Goal: Information Seeking & Learning: Learn about a topic

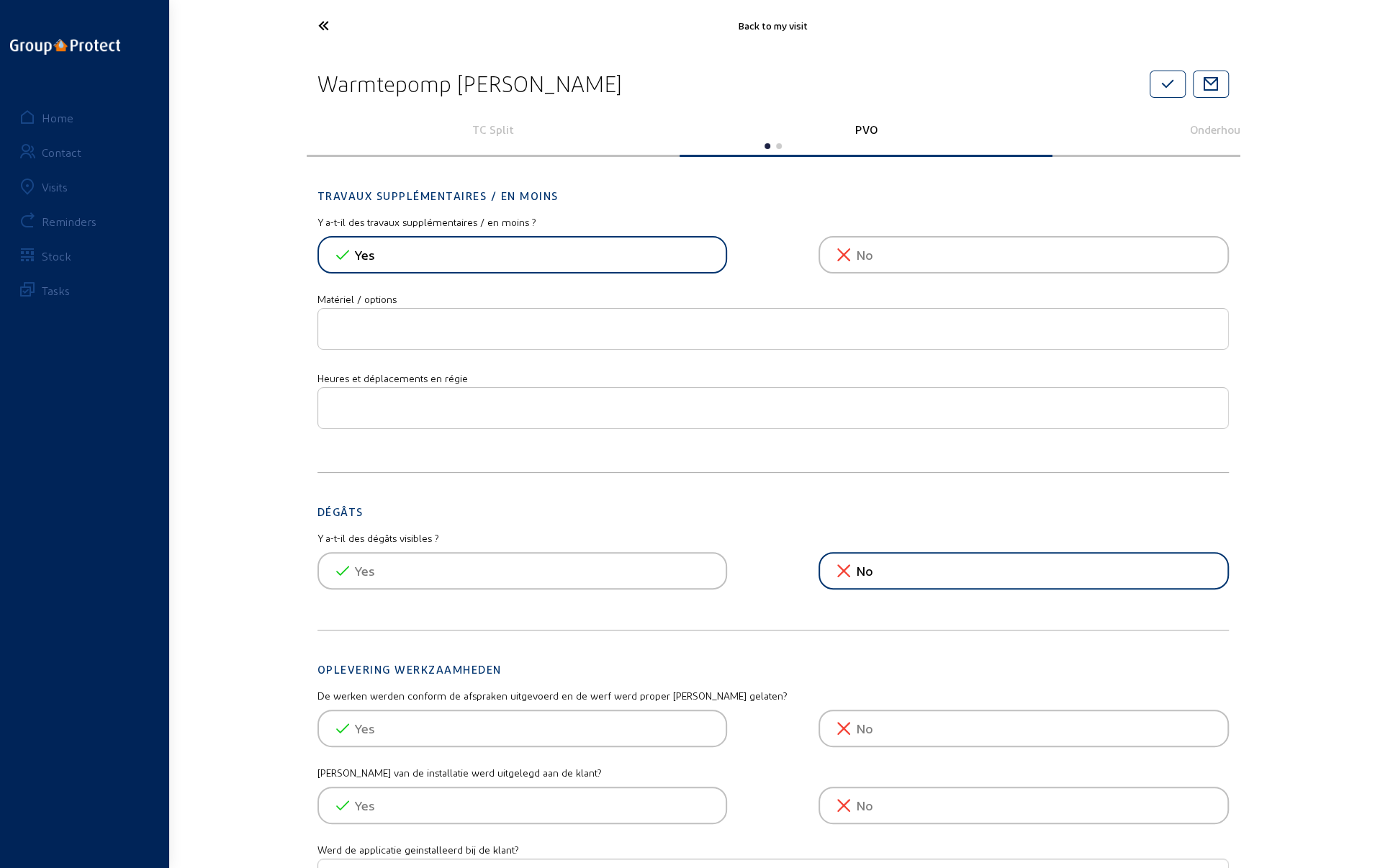
click at [326, 32] on icon at bounding box center [377, 26] width 133 height 26
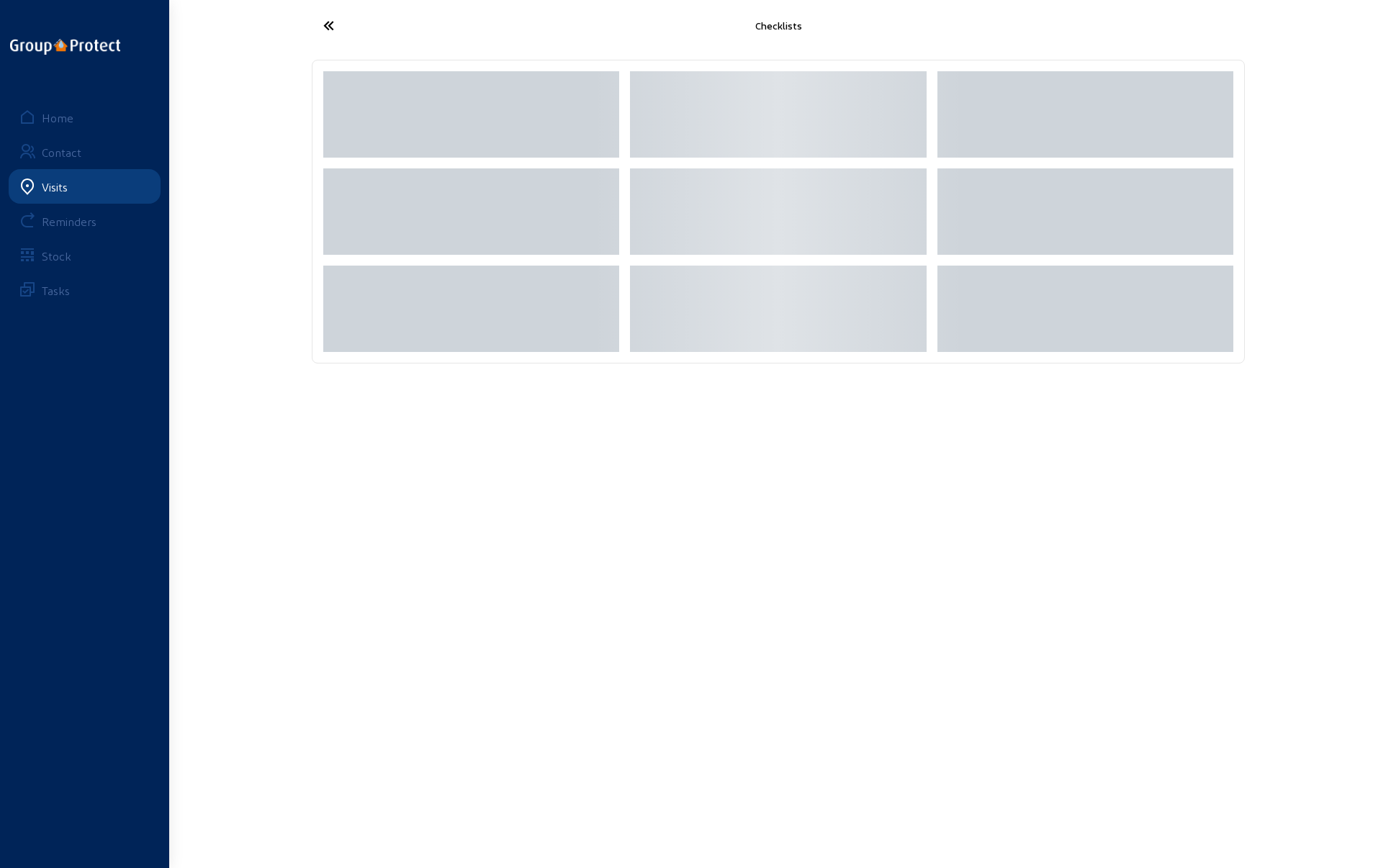
click at [331, 26] on icon at bounding box center [382, 26] width 133 height 26
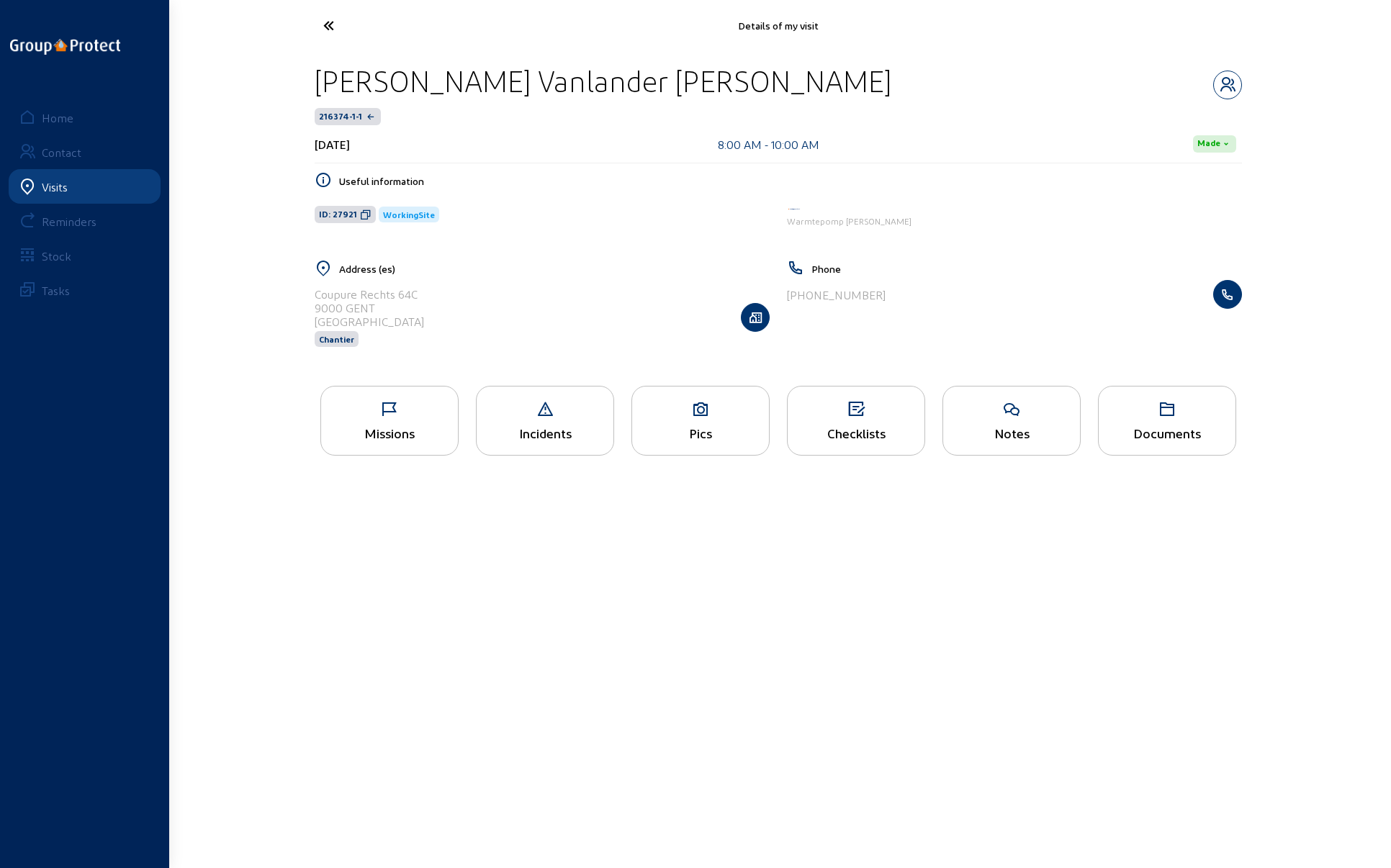
click at [321, 23] on icon at bounding box center [382, 26] width 133 height 26
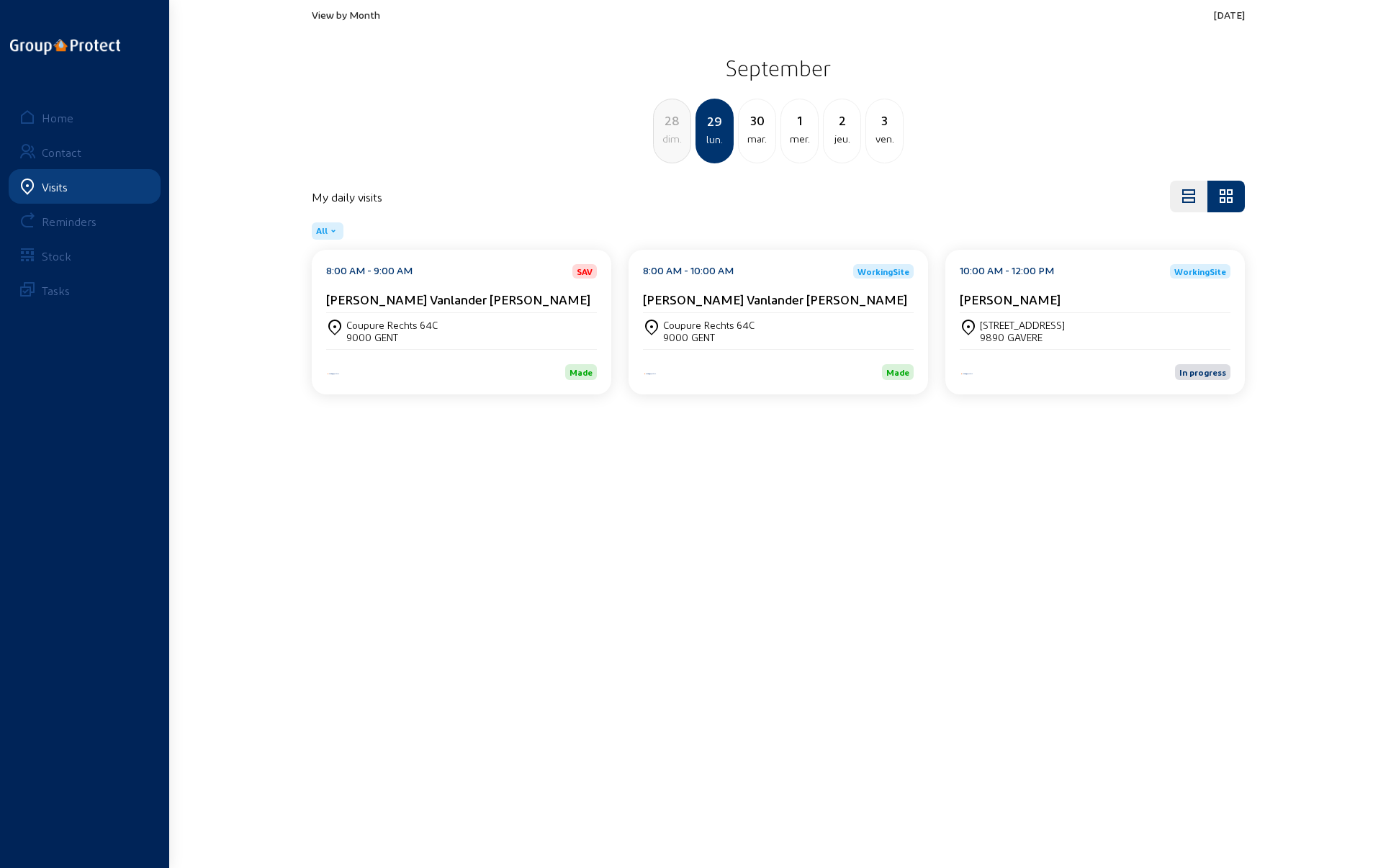
click at [708, 319] on div "Coupure Rechts 64C" at bounding box center [708, 324] width 91 height 12
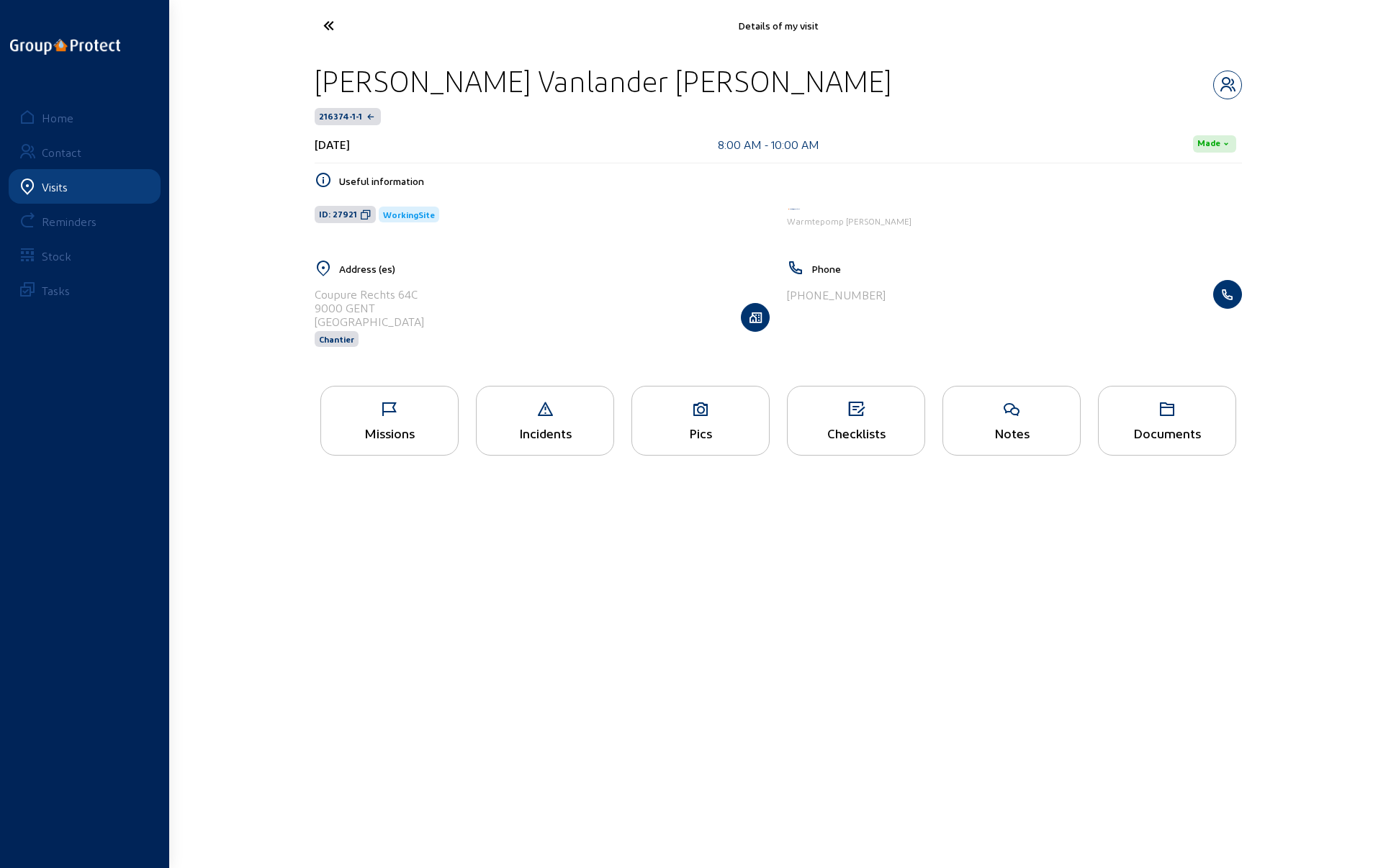
click at [696, 412] on icon at bounding box center [701, 409] width 137 height 17
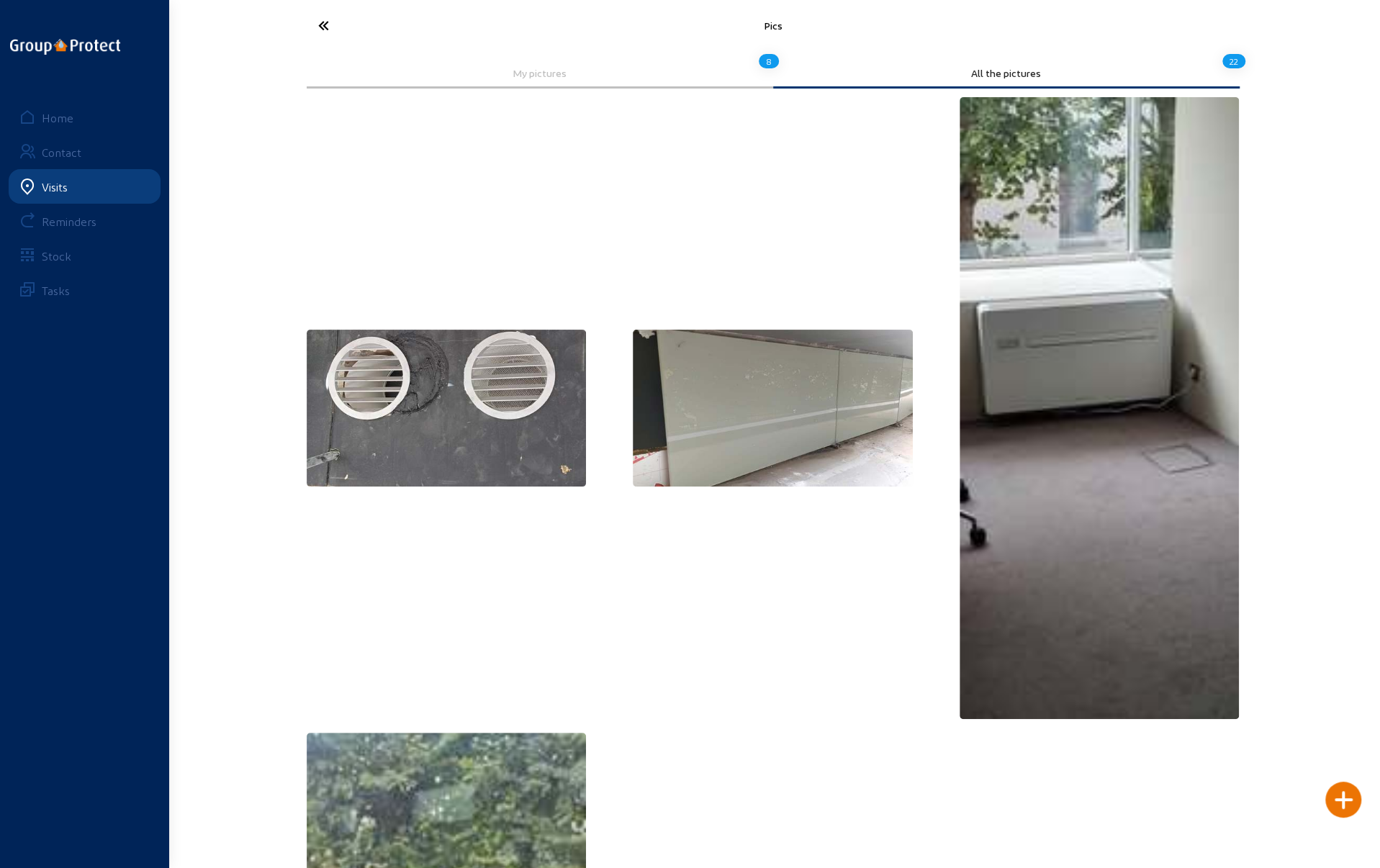
click at [445, 398] on img at bounding box center [447, 408] width 280 height 157
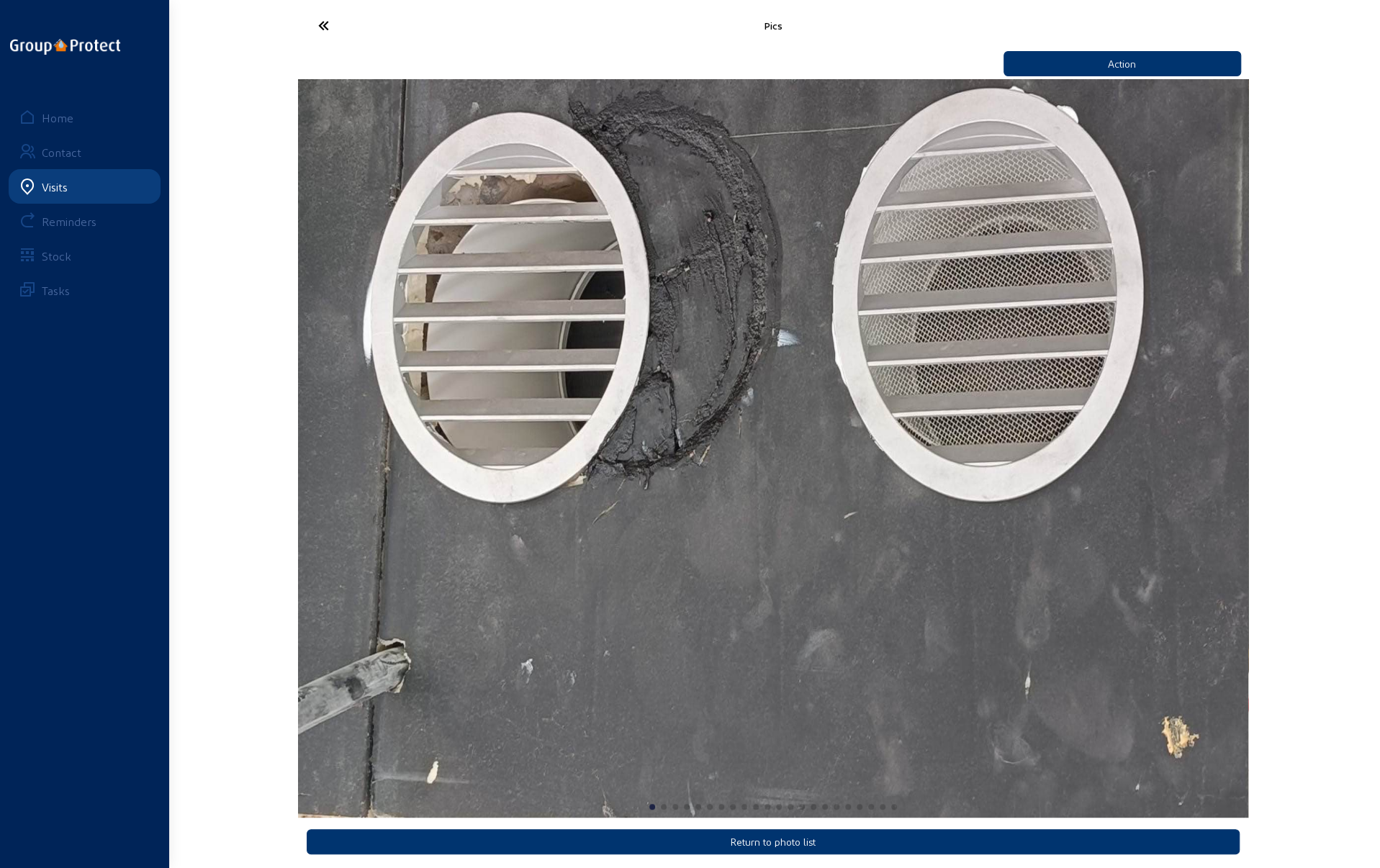
click at [318, 26] on icon at bounding box center [377, 26] width 133 height 26
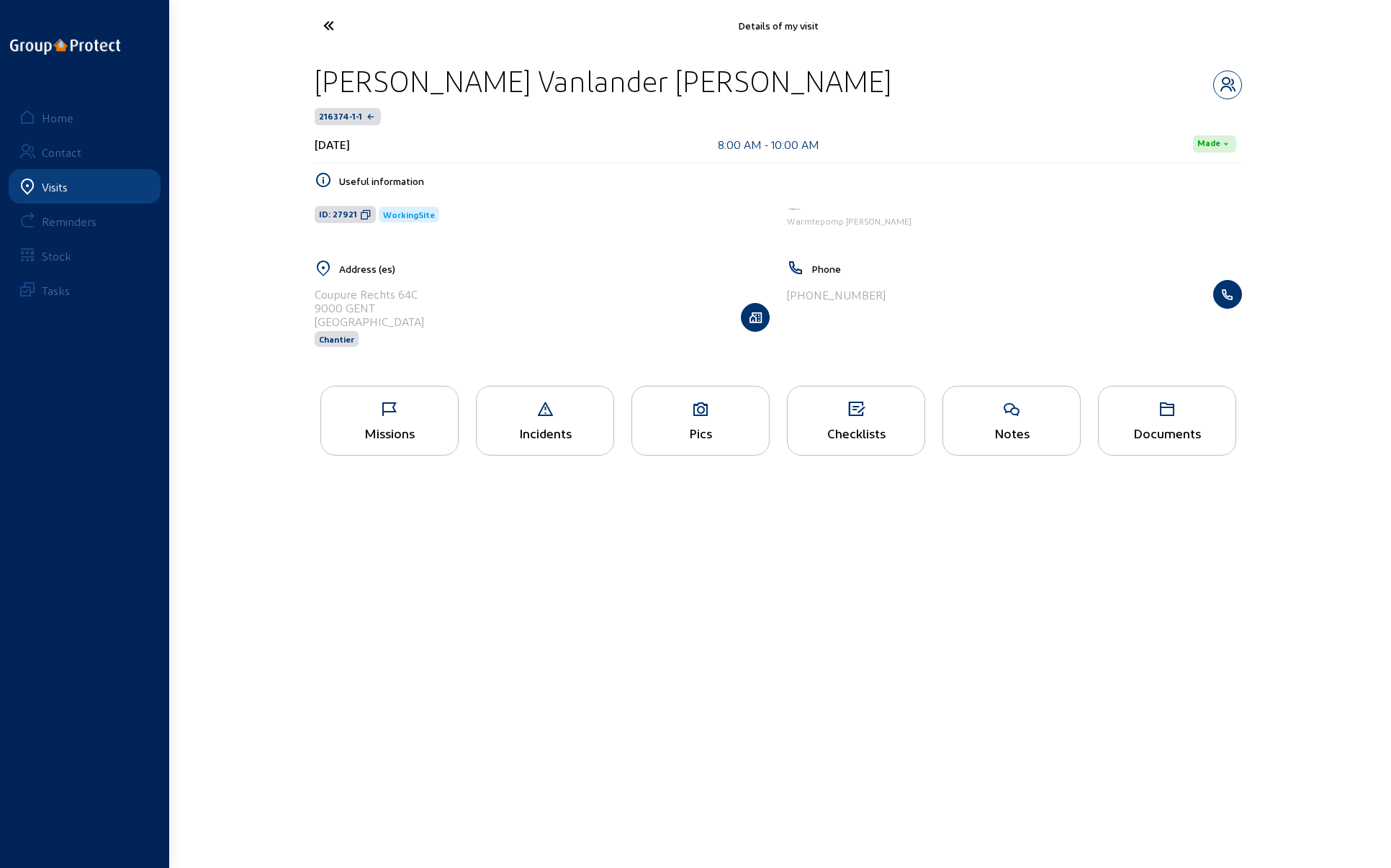
click at [681, 429] on div "Pics" at bounding box center [701, 432] width 137 height 16
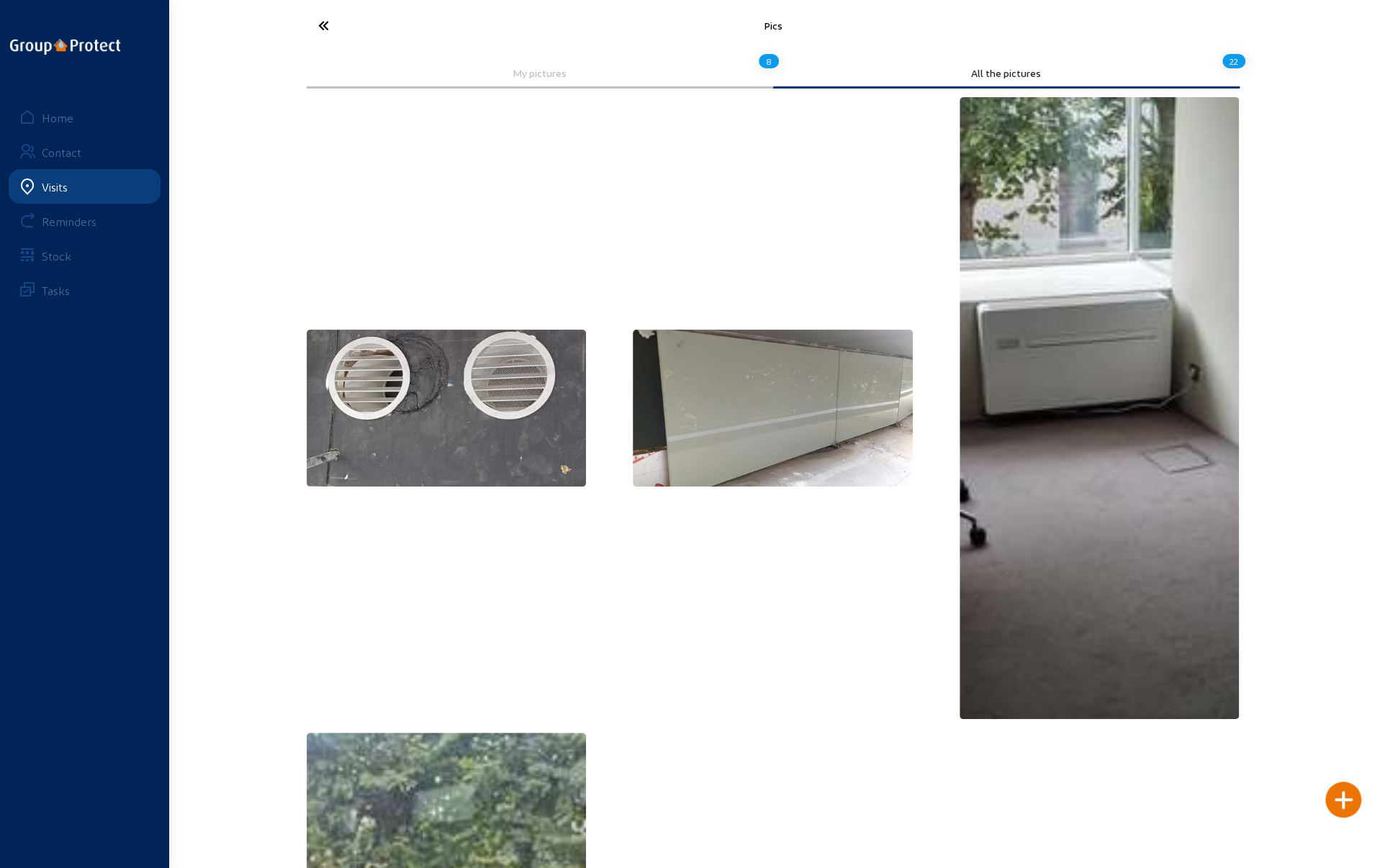
click at [711, 403] on img at bounding box center [772, 408] width 280 height 157
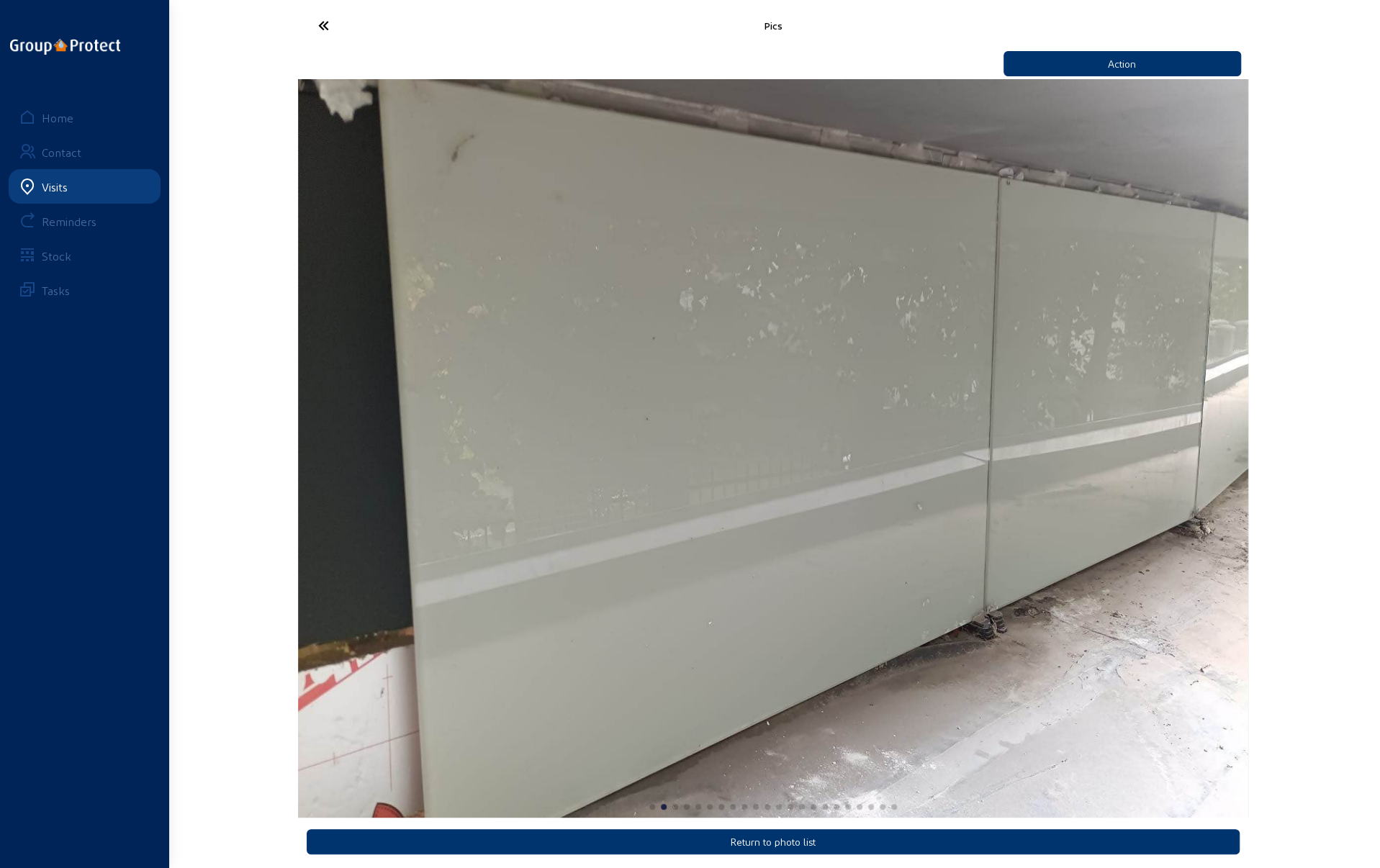
click at [325, 26] on icon at bounding box center [377, 26] width 133 height 26
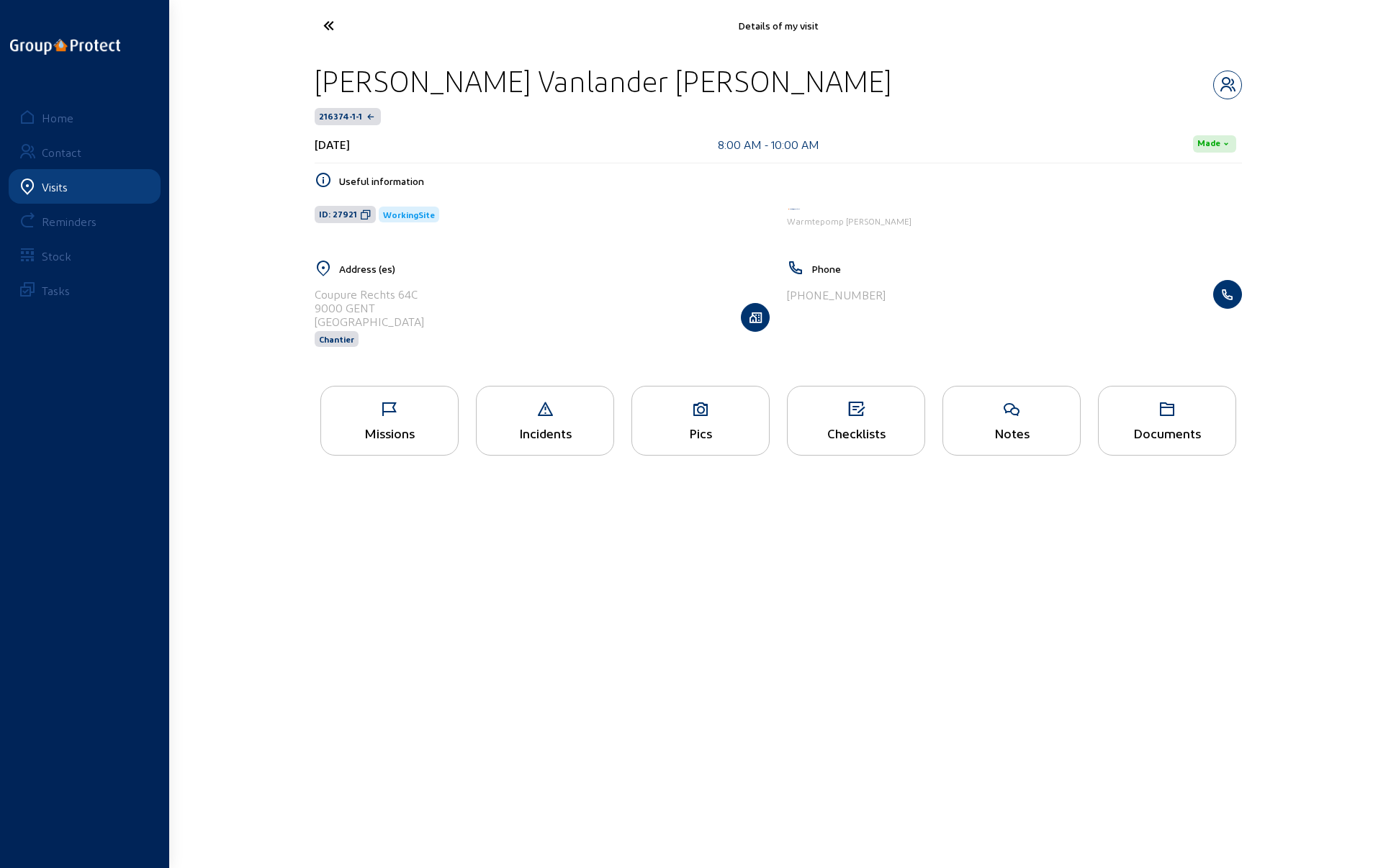
click at [682, 419] on div "Pics" at bounding box center [700, 420] width 138 height 69
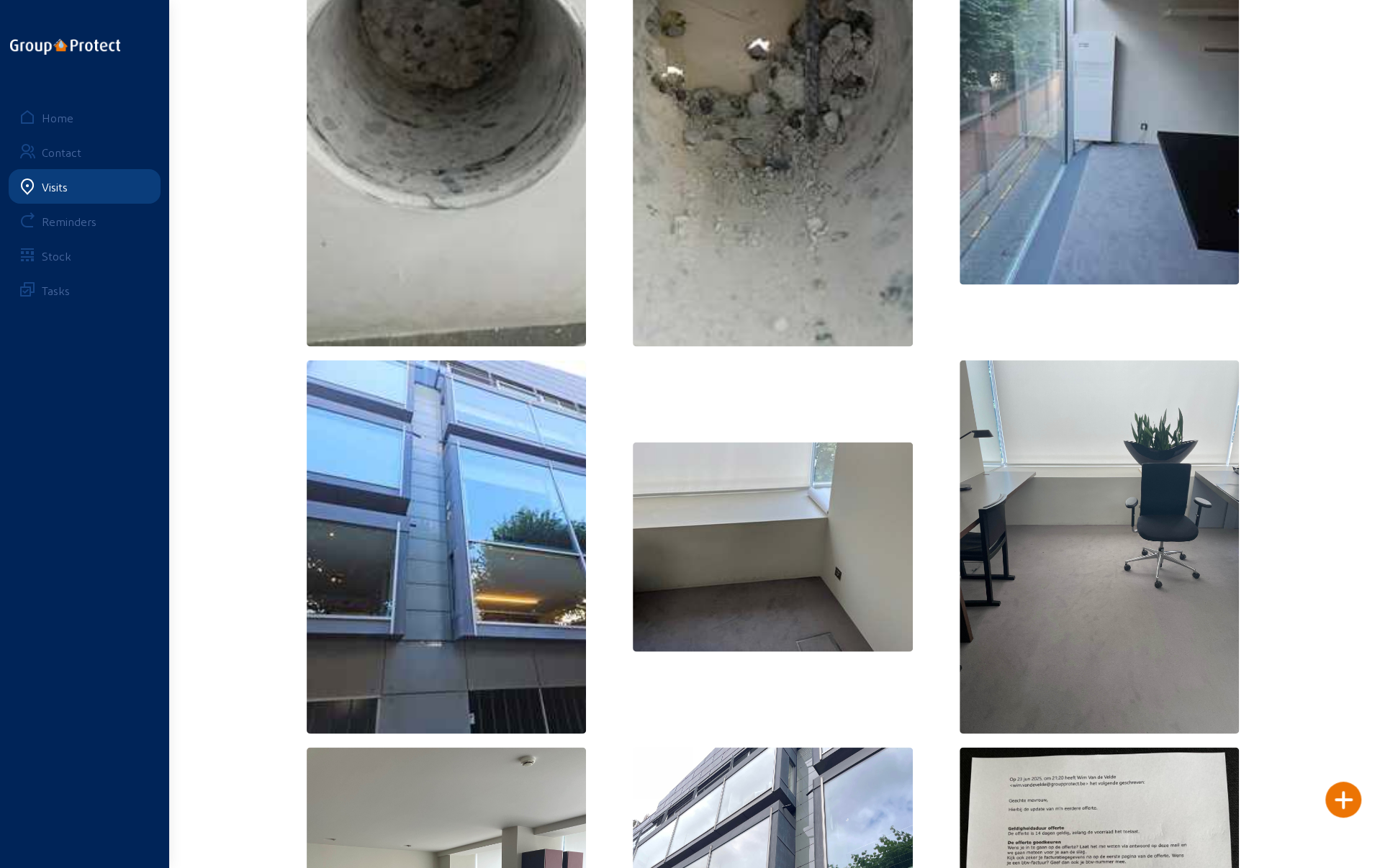
scroll to position [1727, 0]
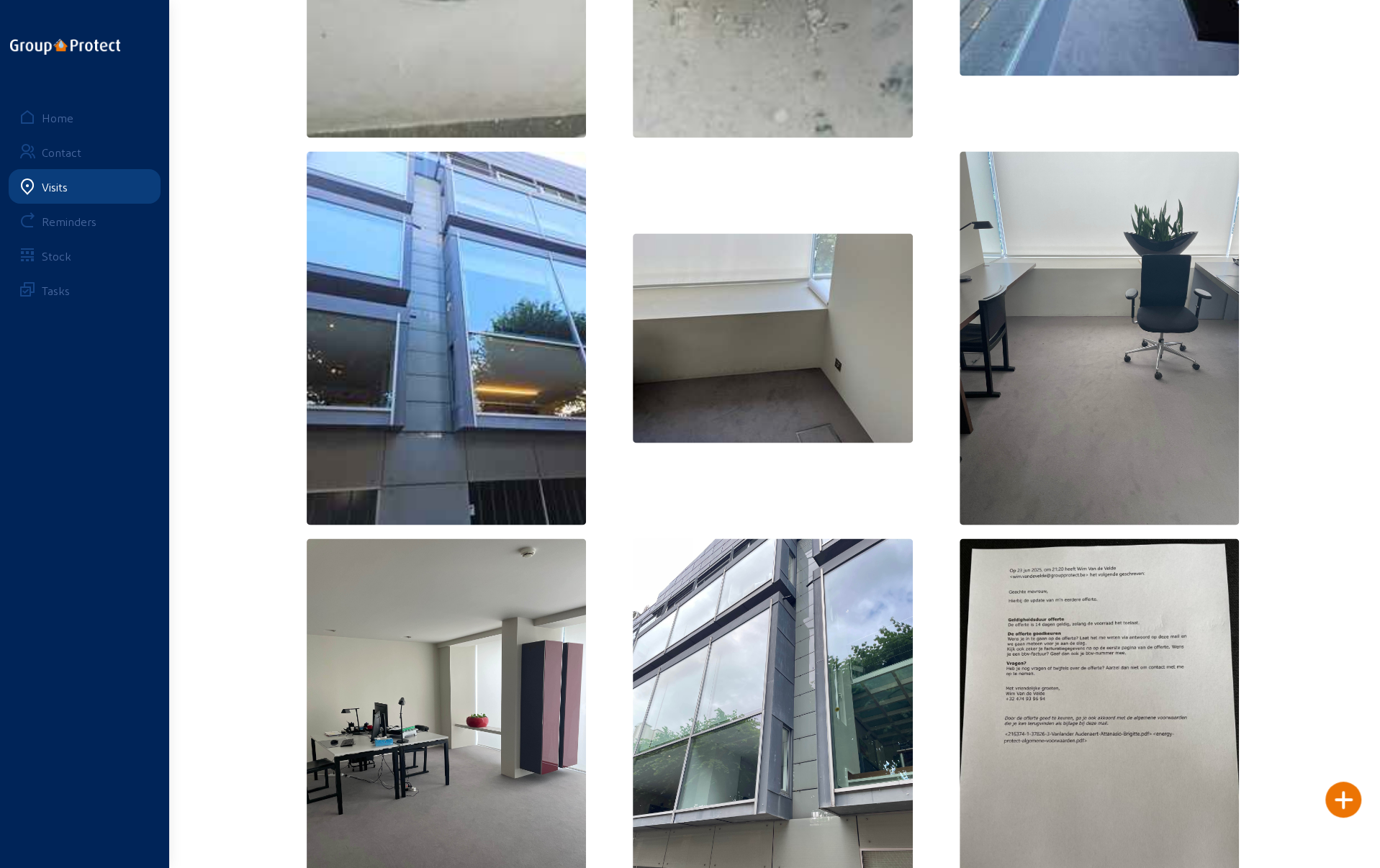
click at [443, 371] on img at bounding box center [447, 337] width 280 height 373
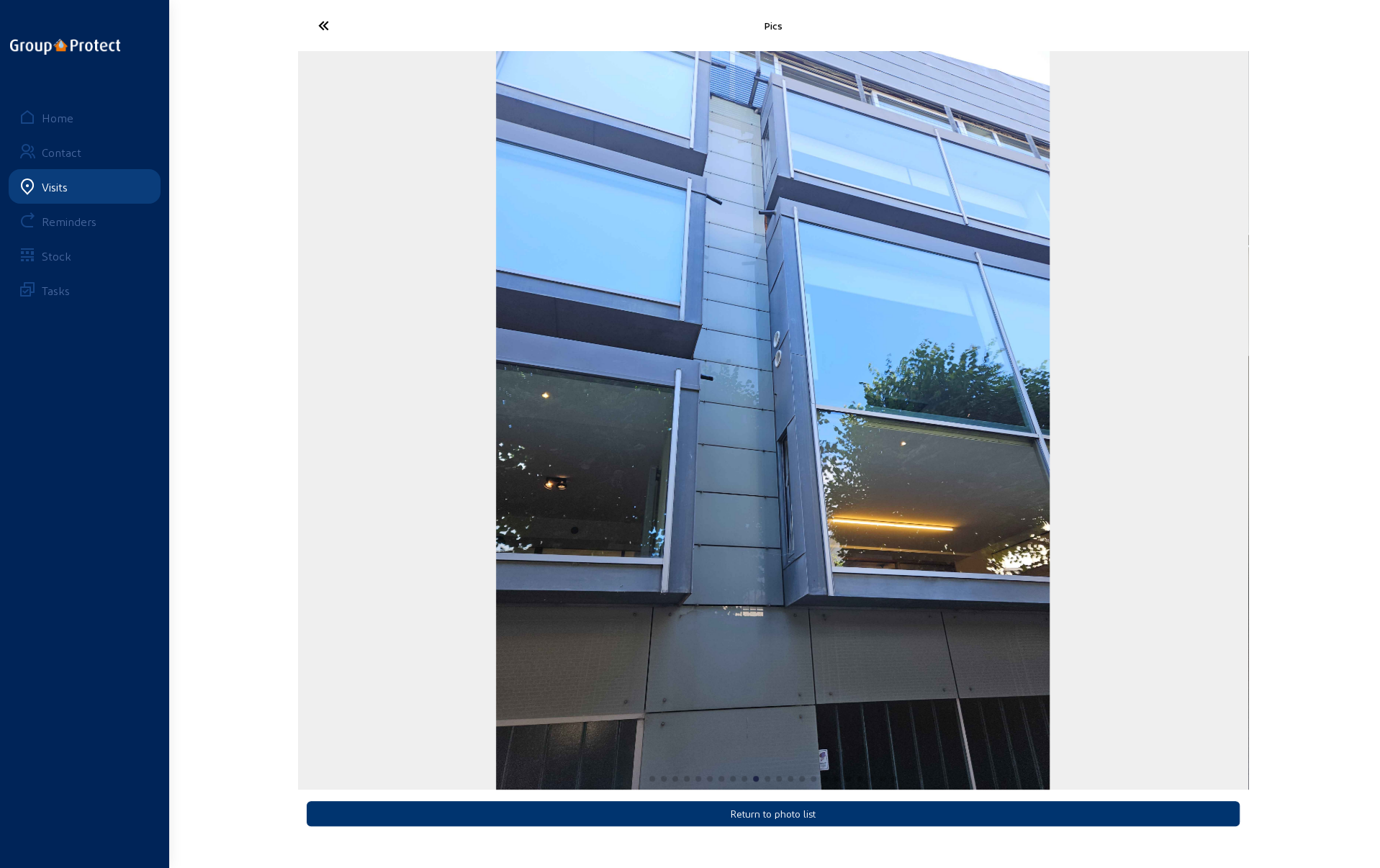
scroll to position [0, 0]
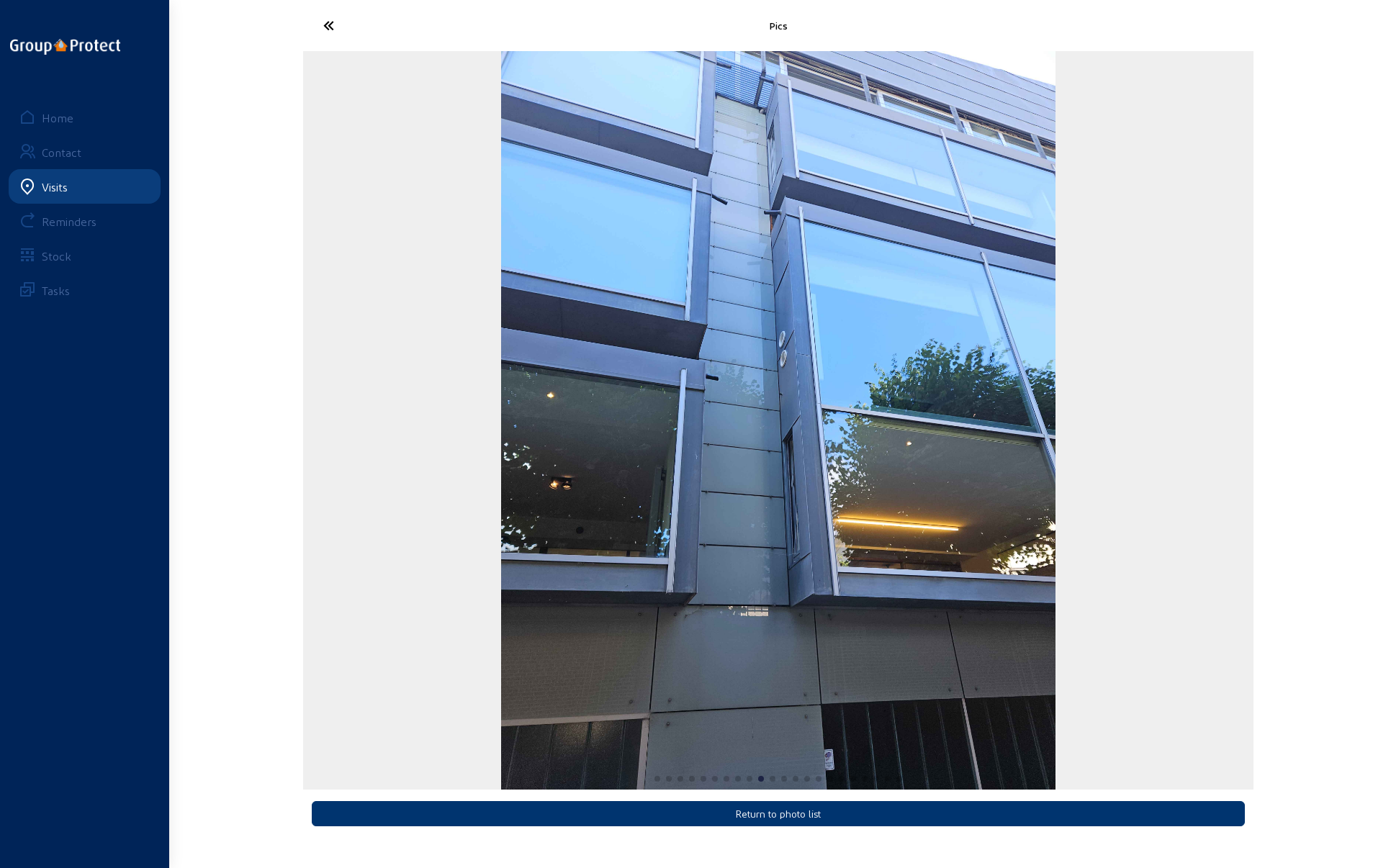
click at [324, 24] on icon at bounding box center [382, 26] width 133 height 26
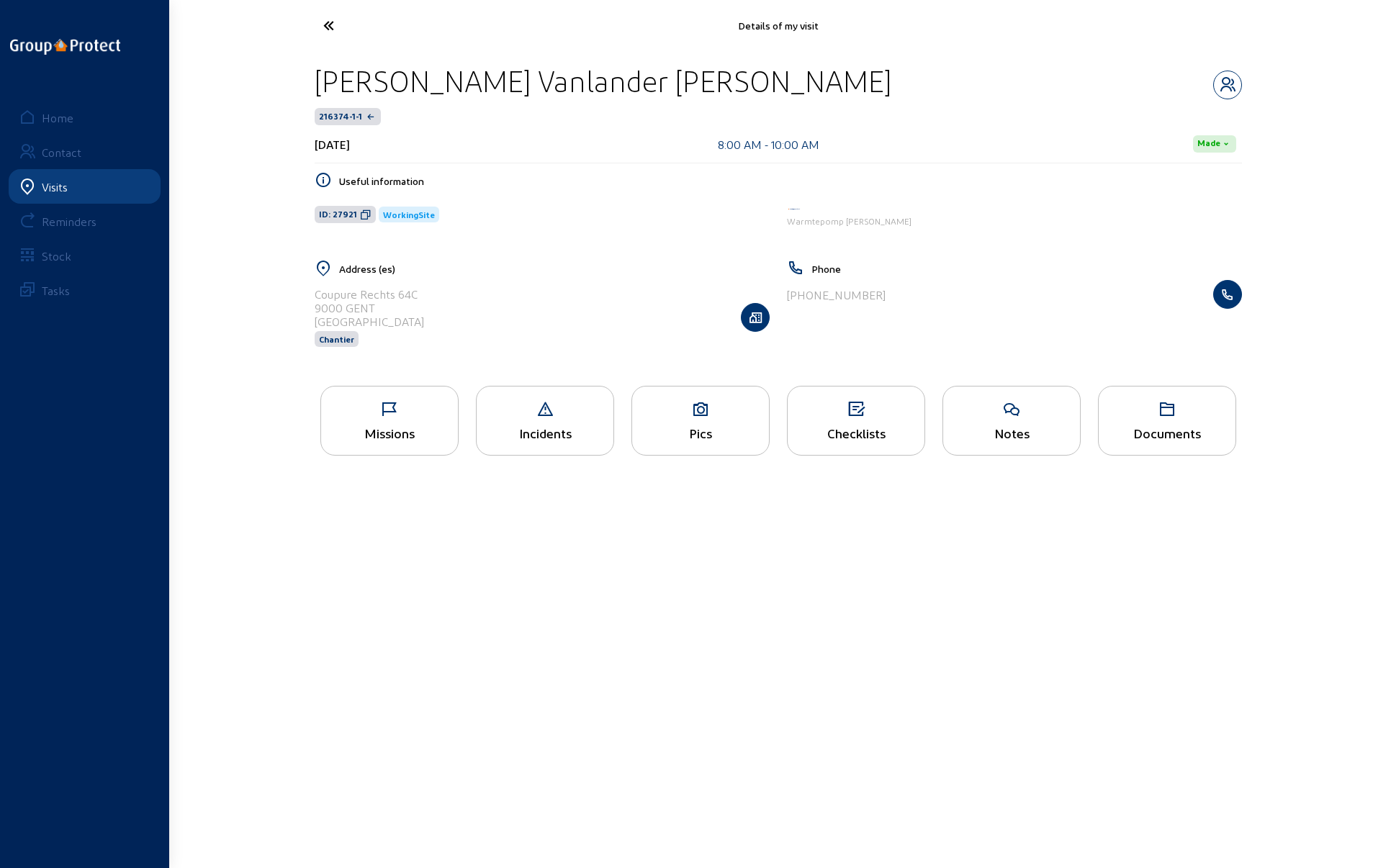
click at [706, 422] on div "Pics" at bounding box center [700, 420] width 138 height 69
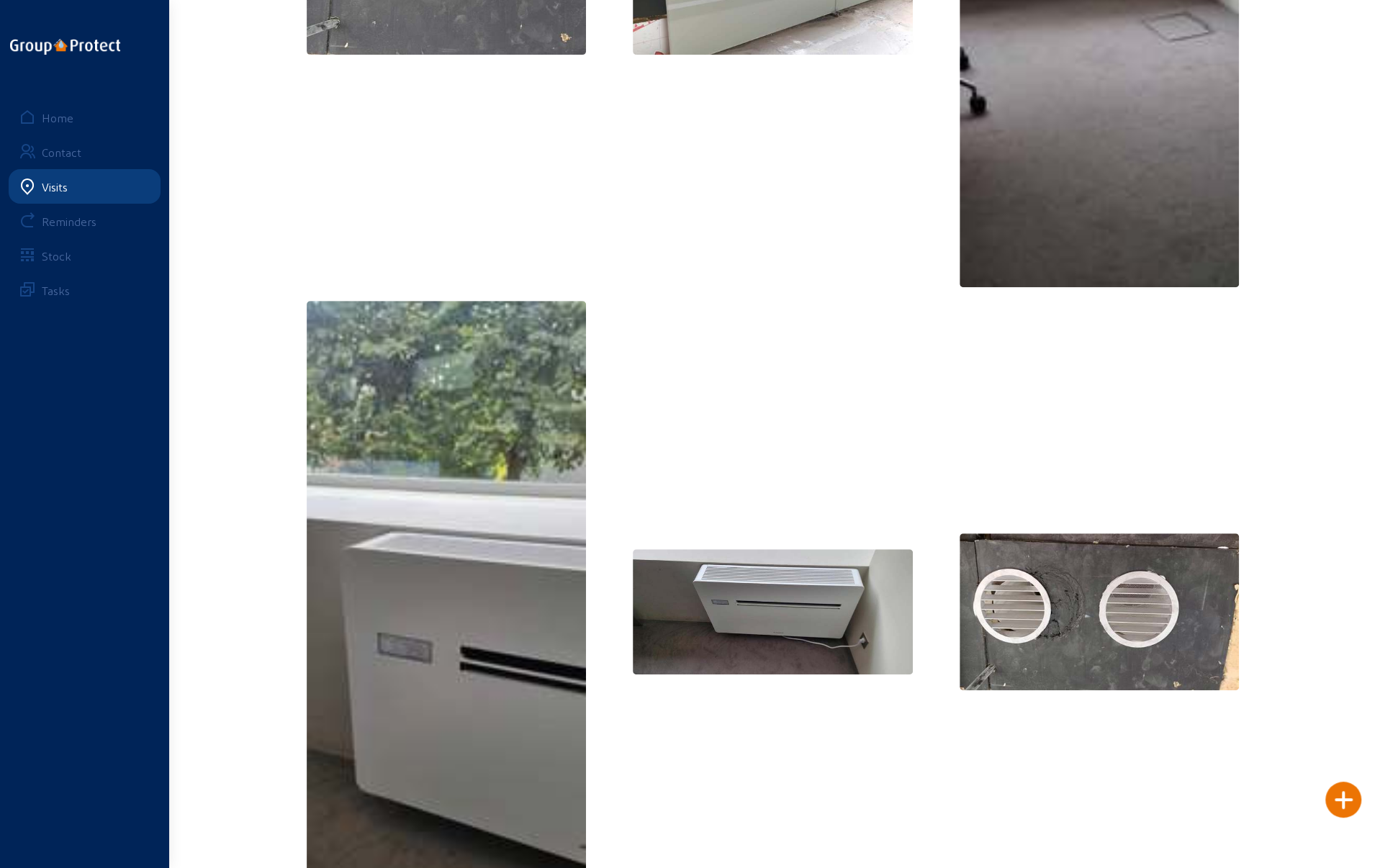
scroll to position [429, 0]
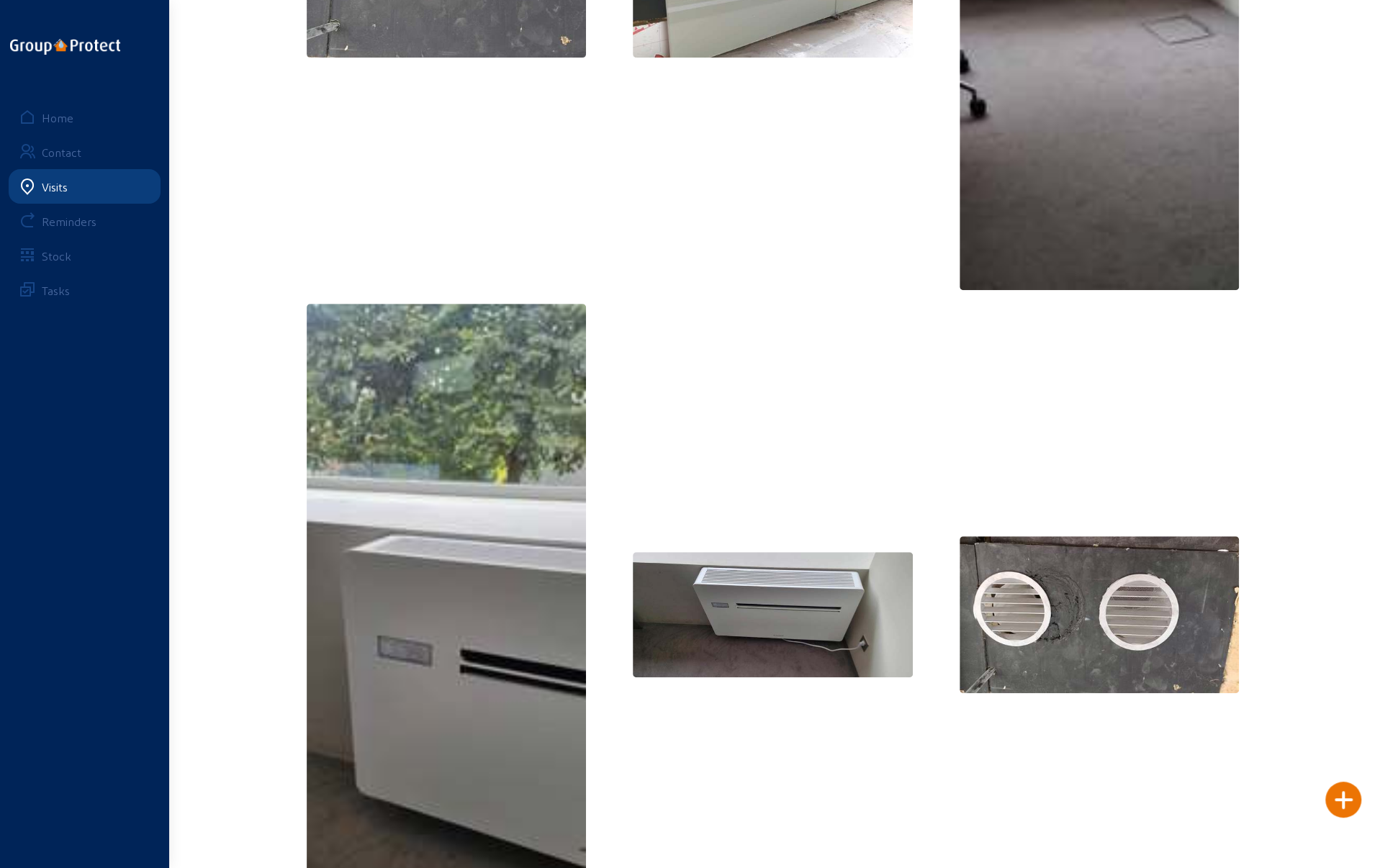
click at [1071, 627] on img at bounding box center [1099, 615] width 280 height 157
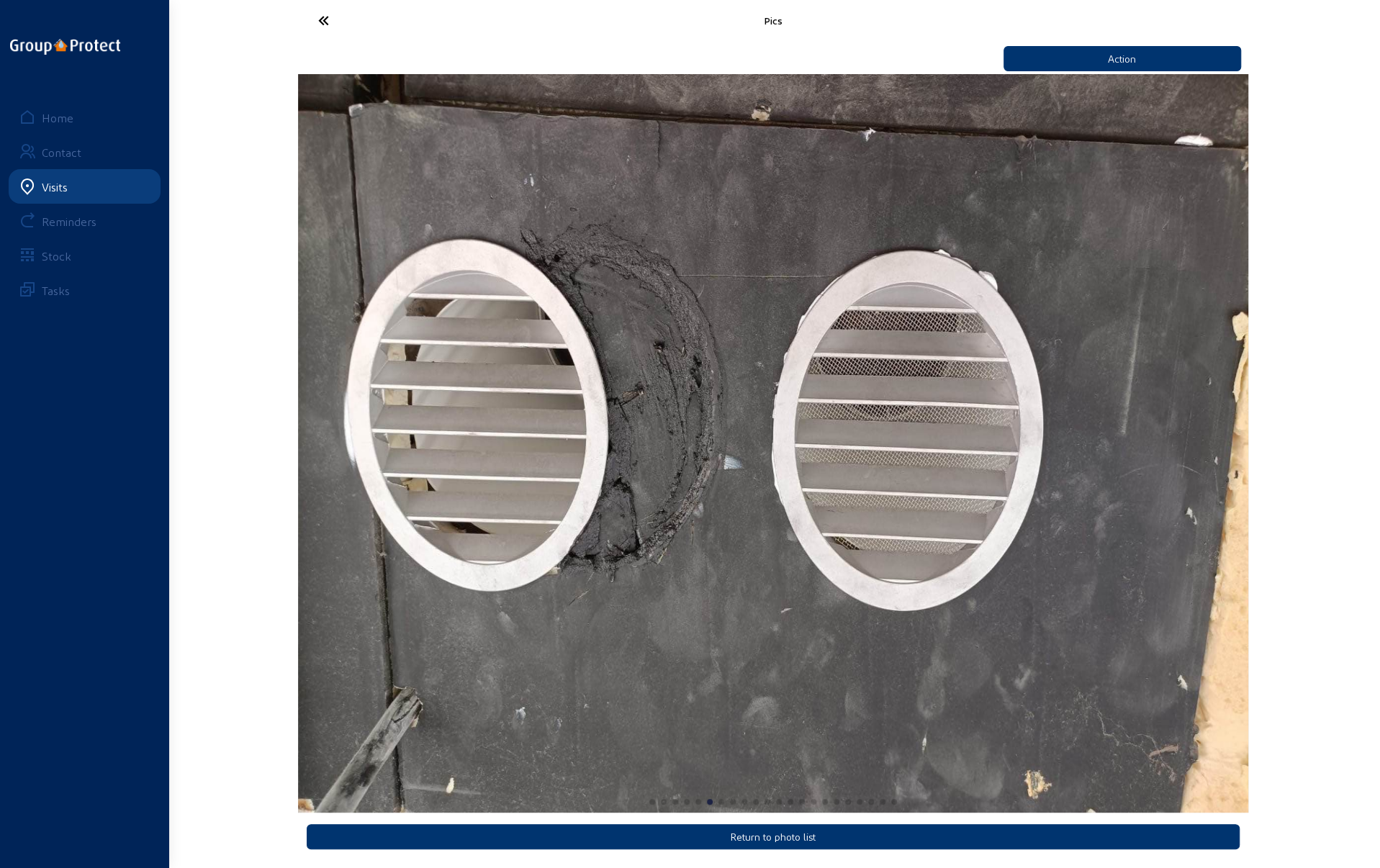
scroll to position [5, 0]
click at [1042, 626] on img "6 / 22" at bounding box center [773, 444] width 950 height 738
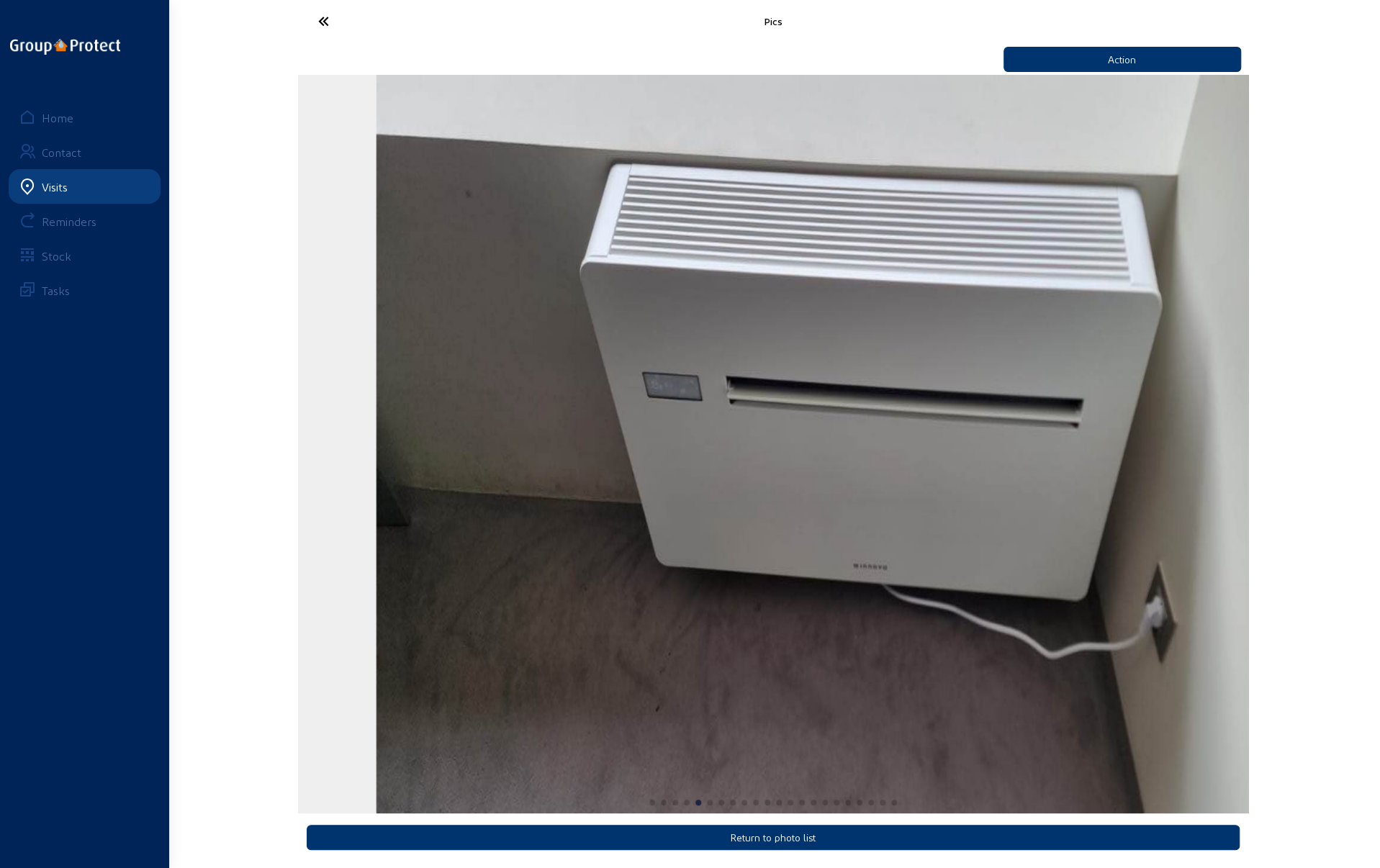
click at [1104, 574] on img "5 / 22" at bounding box center [851, 444] width 950 height 738
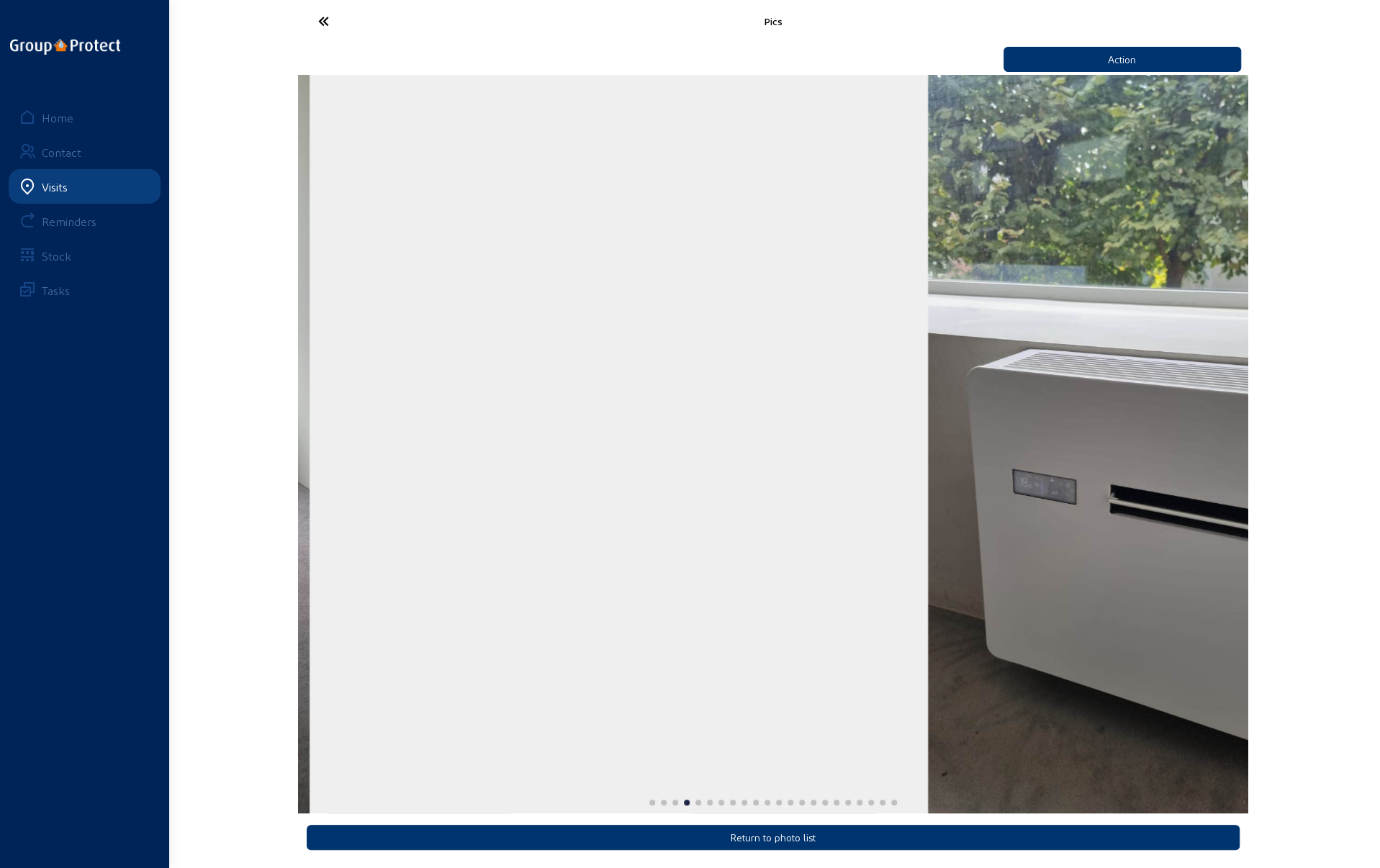
click at [1129, 536] on div "4 / 22" at bounding box center [1094, 444] width 950 height 738
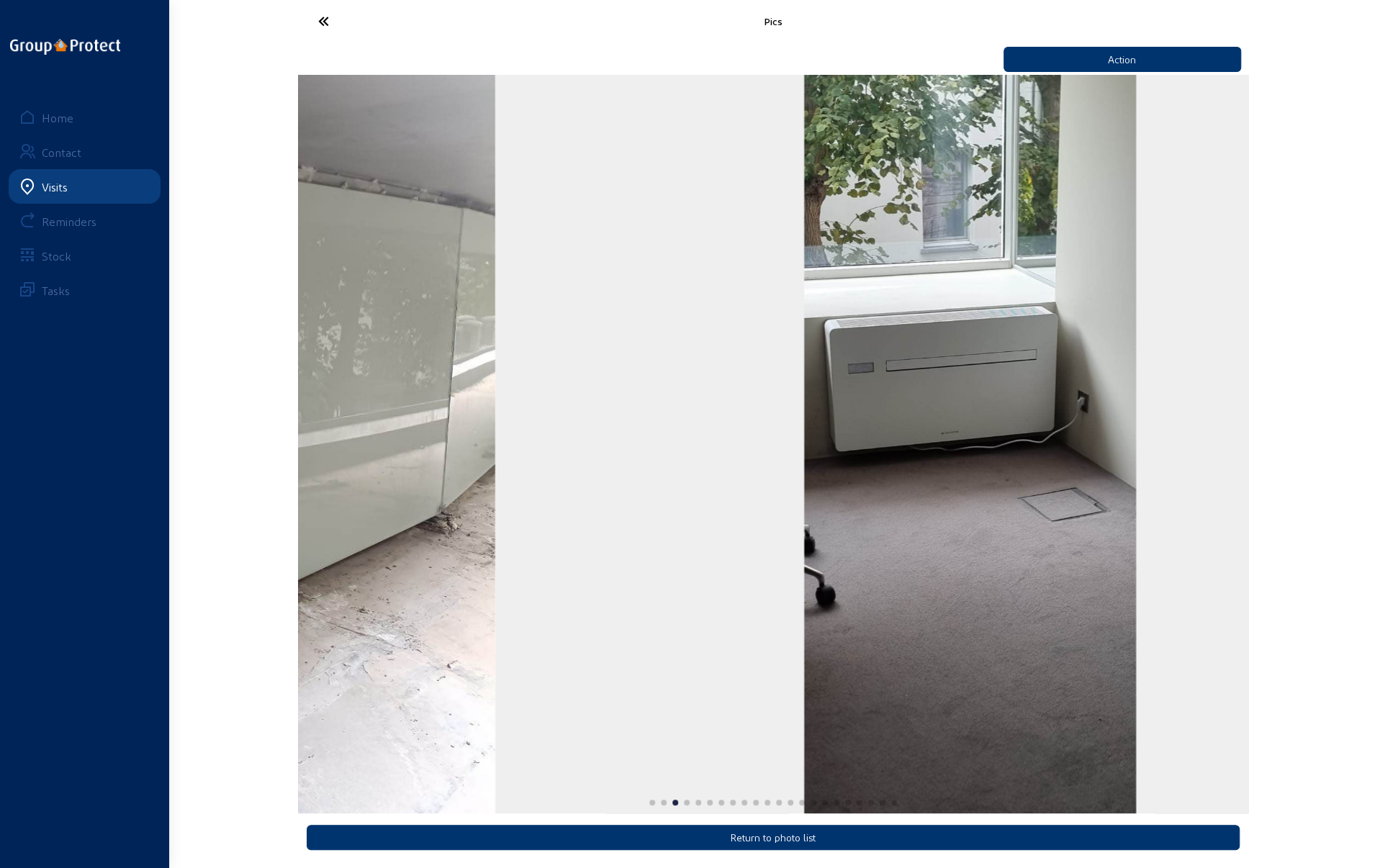
click at [1137, 519] on img "3 / 22" at bounding box center [971, 444] width 333 height 738
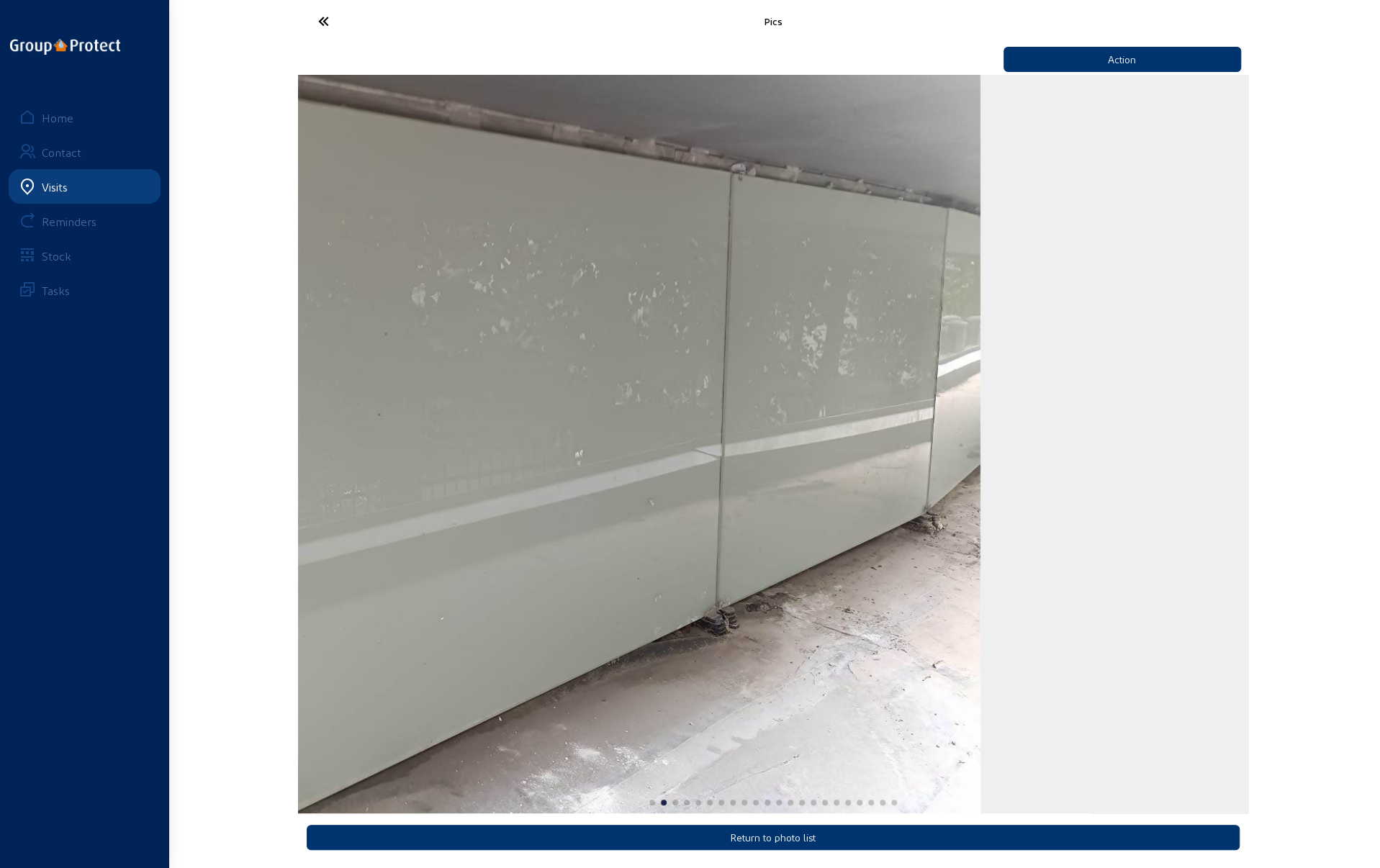
click at [296, 550] on div "Pics Action Return to photo list Home Contact Visits Reminders Stock Tasks" at bounding box center [690, 431] width 1380 height 873
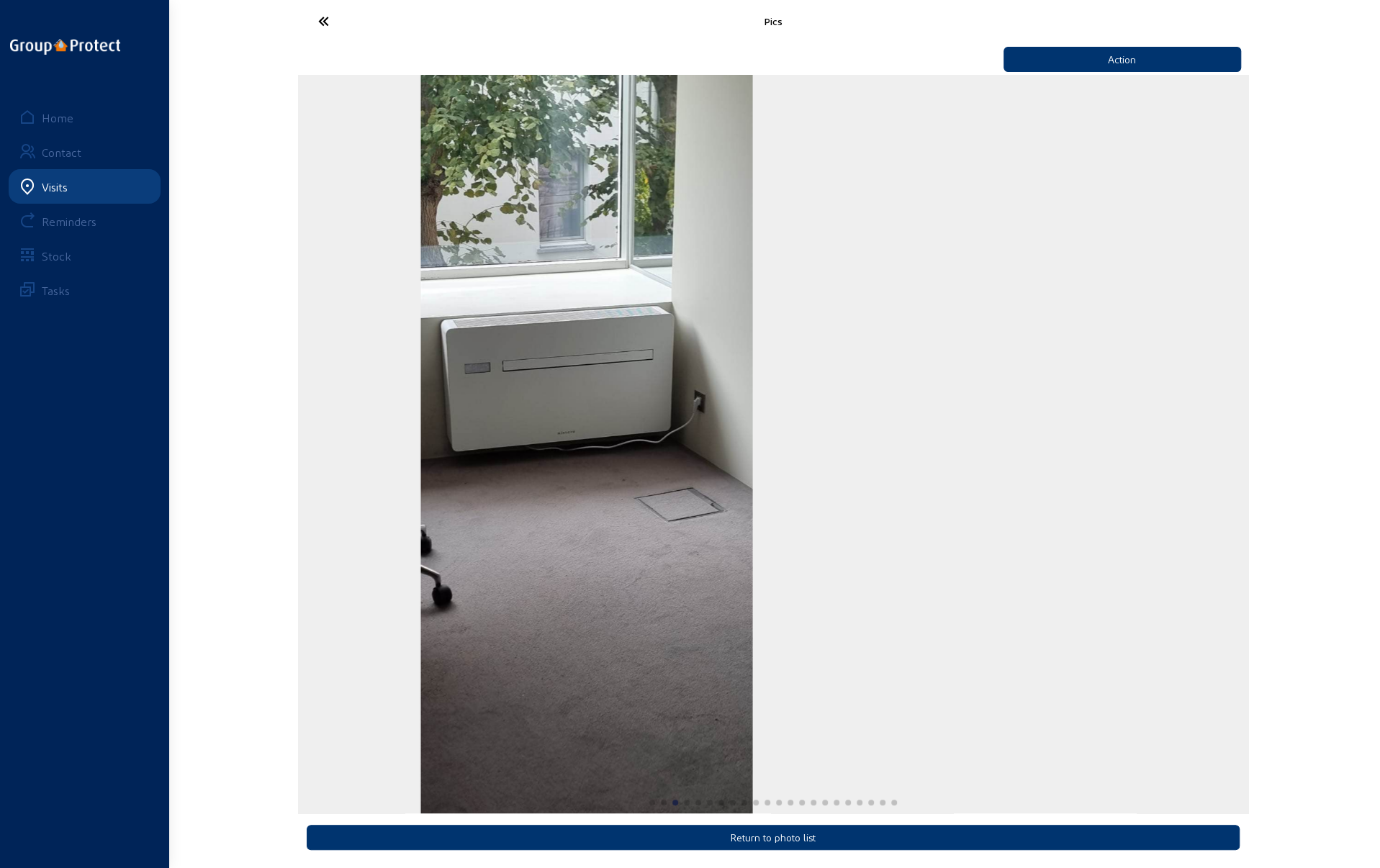
click at [458, 534] on div "3 / 22" at bounding box center [587, 444] width 950 height 738
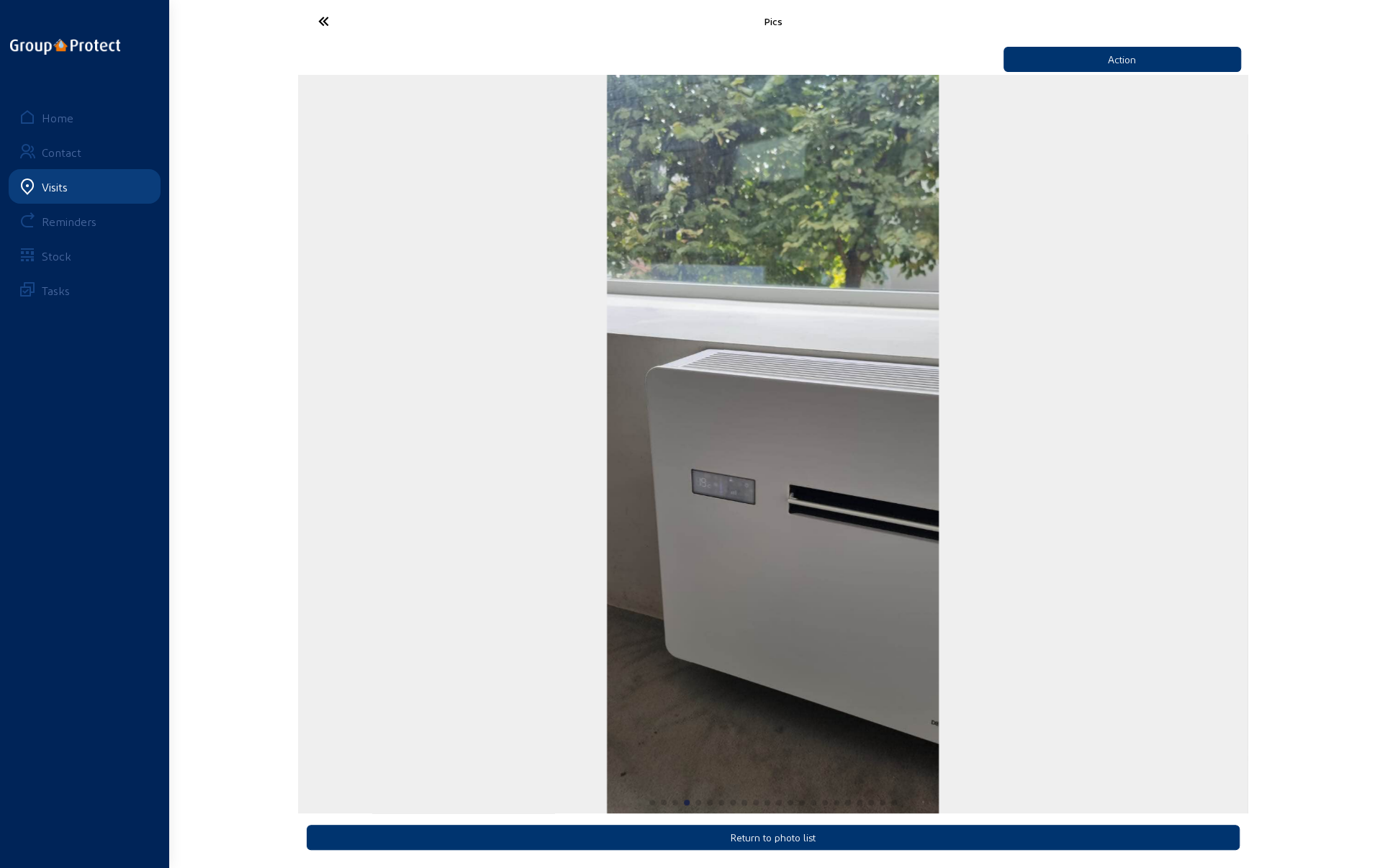
click at [607, 520] on img "4 / 22" at bounding box center [773, 444] width 333 height 738
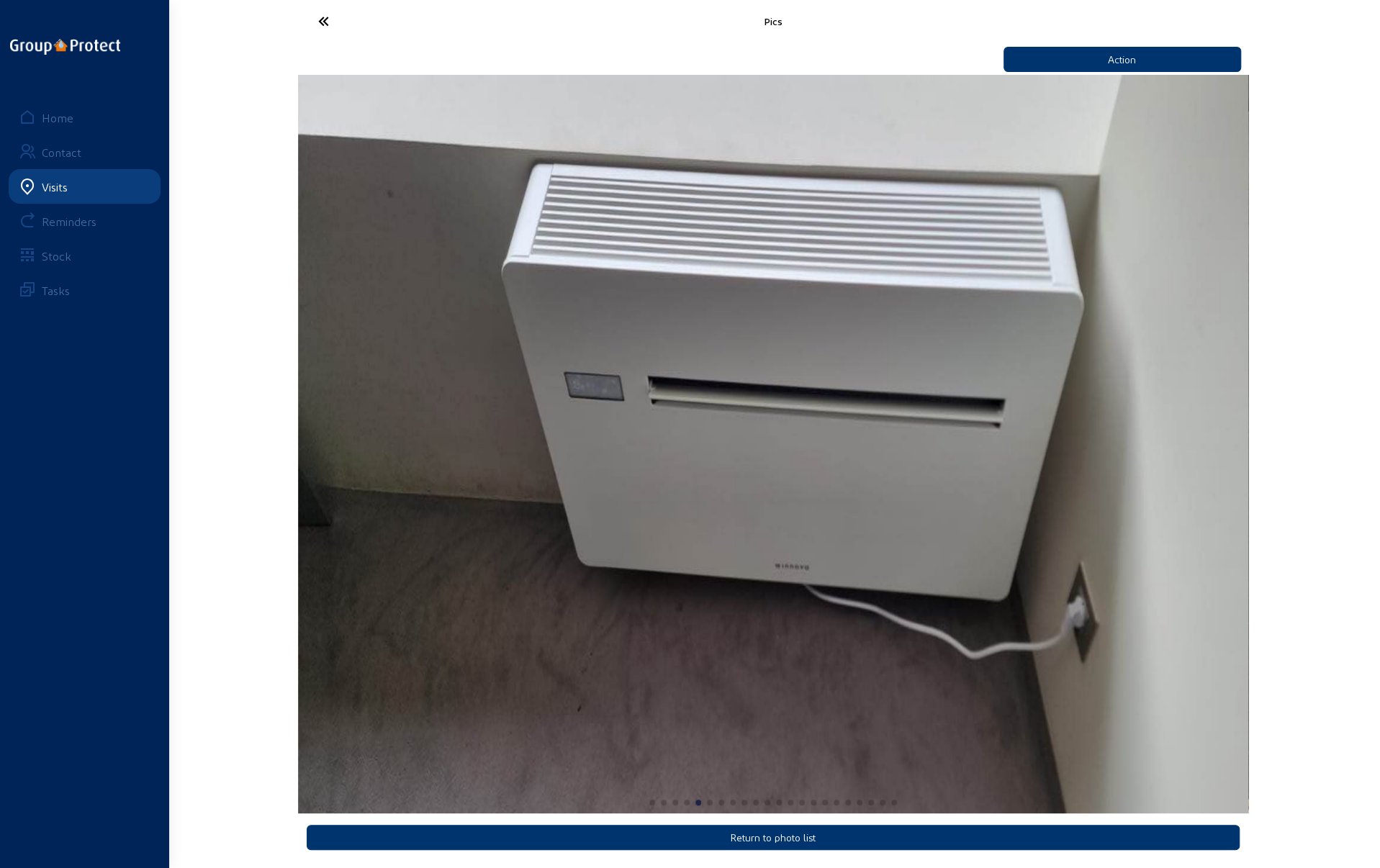
click at [210, 510] on div "Pics Action Return to photo list Home Contact Visits Reminders Stock Tasks" at bounding box center [690, 431] width 1380 height 873
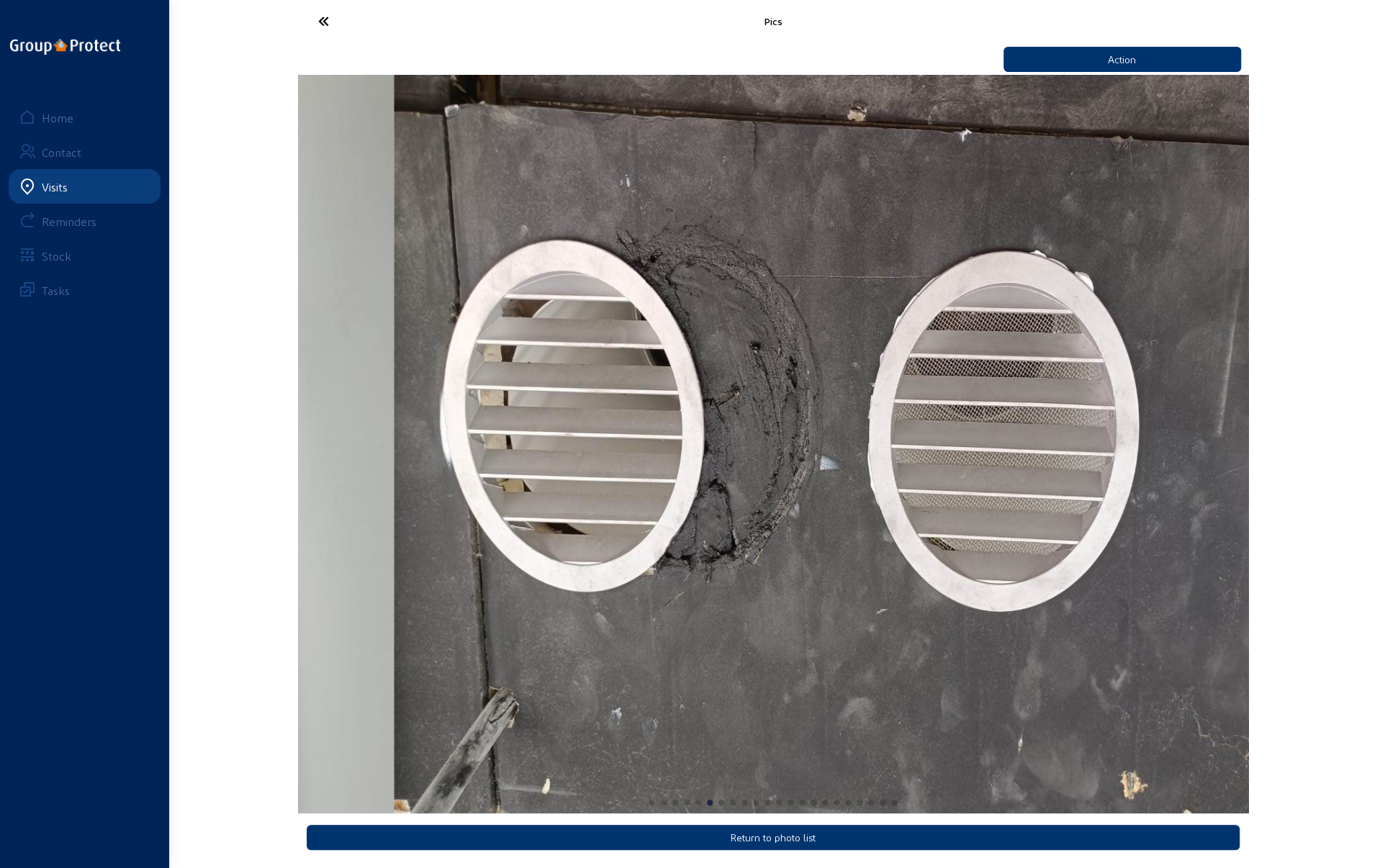
click at [1212, 466] on img "6 / 22" at bounding box center [869, 444] width 950 height 738
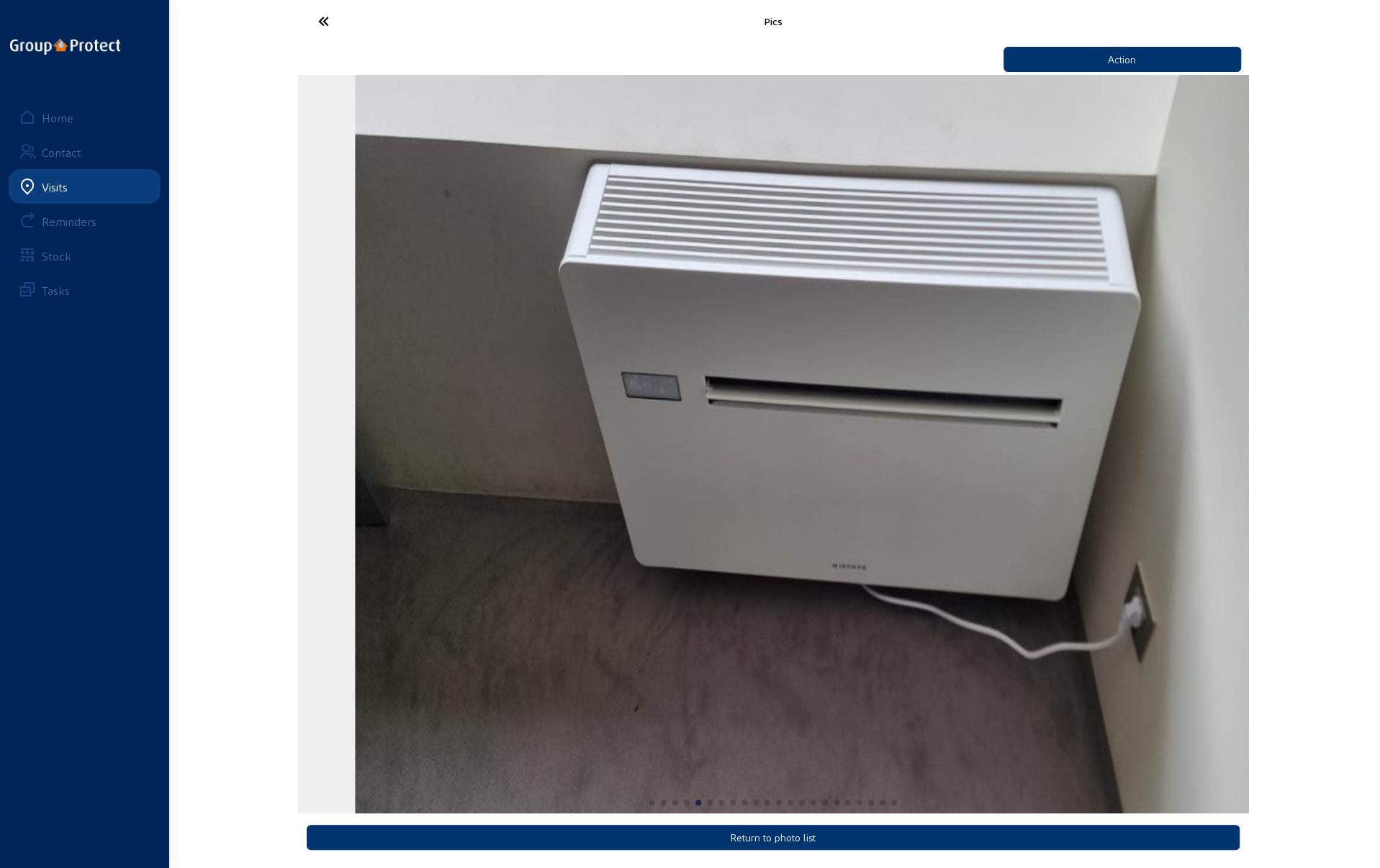
click at [1214, 478] on img "5 / 22" at bounding box center [830, 444] width 950 height 738
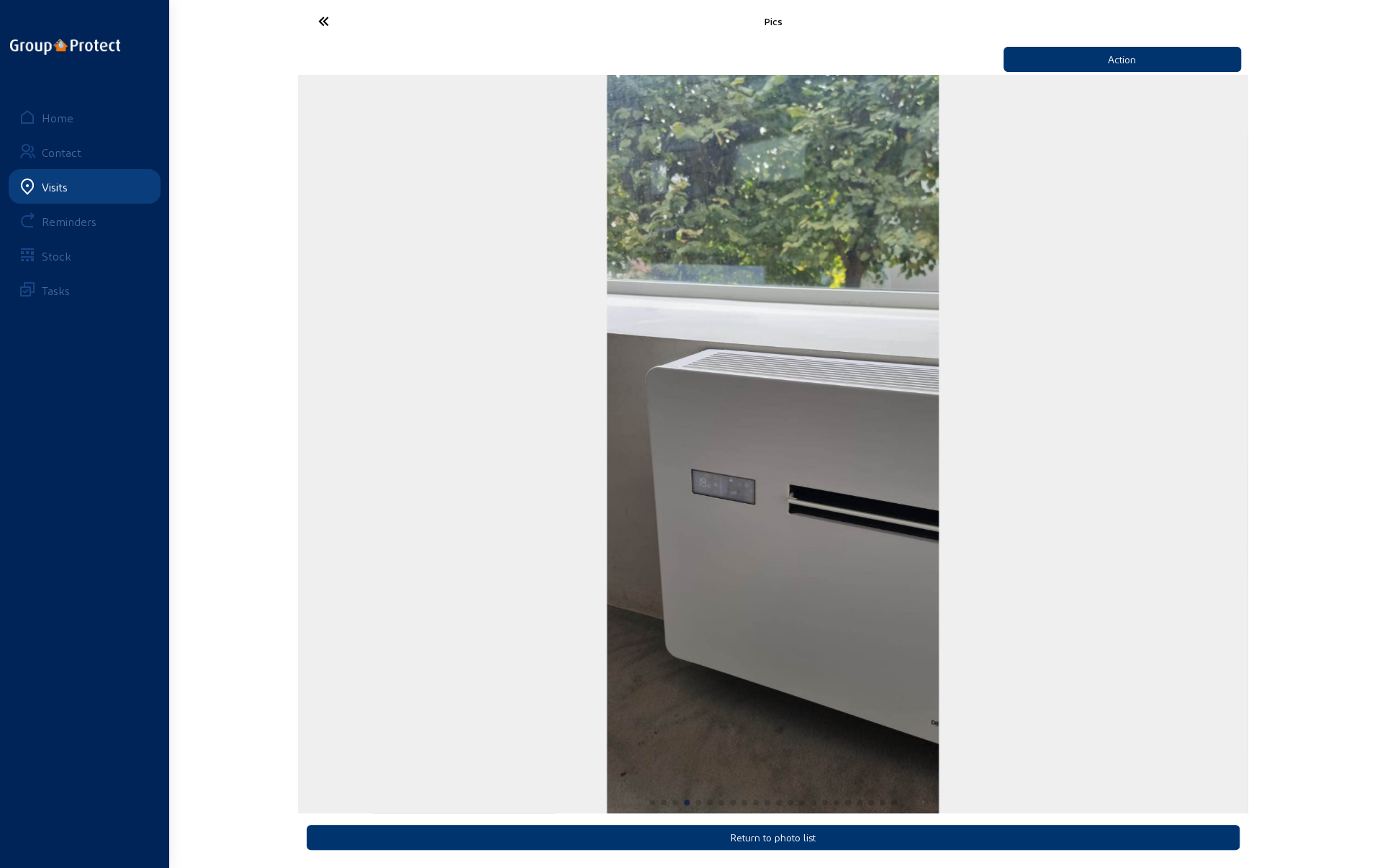
click at [1208, 484] on div "4 / 22" at bounding box center [773, 444] width 950 height 738
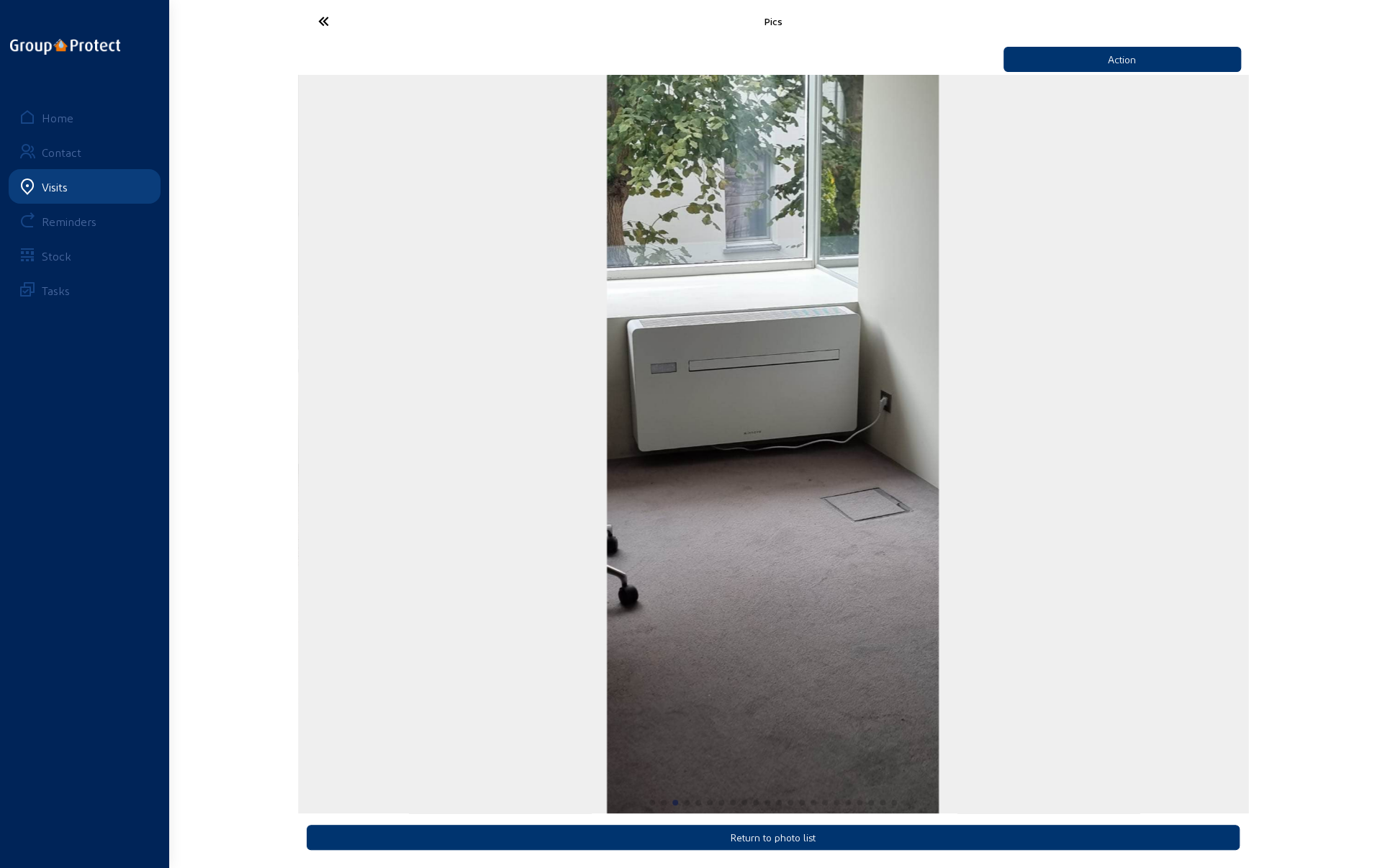
click at [1353, 486] on div "Pics Action Return to photo list Home Contact Visits Reminders Stock Tasks" at bounding box center [690, 431] width 1380 height 873
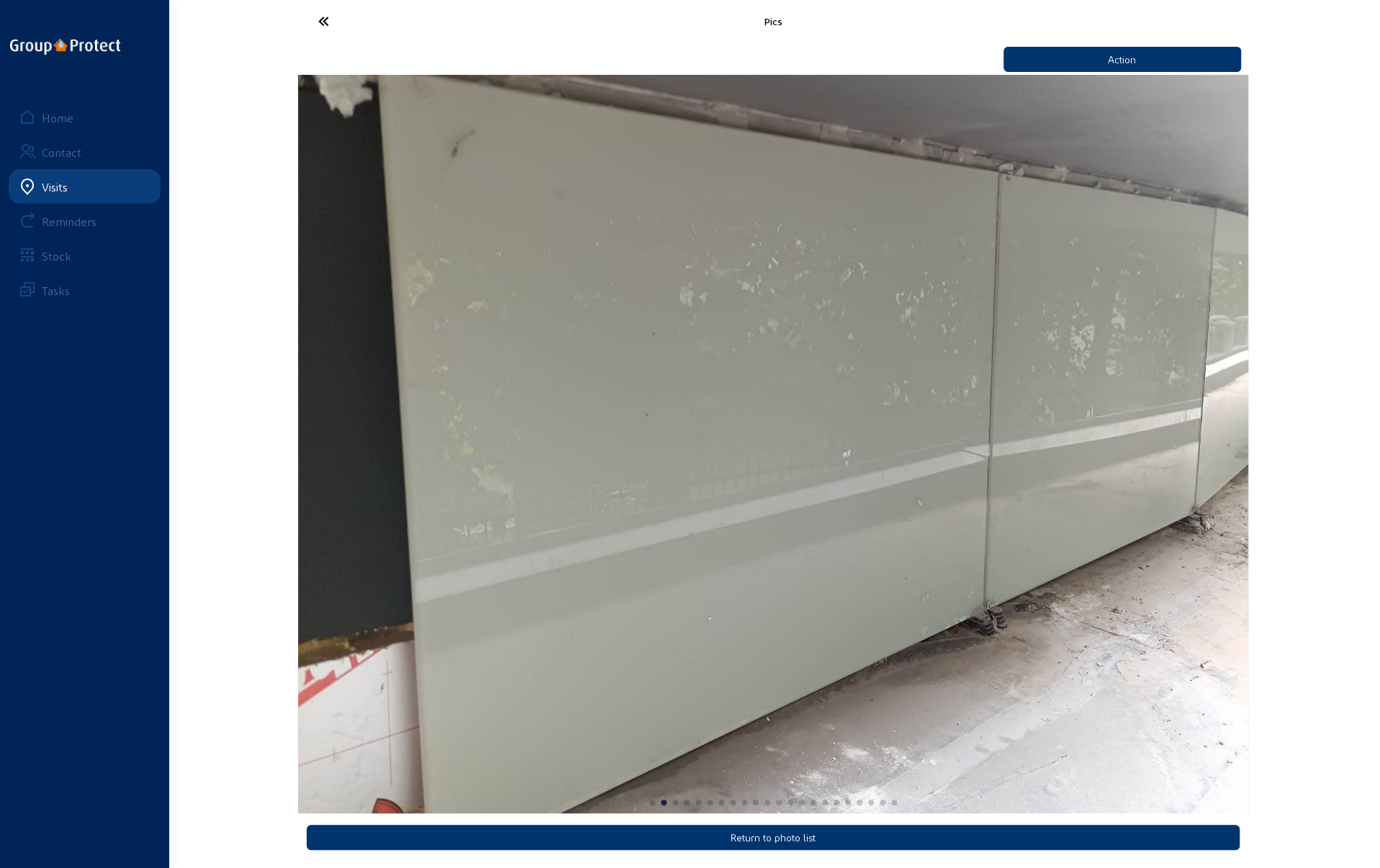
click at [323, 20] on icon at bounding box center [377, 21] width 133 height 26
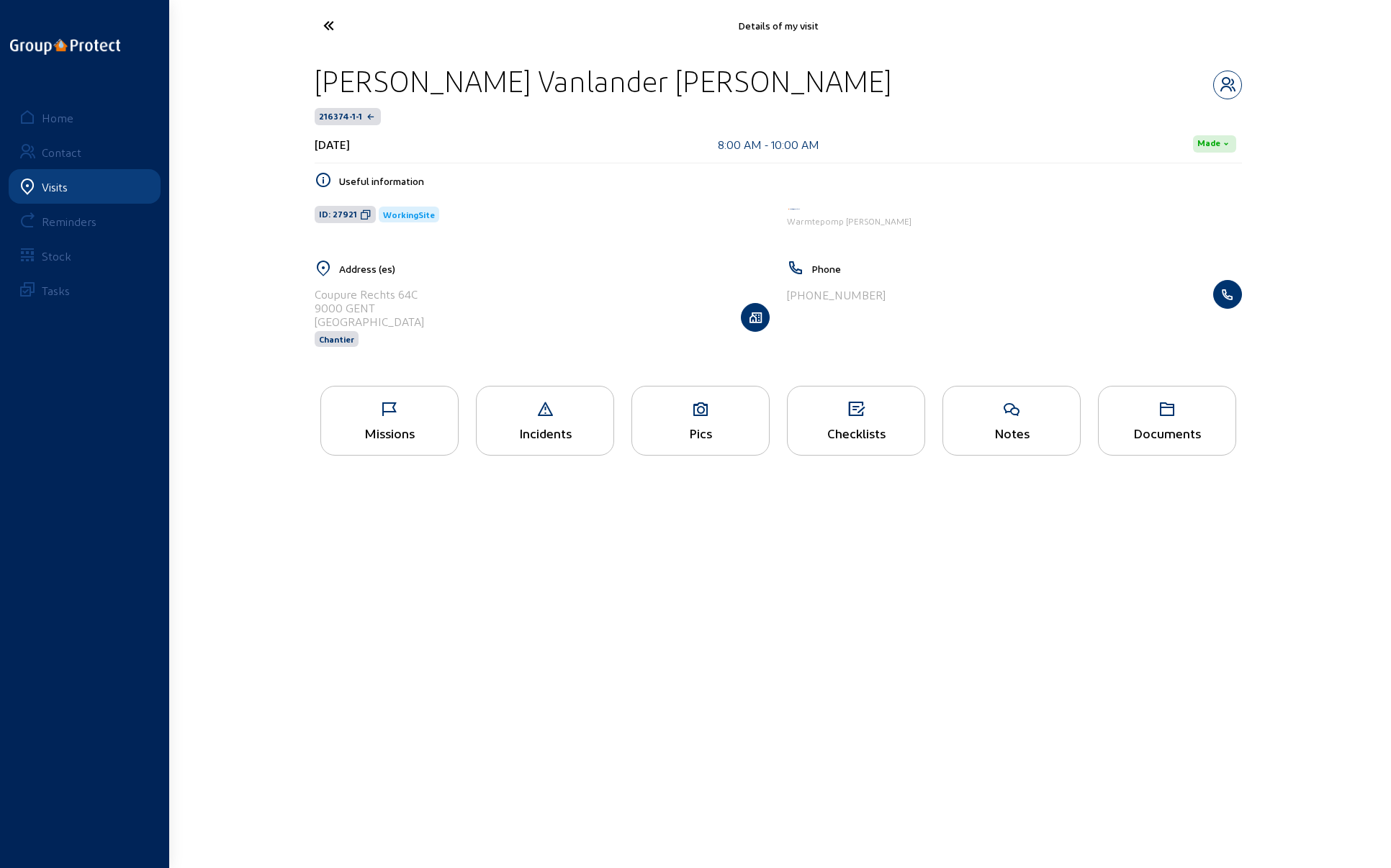
click at [327, 26] on icon at bounding box center [382, 26] width 133 height 26
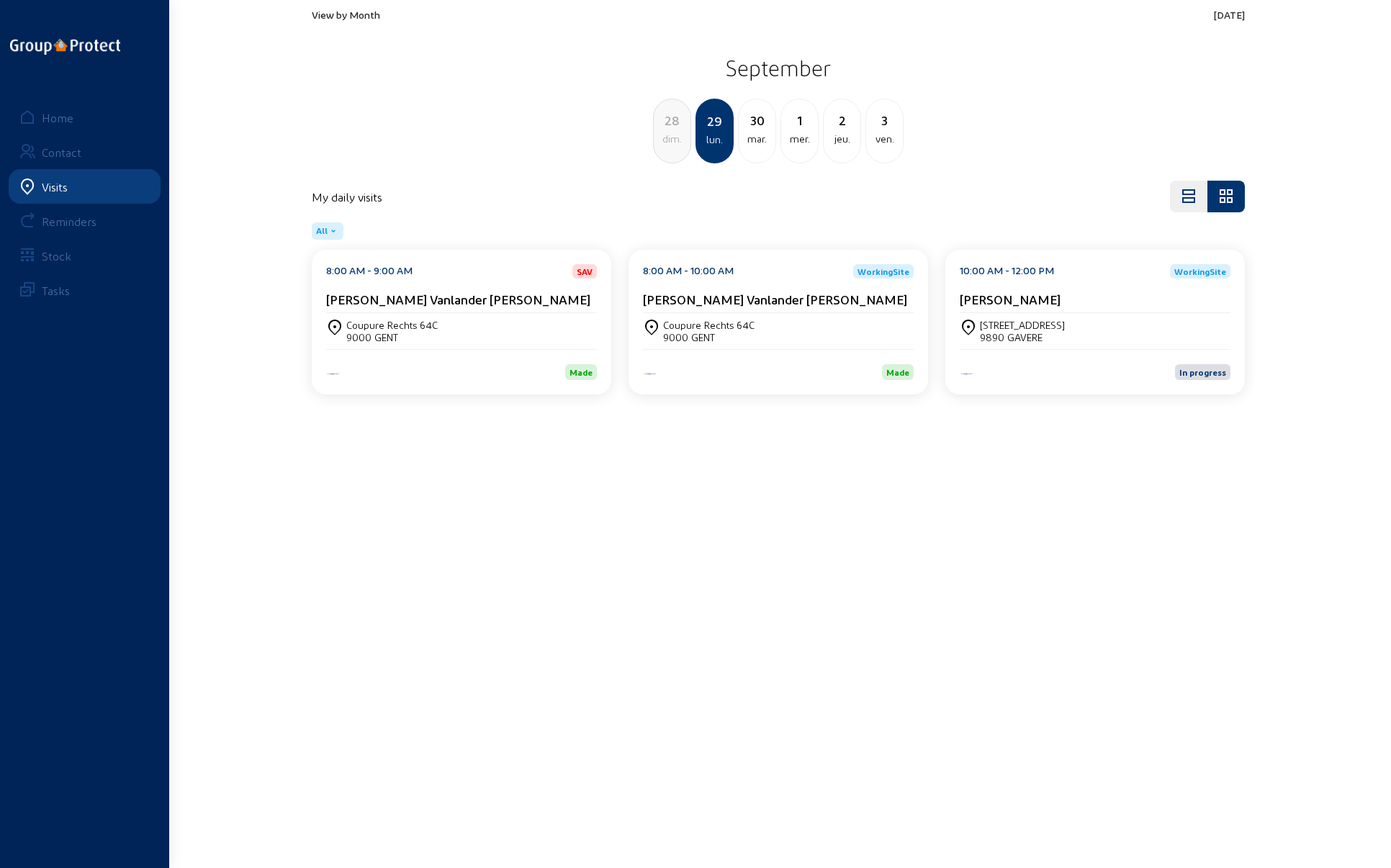
click at [1103, 331] on div "[STREET_ADDRESS]" at bounding box center [1095, 331] width 271 height 25
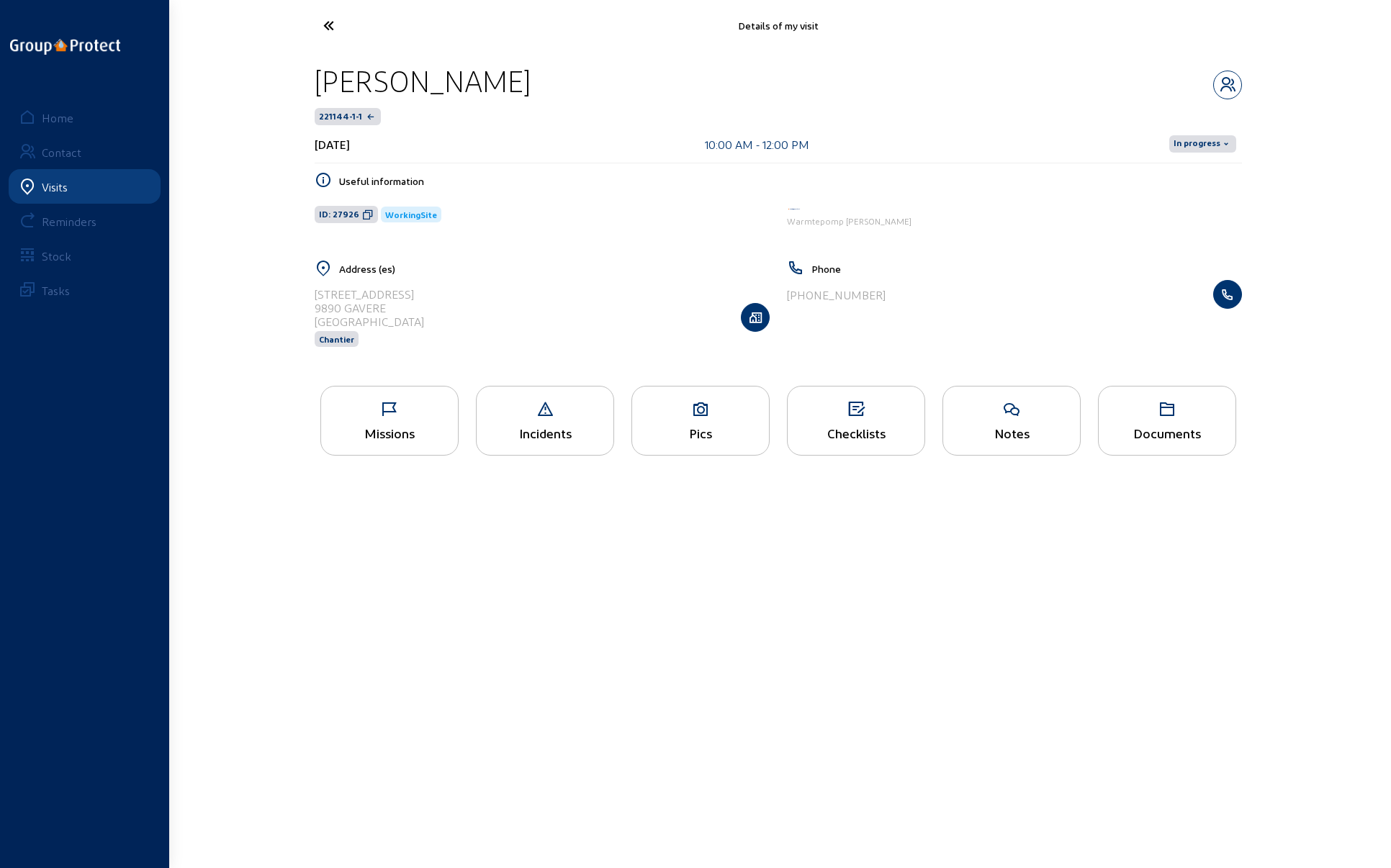
click at [694, 413] on icon at bounding box center [701, 409] width 137 height 17
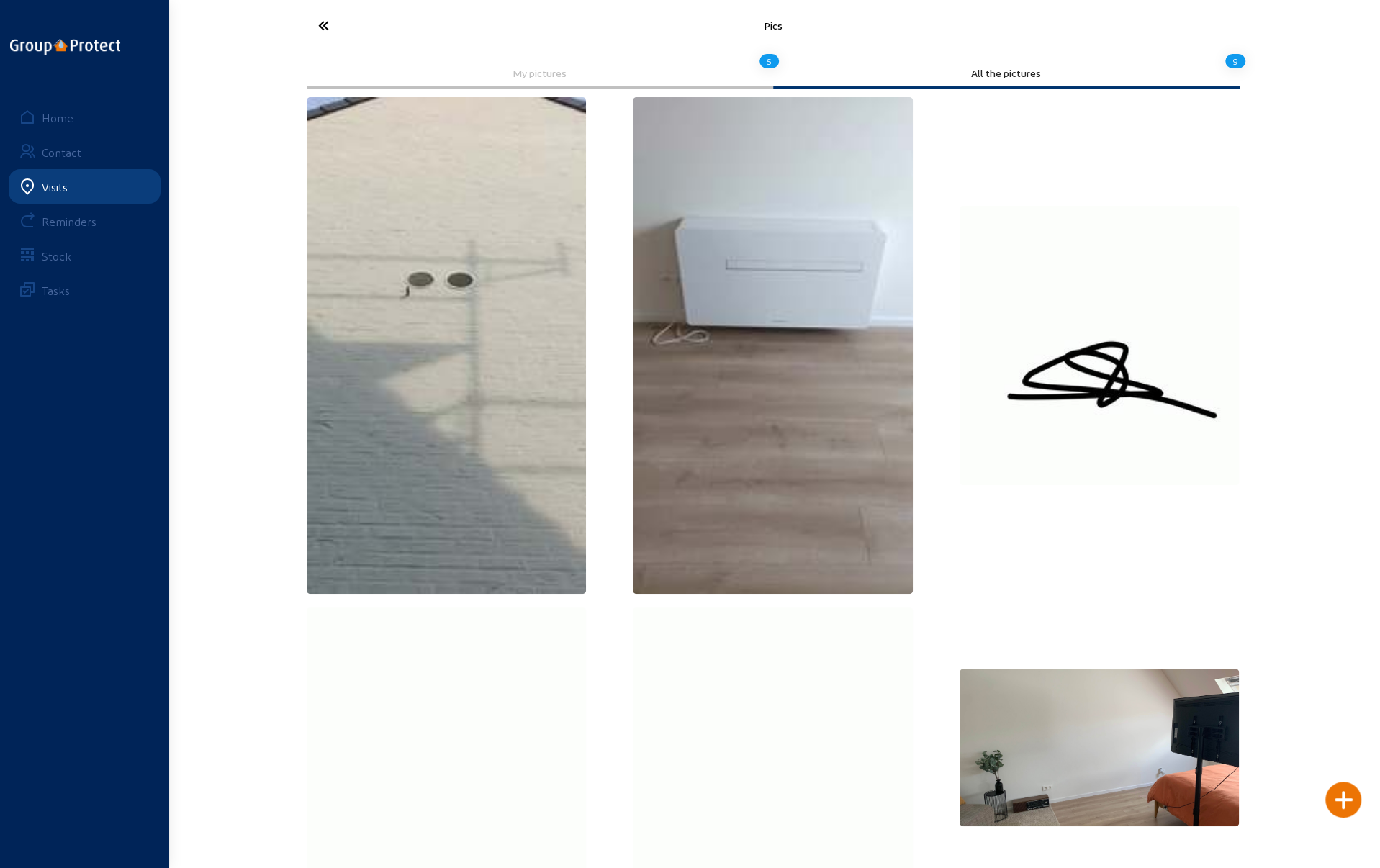
click at [315, 24] on icon at bounding box center [377, 26] width 133 height 26
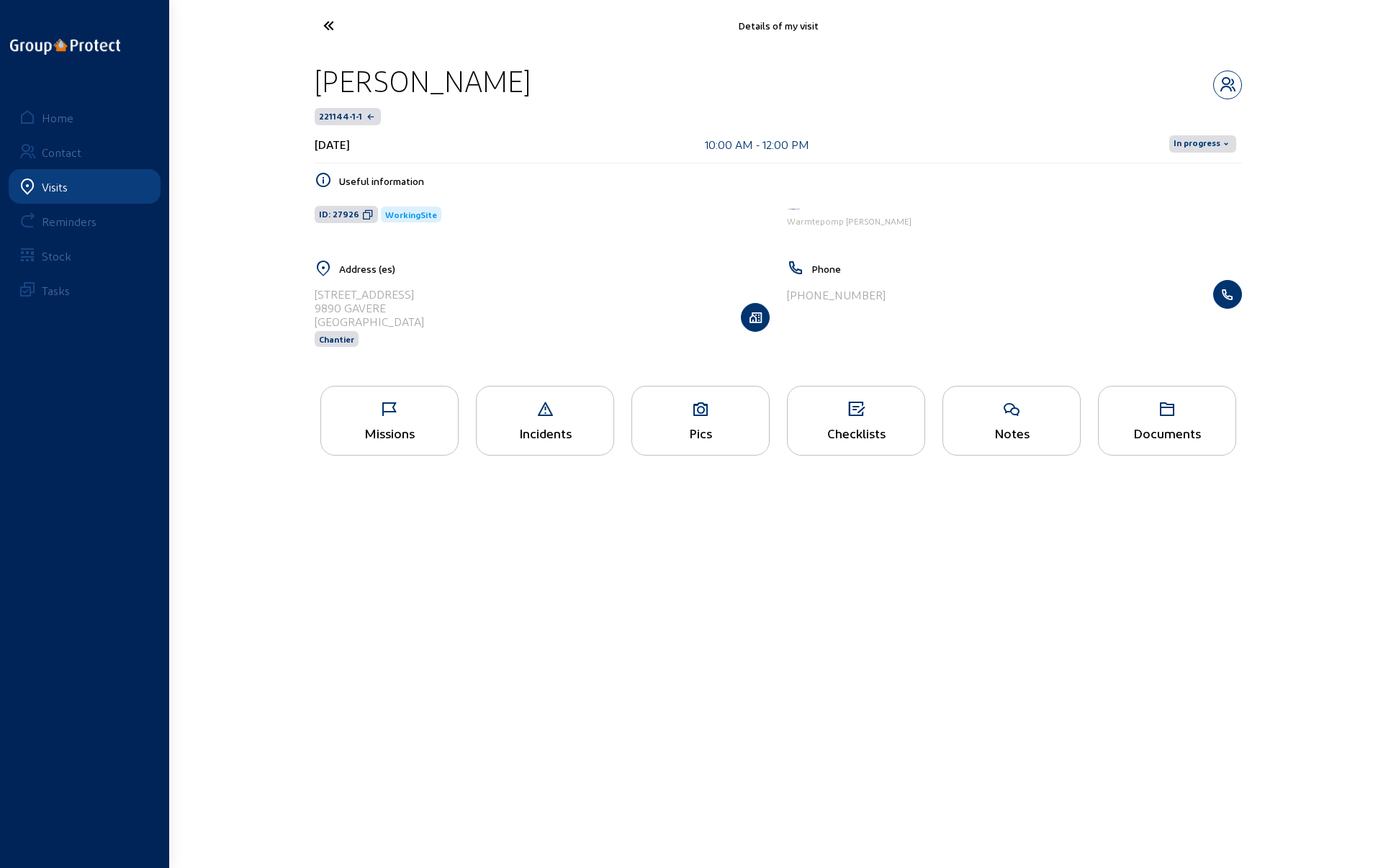
click at [1191, 138] on span "In progress" at bounding box center [1196, 143] width 47 height 12
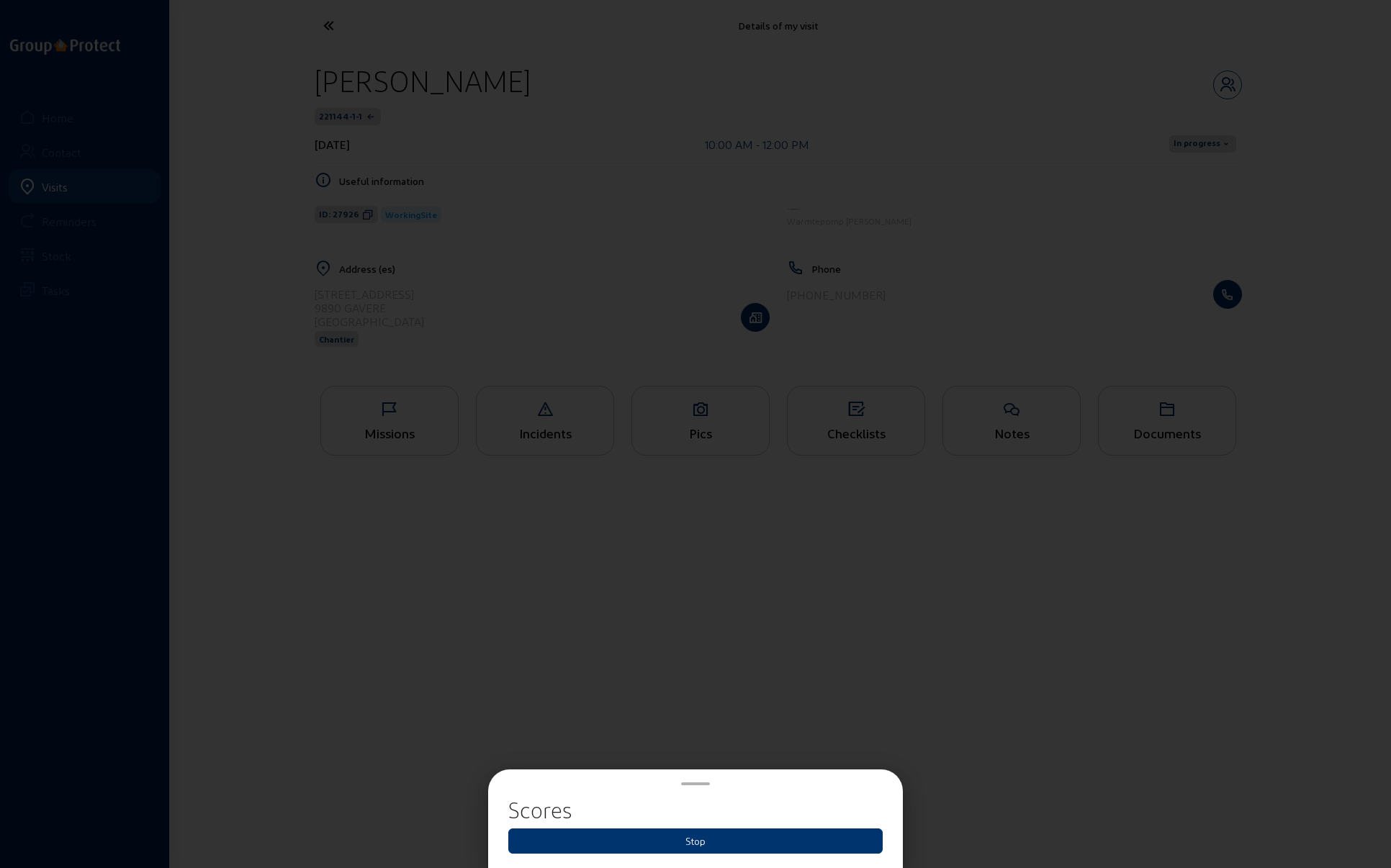
drag, startPoint x: 669, startPoint y: 839, endPoint x: 692, endPoint y: 800, distance: 45.3
click at [669, 839] on button "Stop" at bounding box center [696, 842] width 375 height 26
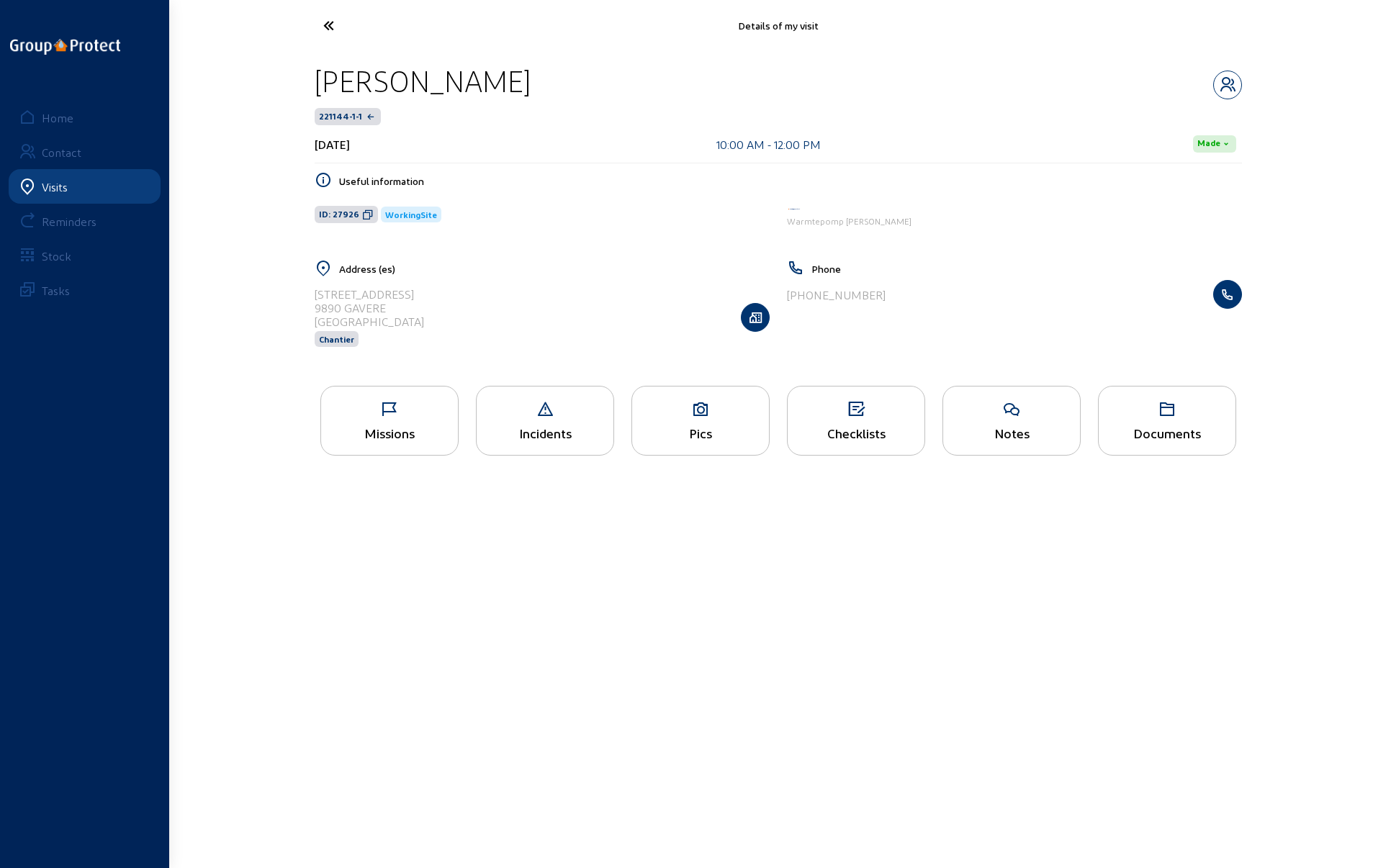
click at [696, 419] on div "Pics" at bounding box center [700, 420] width 138 height 69
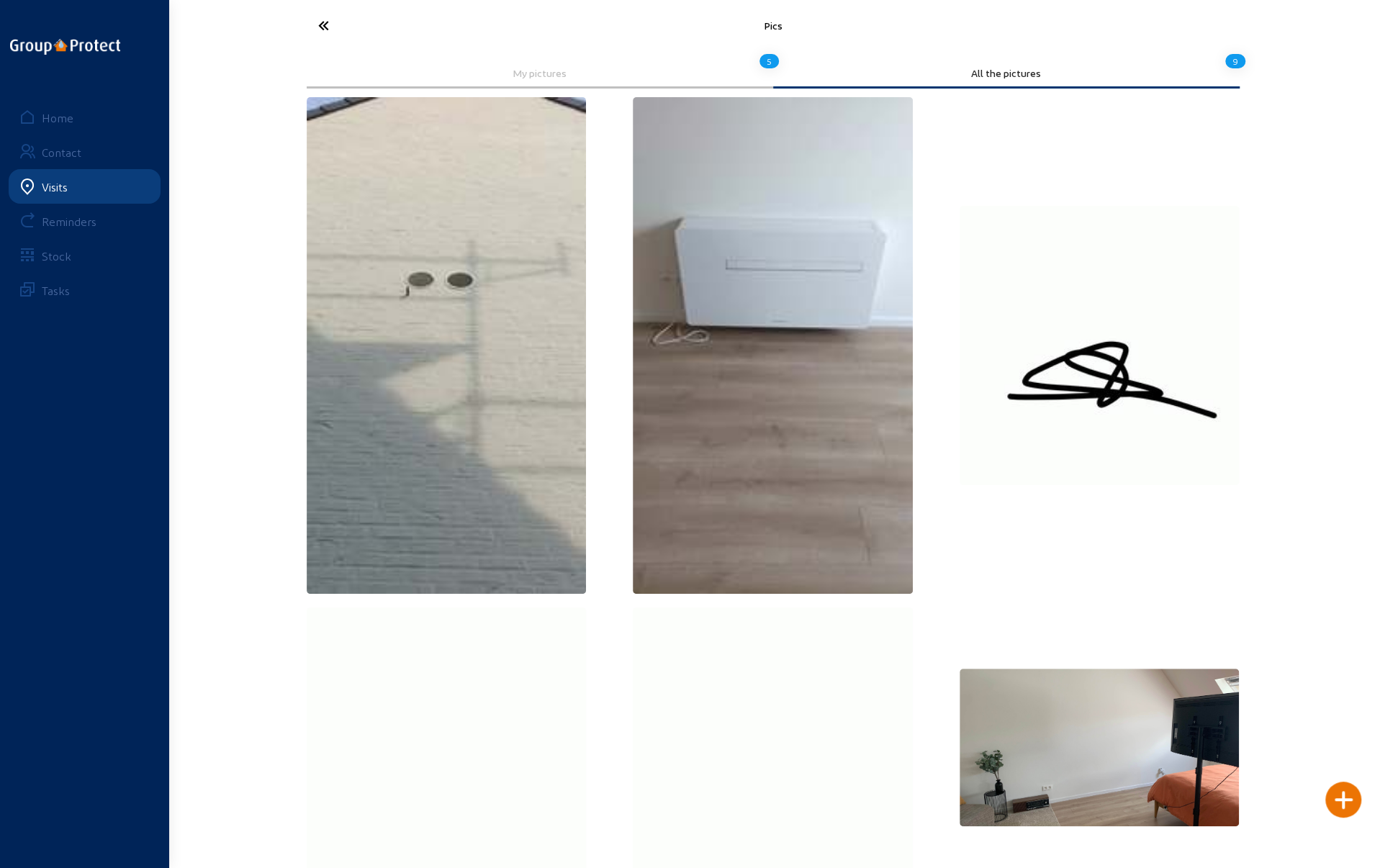
click at [468, 317] on img at bounding box center [447, 344] width 280 height 496
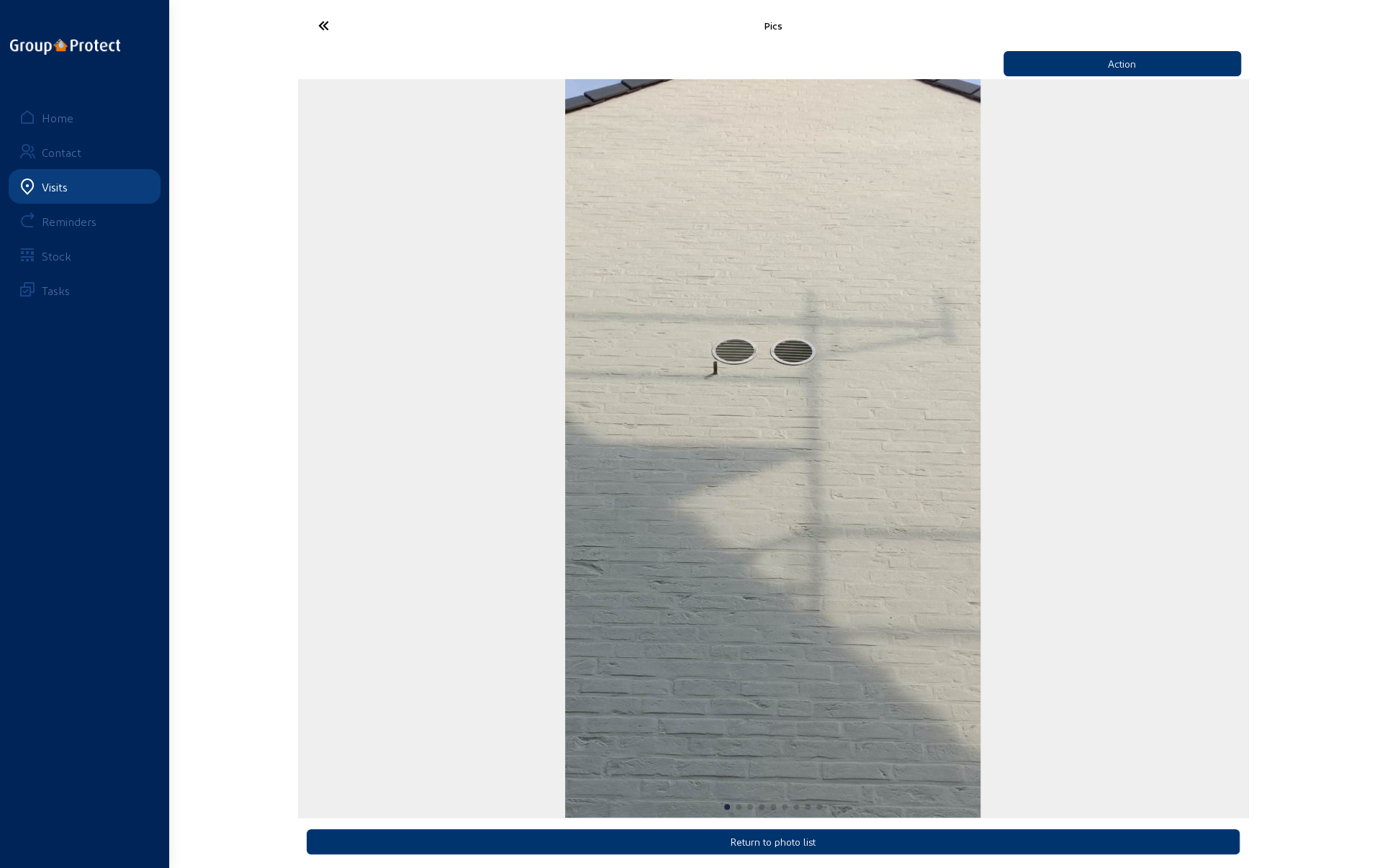
click at [323, 19] on icon at bounding box center [377, 26] width 133 height 26
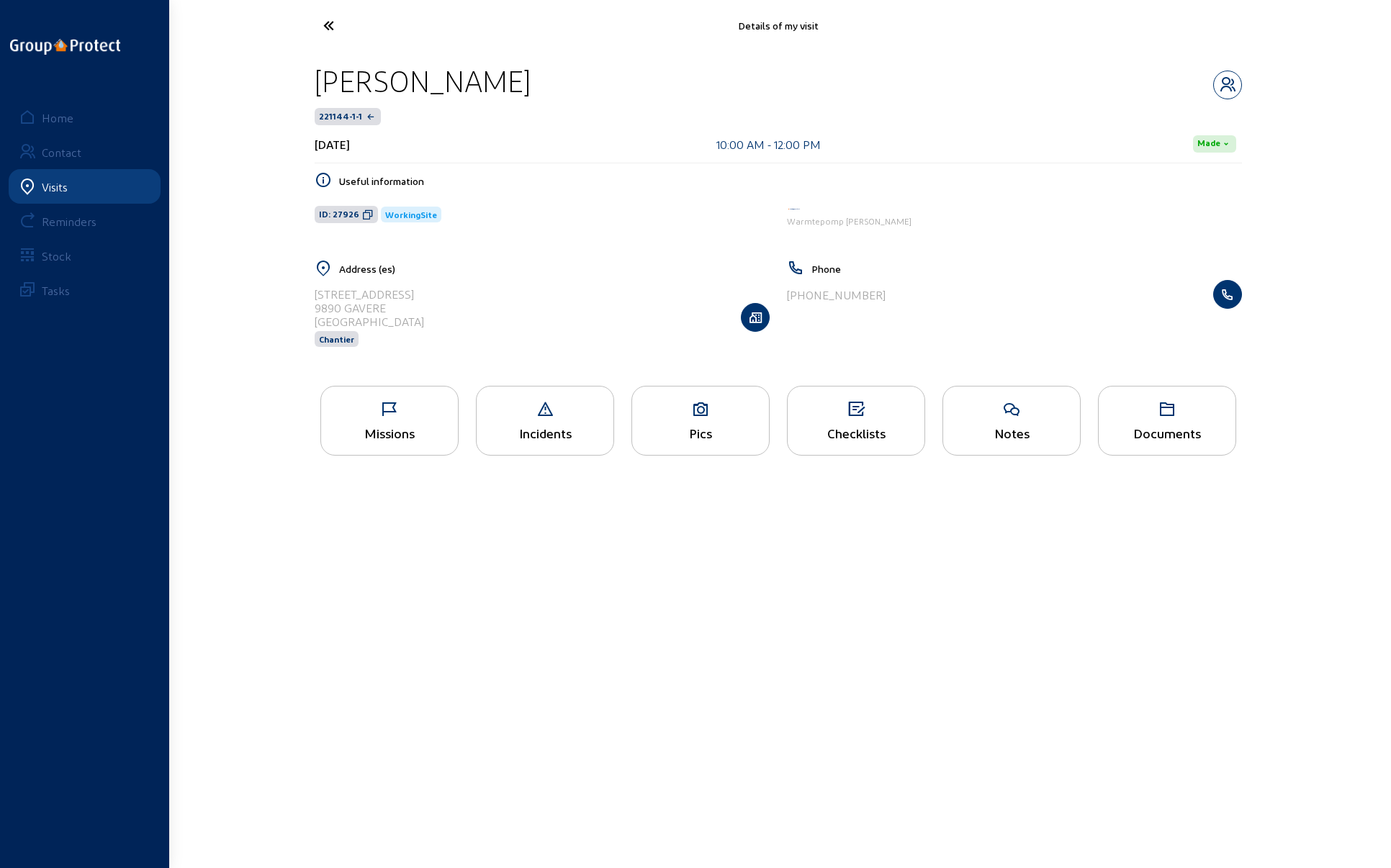
click at [690, 425] on div "Pics" at bounding box center [701, 432] width 137 height 16
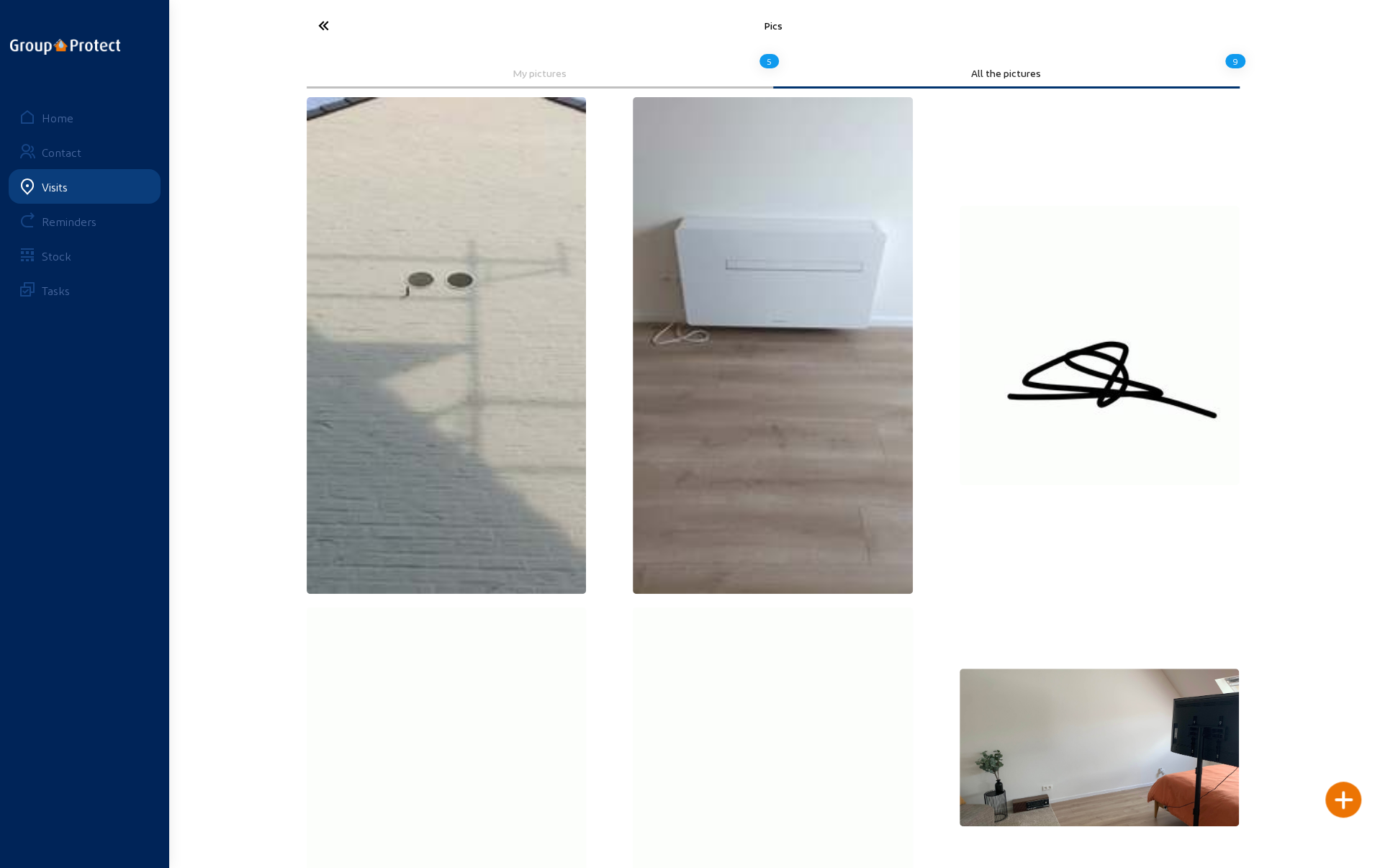
click at [409, 293] on img at bounding box center [447, 344] width 280 height 496
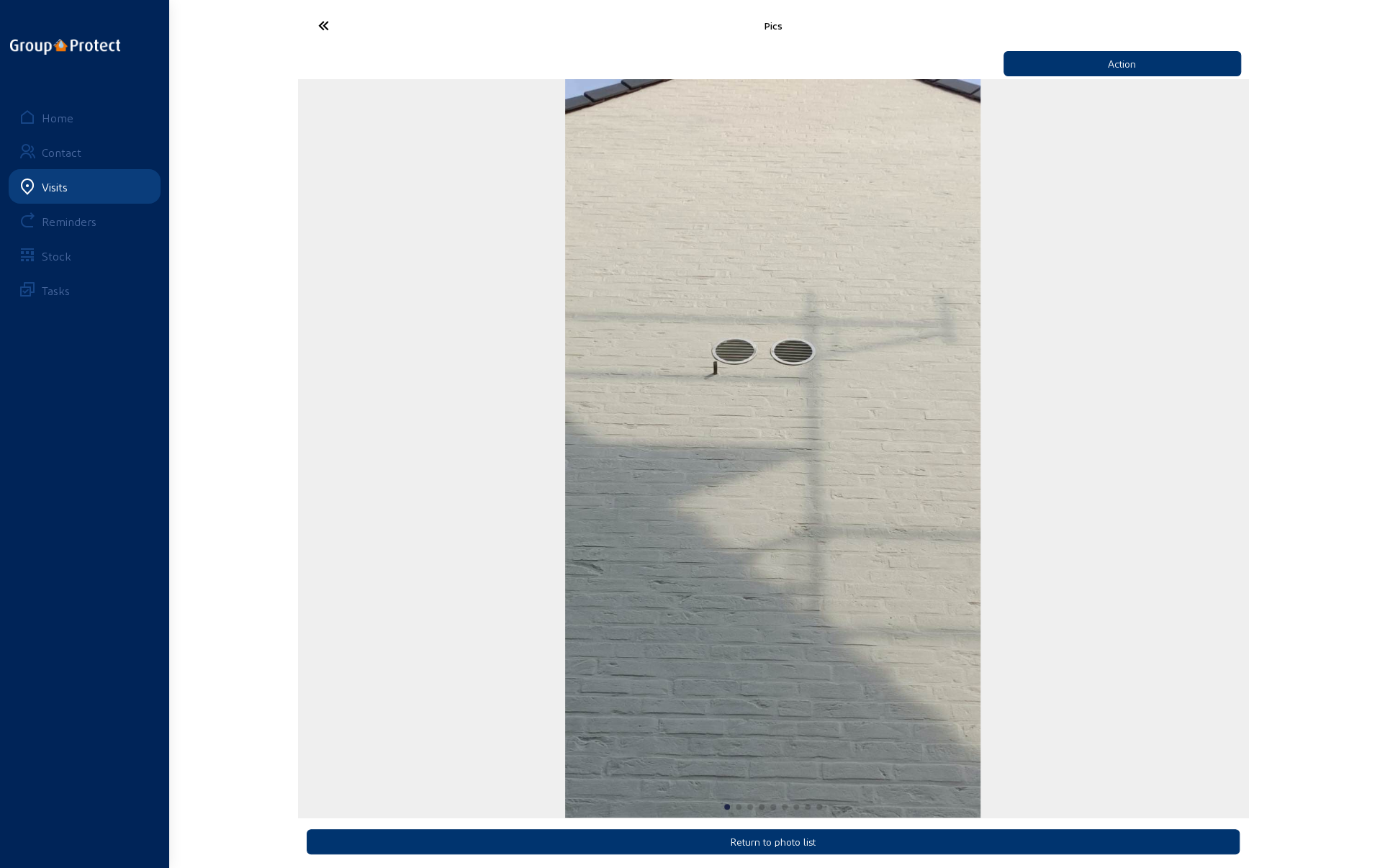
click at [327, 29] on icon at bounding box center [377, 26] width 133 height 26
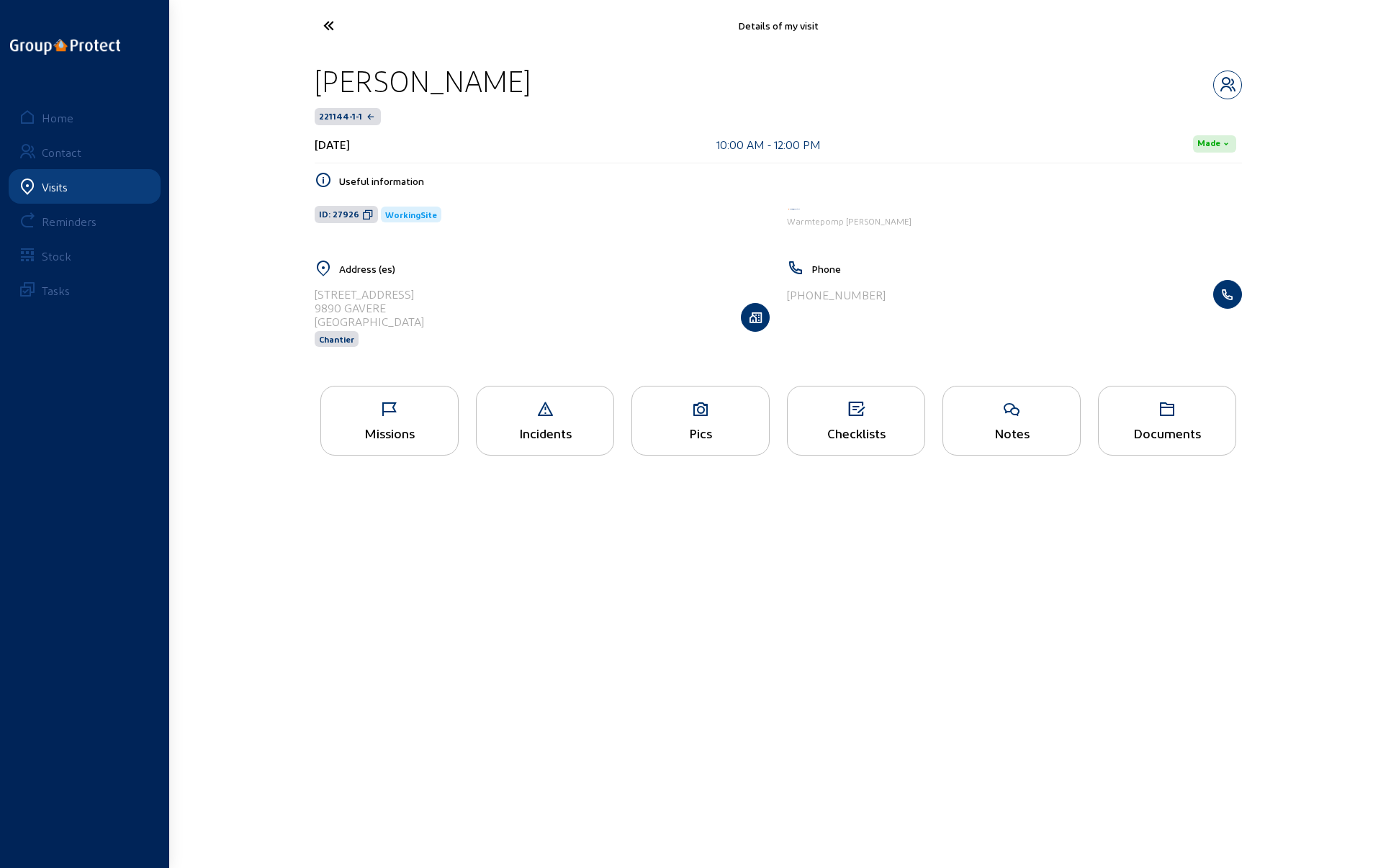
click at [324, 18] on icon at bounding box center [382, 26] width 133 height 26
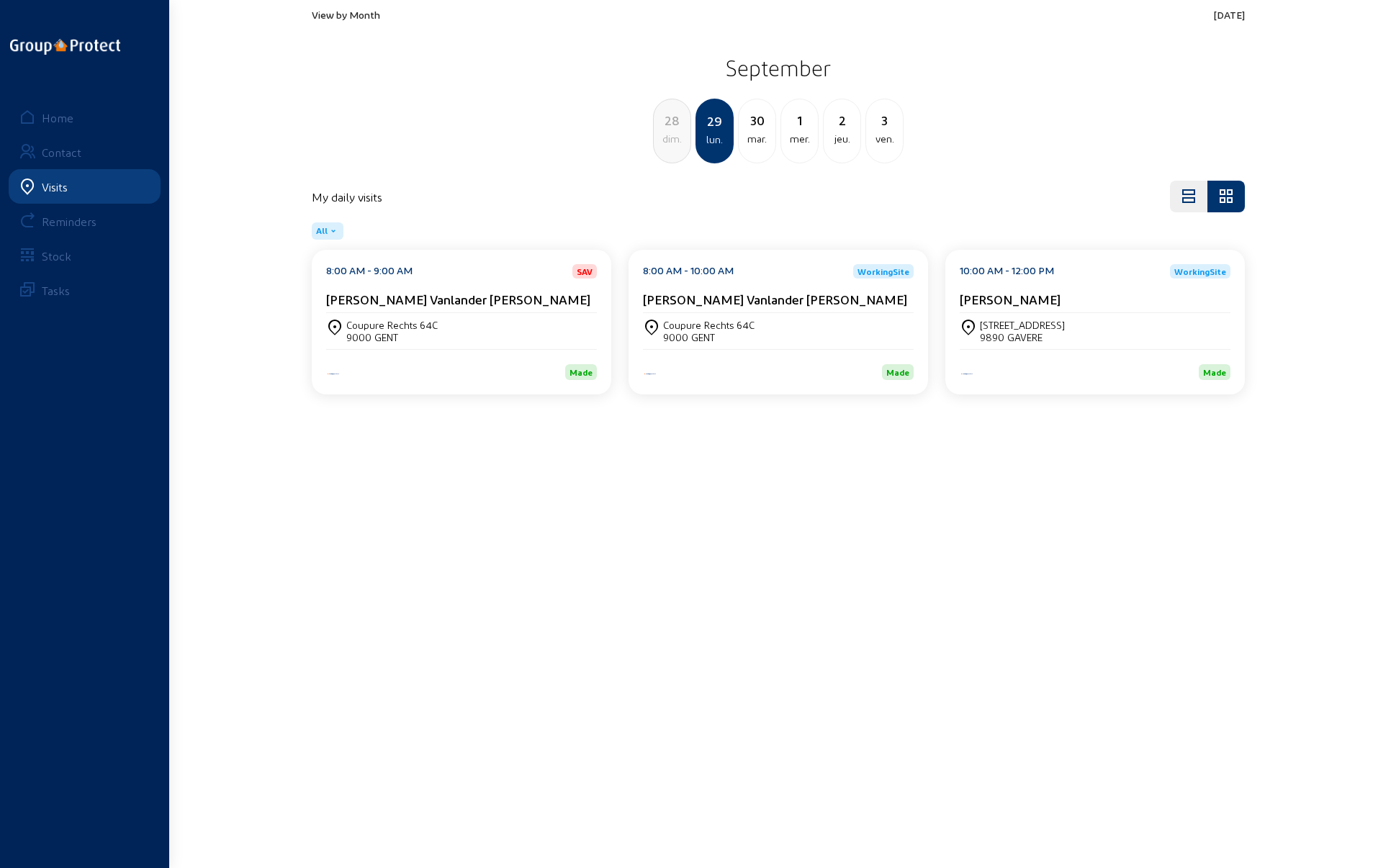
click at [693, 331] on div "9000 GENT" at bounding box center [708, 336] width 91 height 12
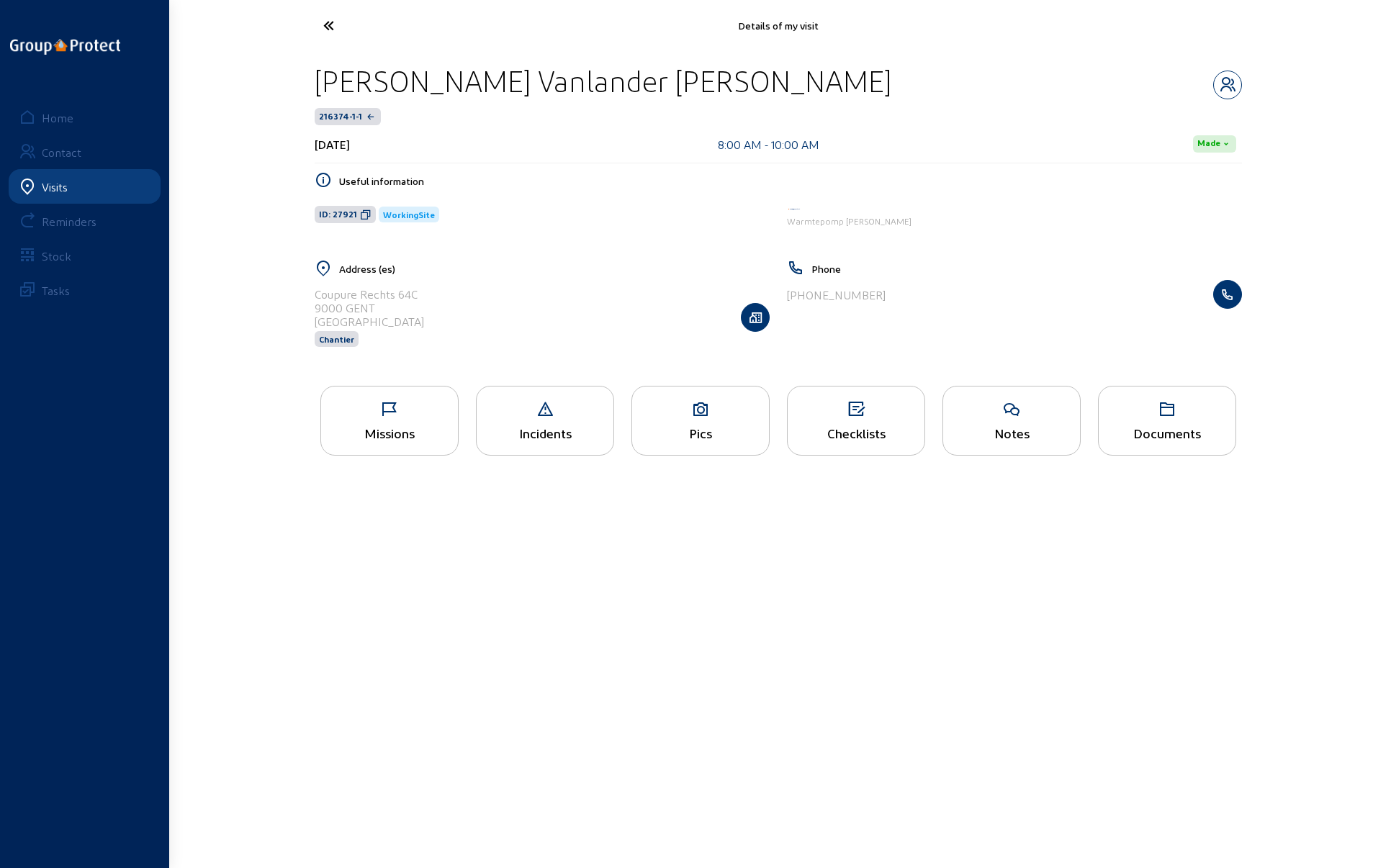
click at [690, 414] on icon at bounding box center [701, 409] width 137 height 17
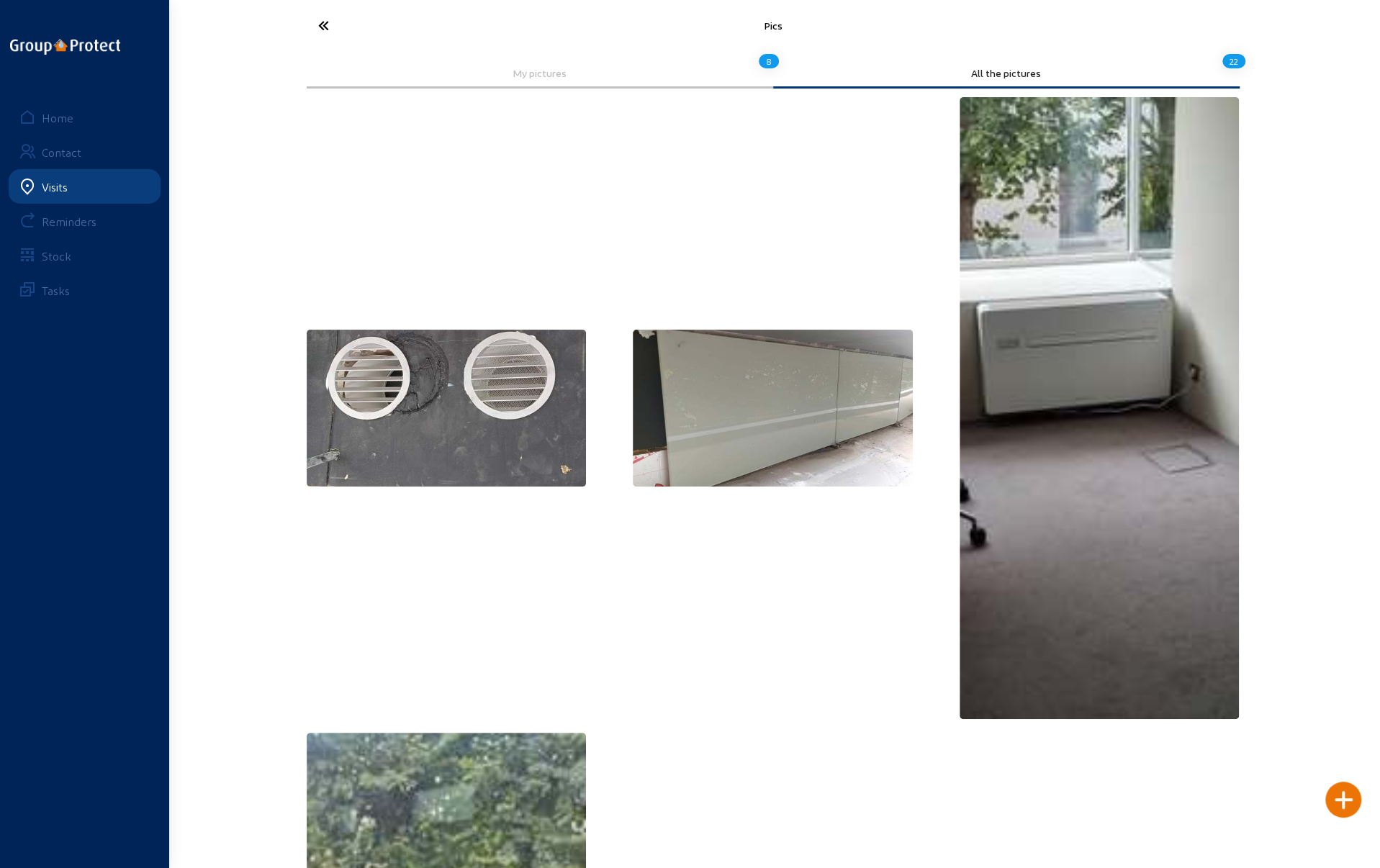
click at [465, 381] on img at bounding box center [447, 408] width 280 height 157
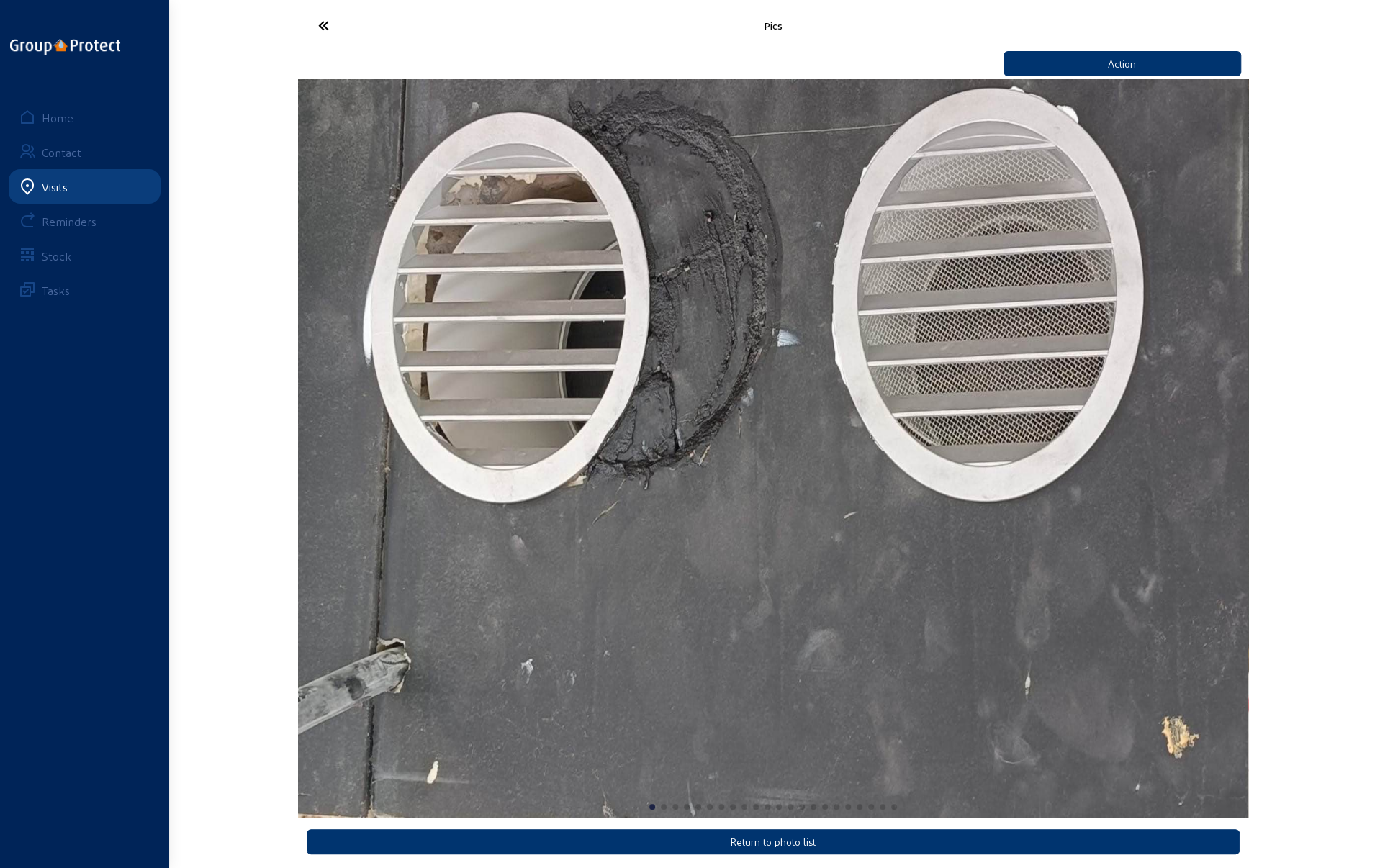
scroll to position [5, 0]
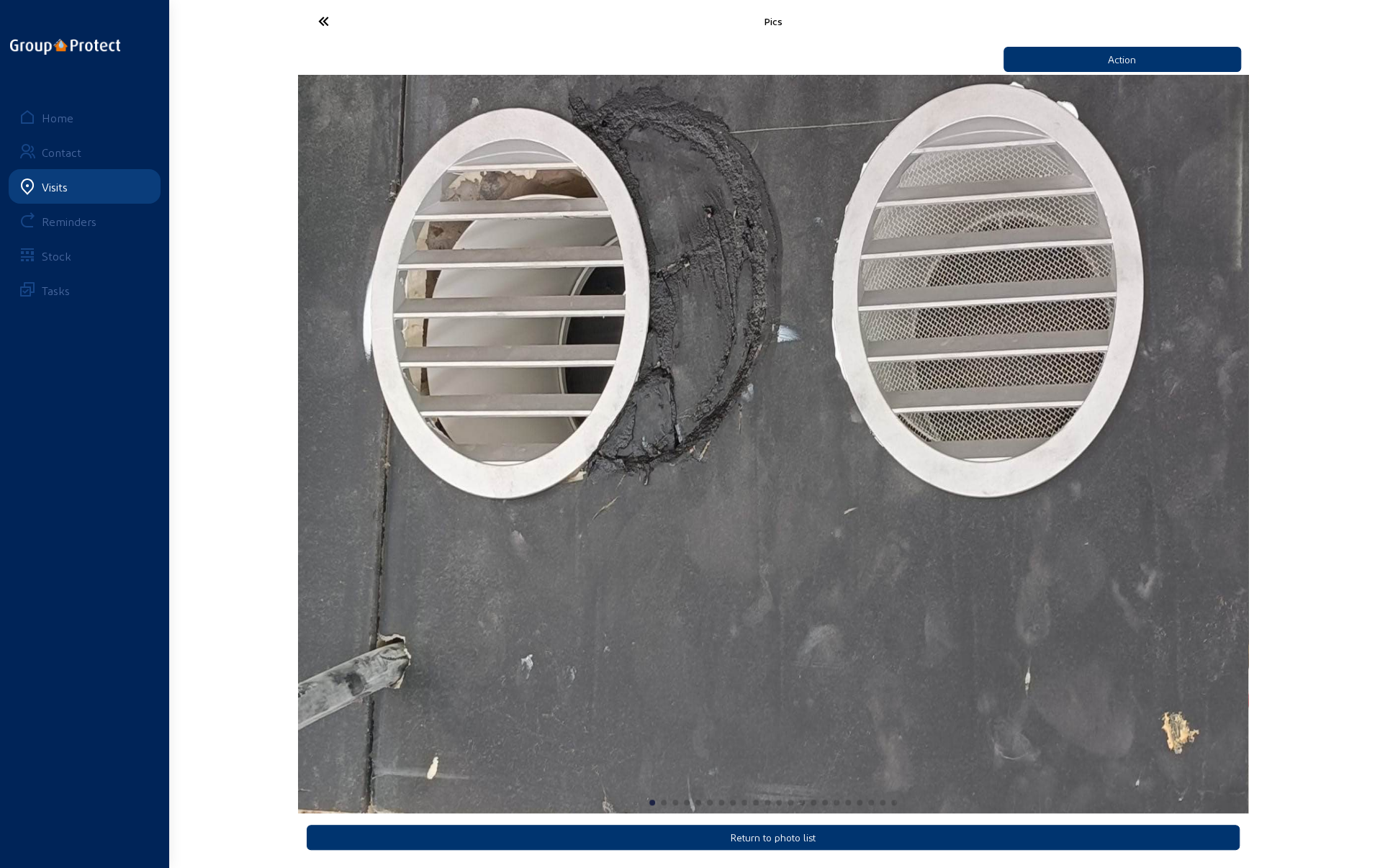
click at [571, 578] on img "1 / 22" at bounding box center [773, 444] width 950 height 738
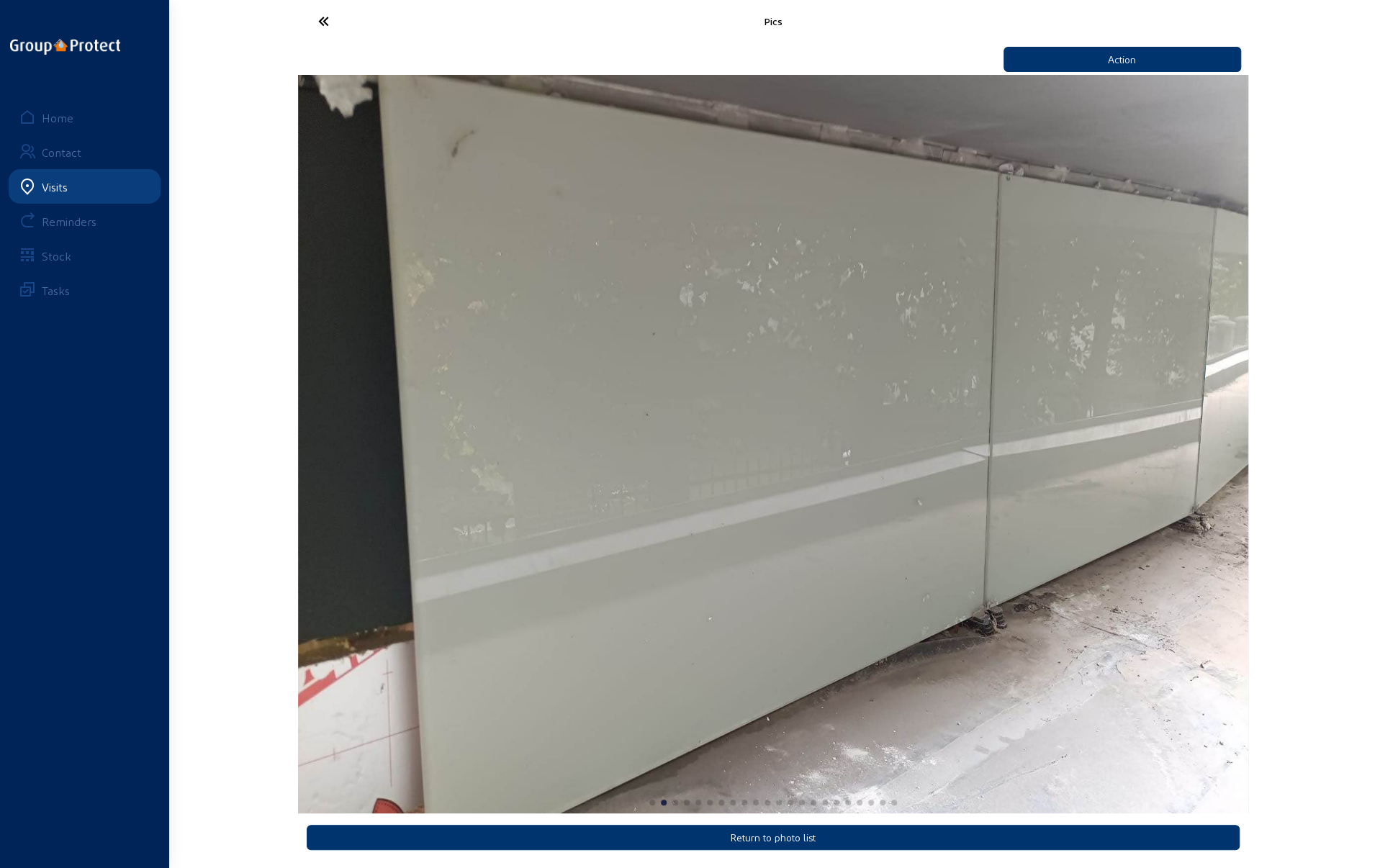
click at [419, 556] on img "2 / 22" at bounding box center [773, 444] width 950 height 738
click at [982, 504] on img "2 / 22" at bounding box center [773, 444] width 950 height 738
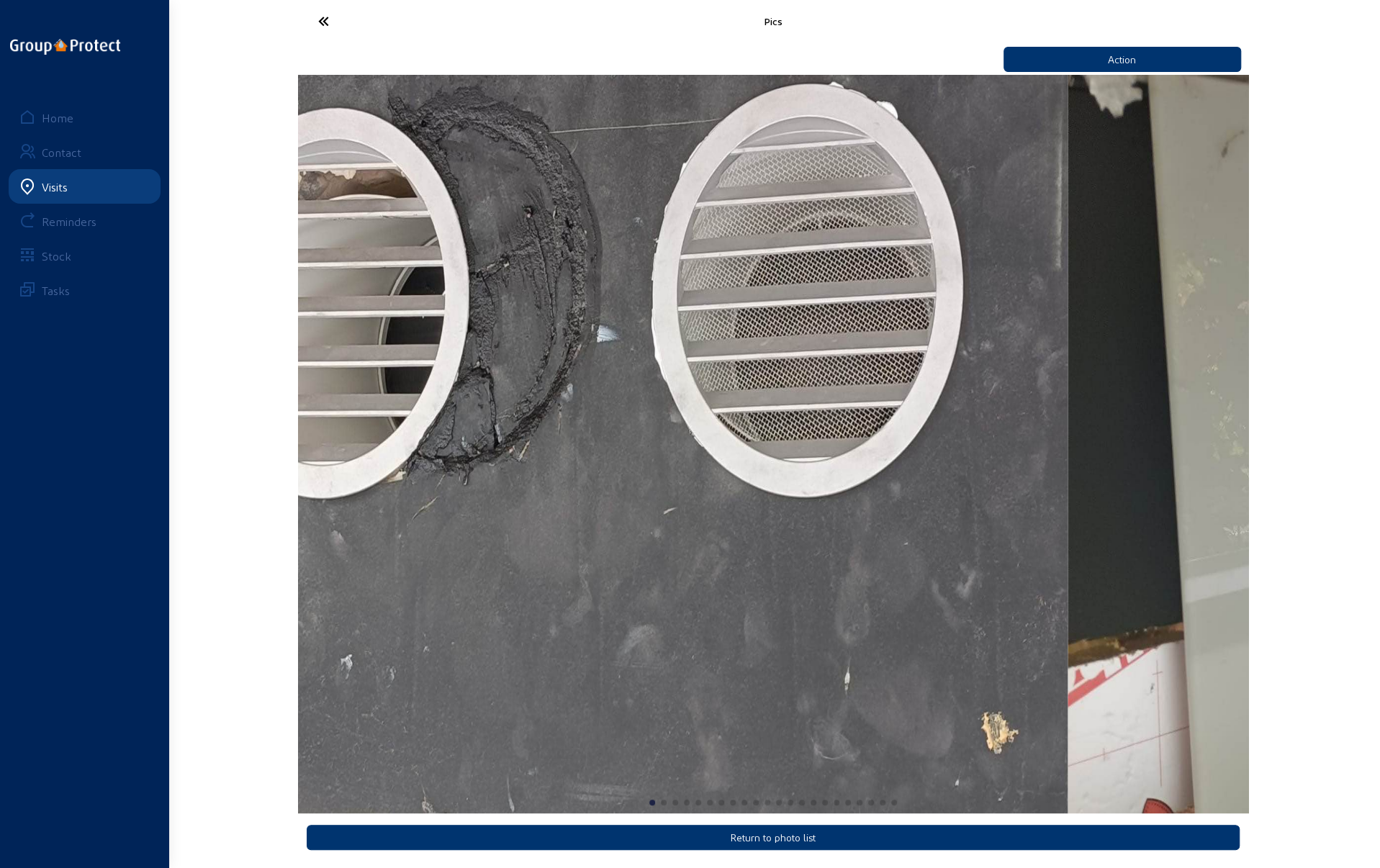
click at [332, 598] on img "1 / 22" at bounding box center [592, 444] width 950 height 738
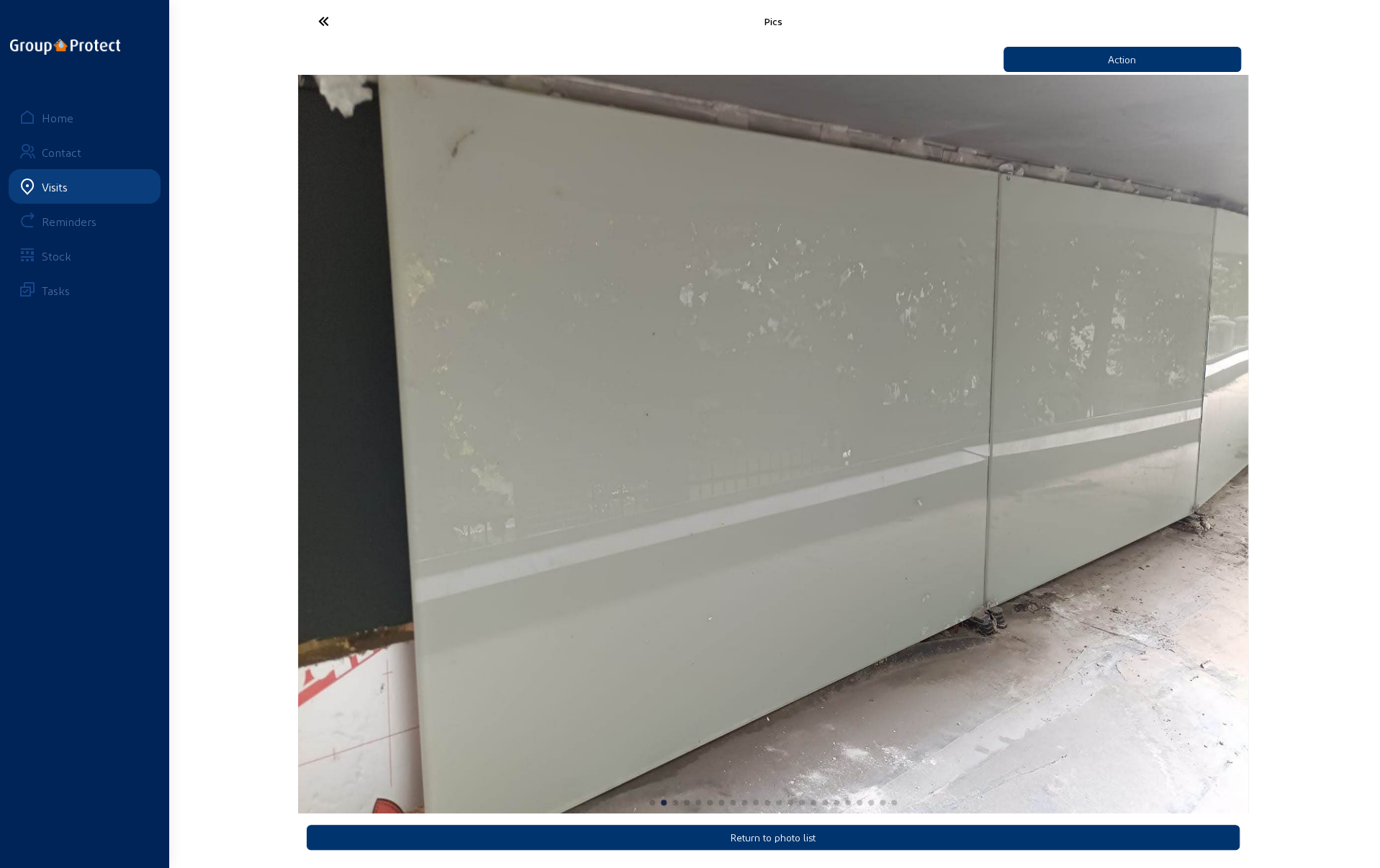
click at [323, 16] on icon at bounding box center [377, 21] width 133 height 26
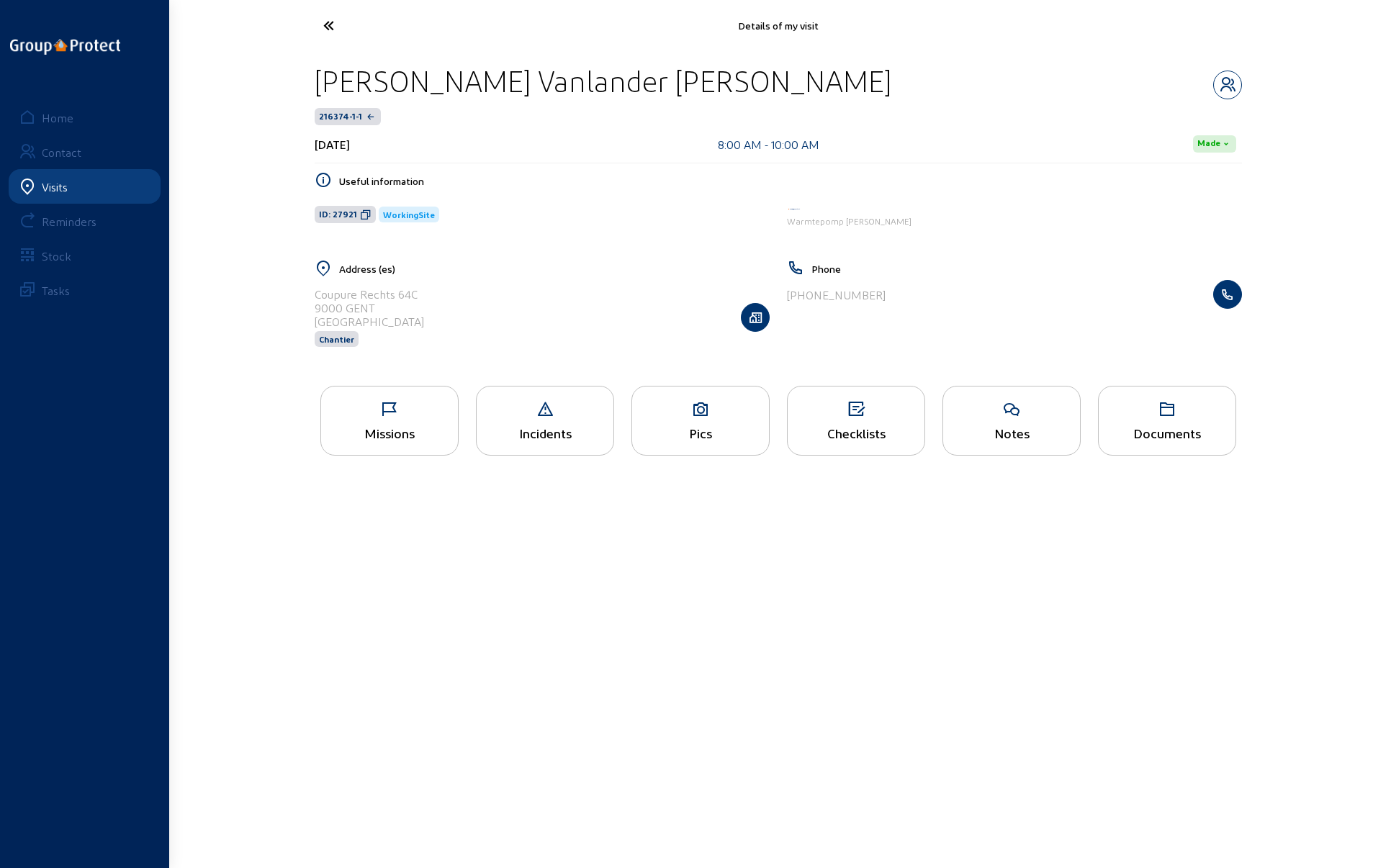
click at [324, 20] on icon at bounding box center [382, 26] width 133 height 26
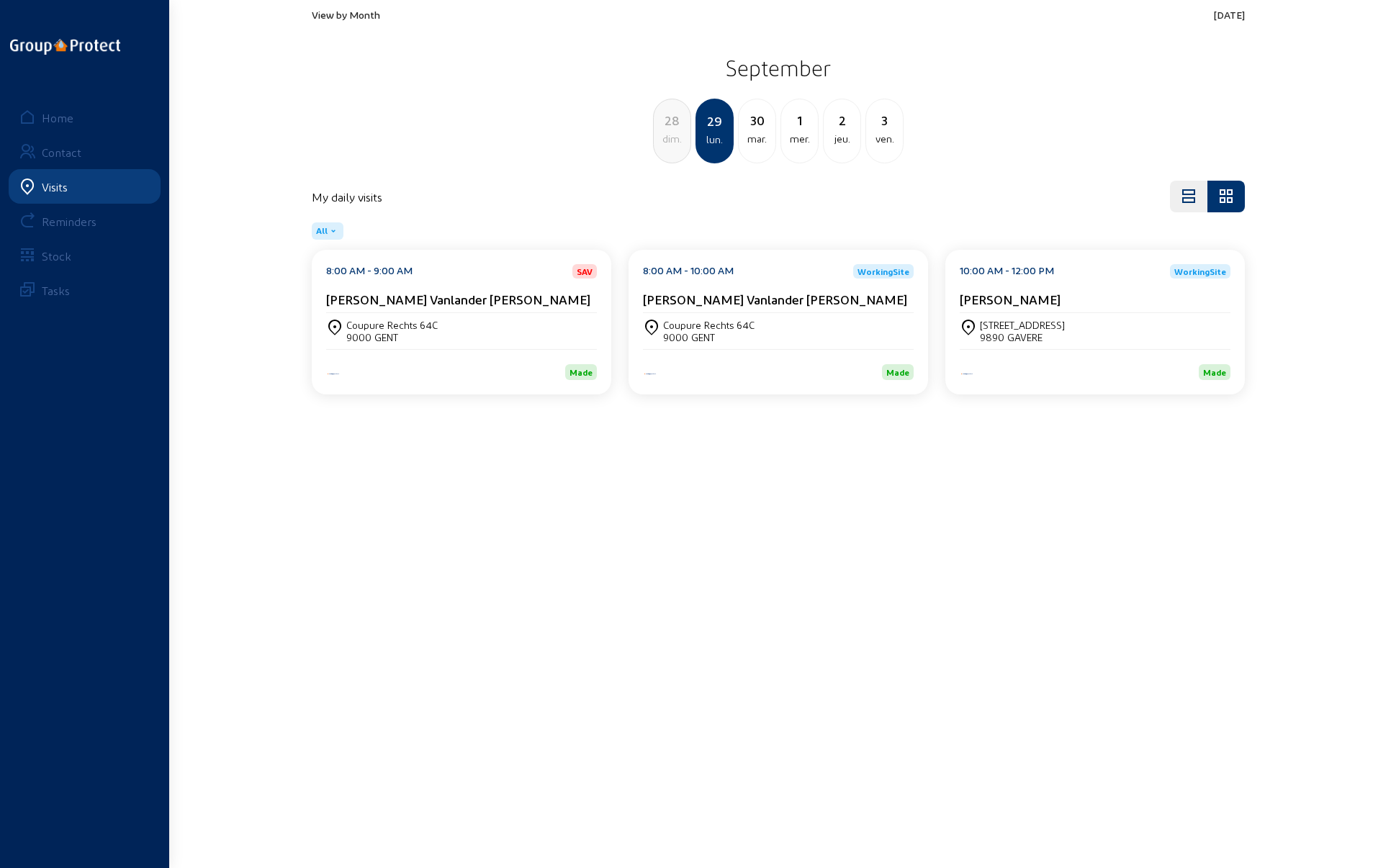
click at [348, 18] on span "View by Month" at bounding box center [345, 14] width 69 height 12
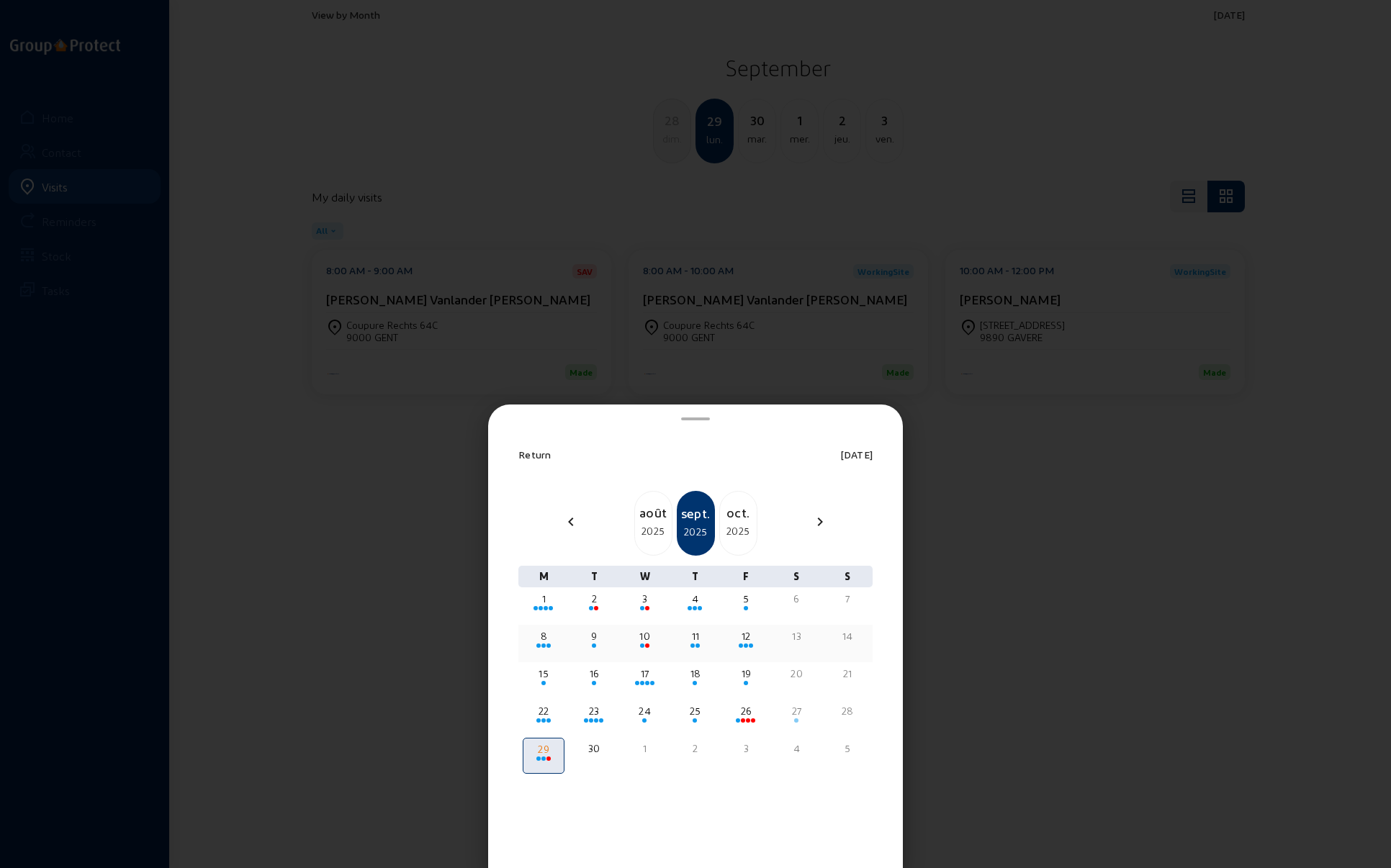
click at [745, 639] on div "12" at bounding box center [746, 636] width 39 height 15
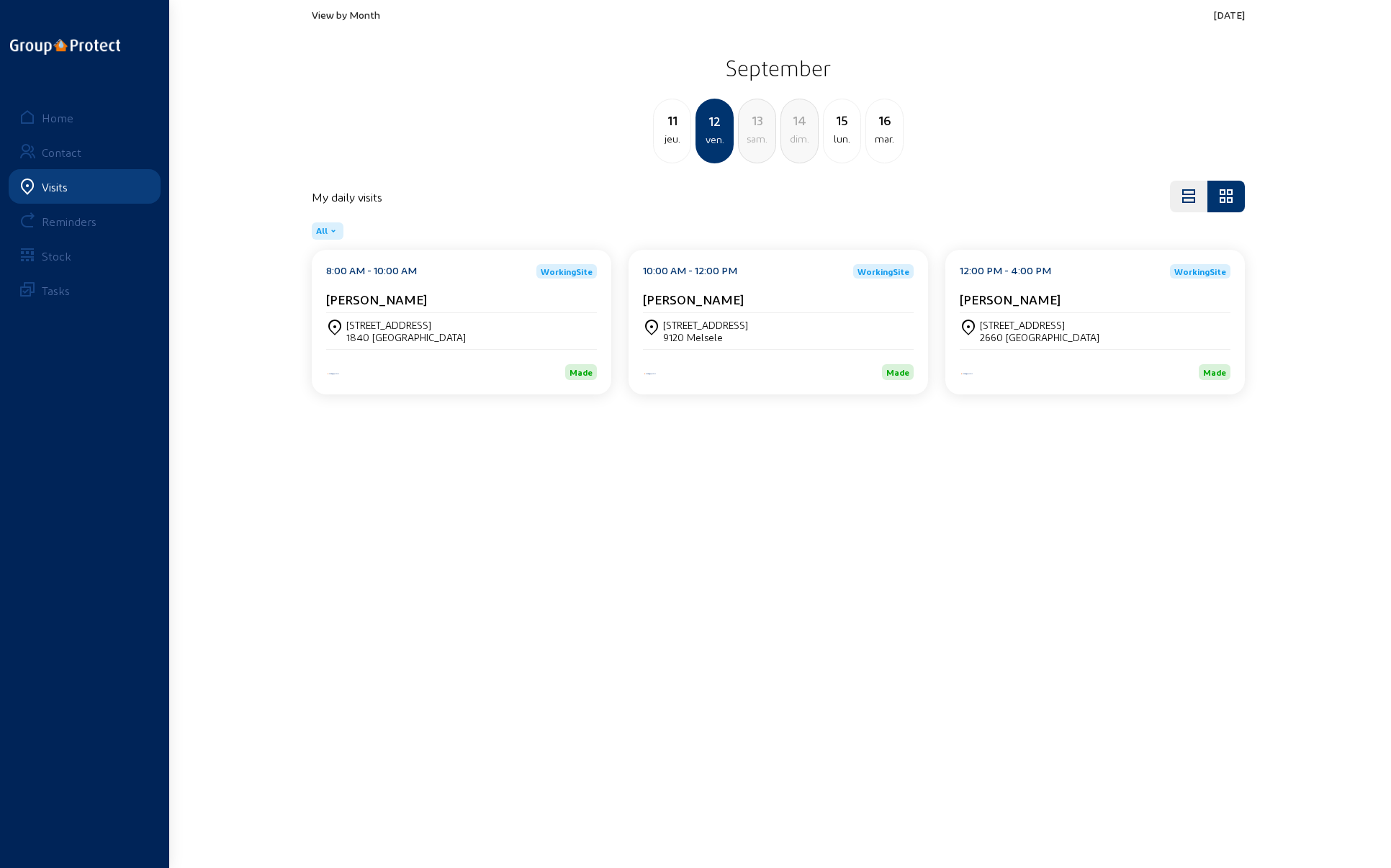
click at [451, 293] on div "[PERSON_NAME]" at bounding box center [462, 299] width 271 height 16
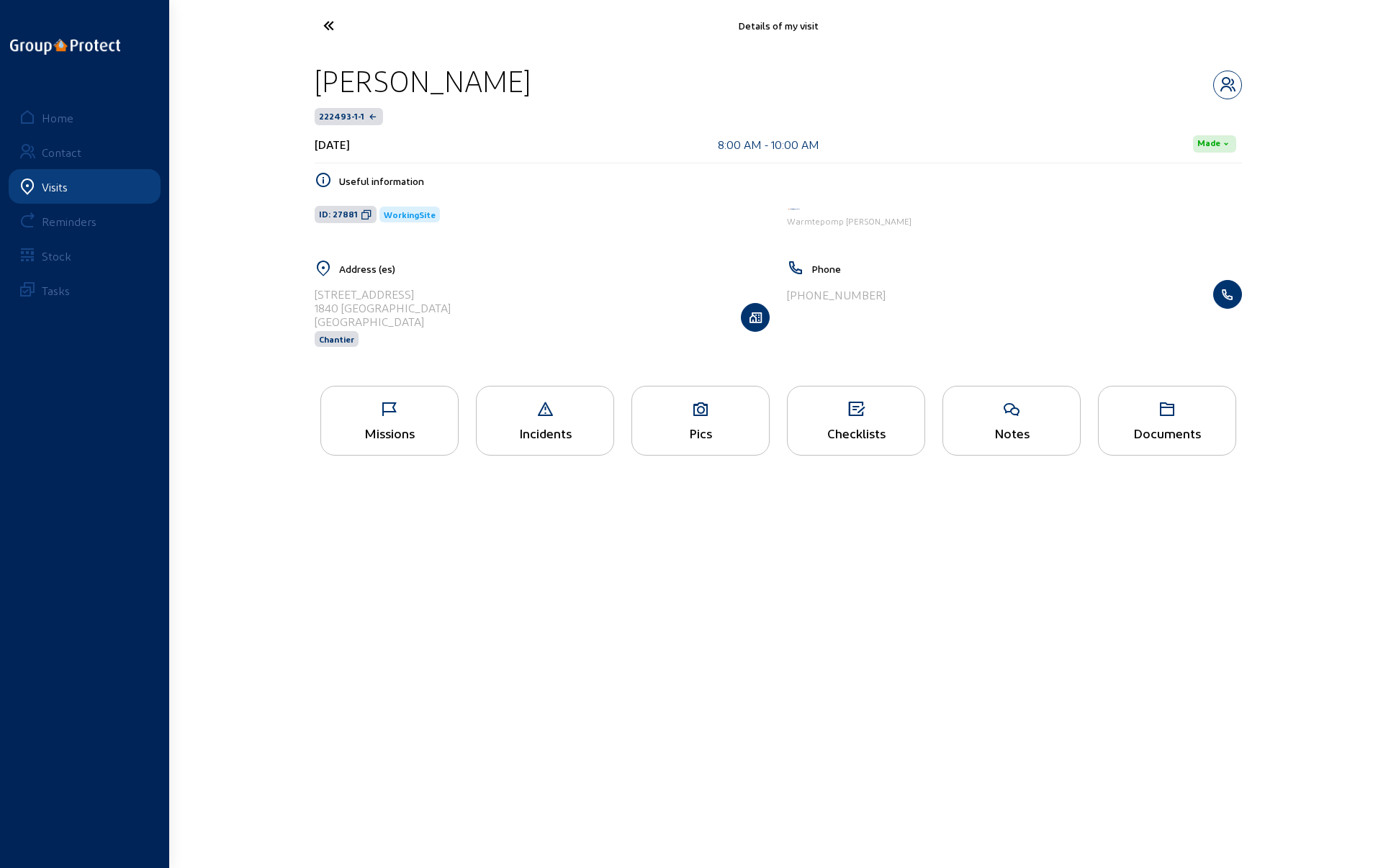
click at [702, 426] on div "Pics" at bounding box center [701, 432] width 137 height 16
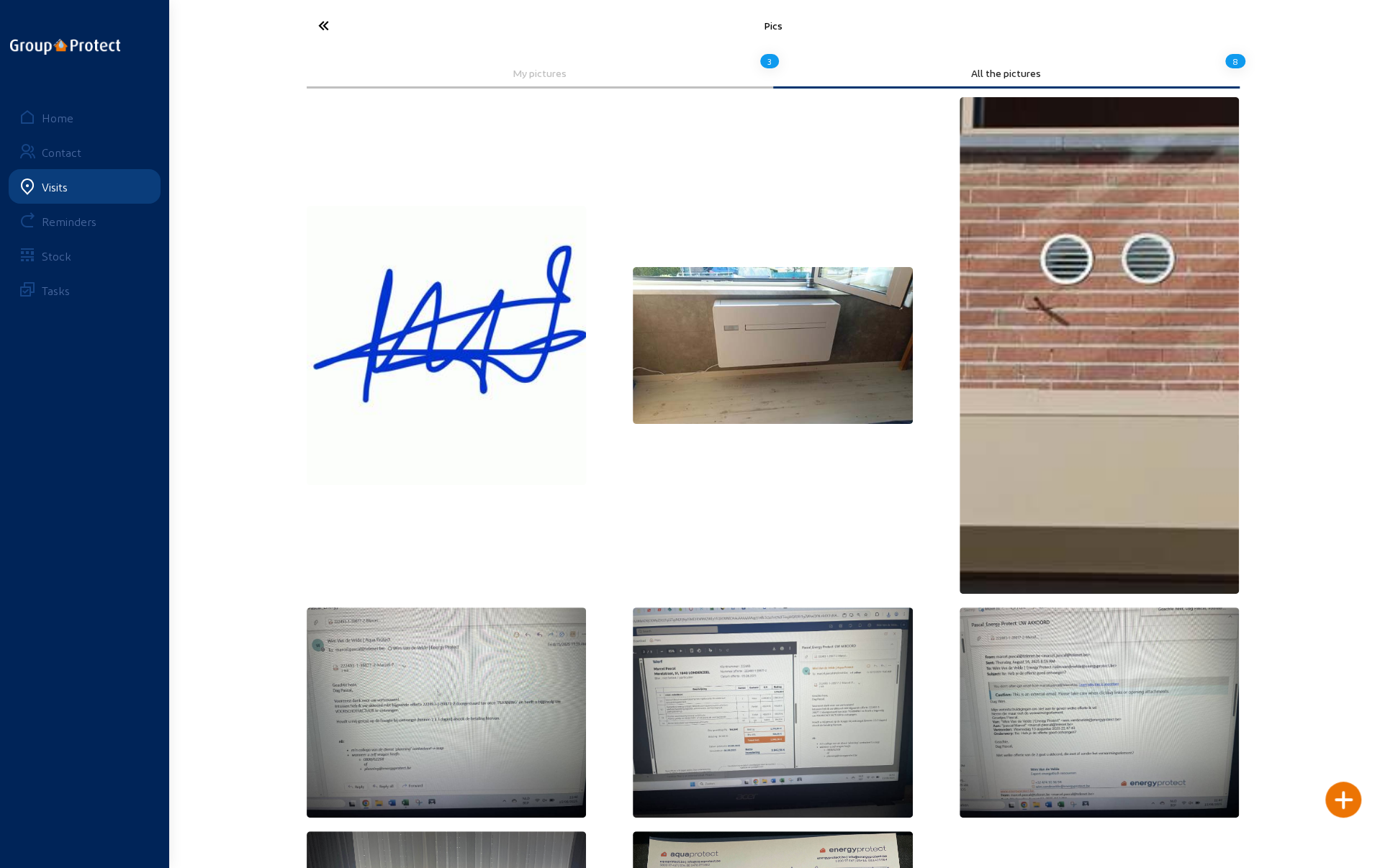
click at [1109, 301] on img at bounding box center [1099, 344] width 280 height 496
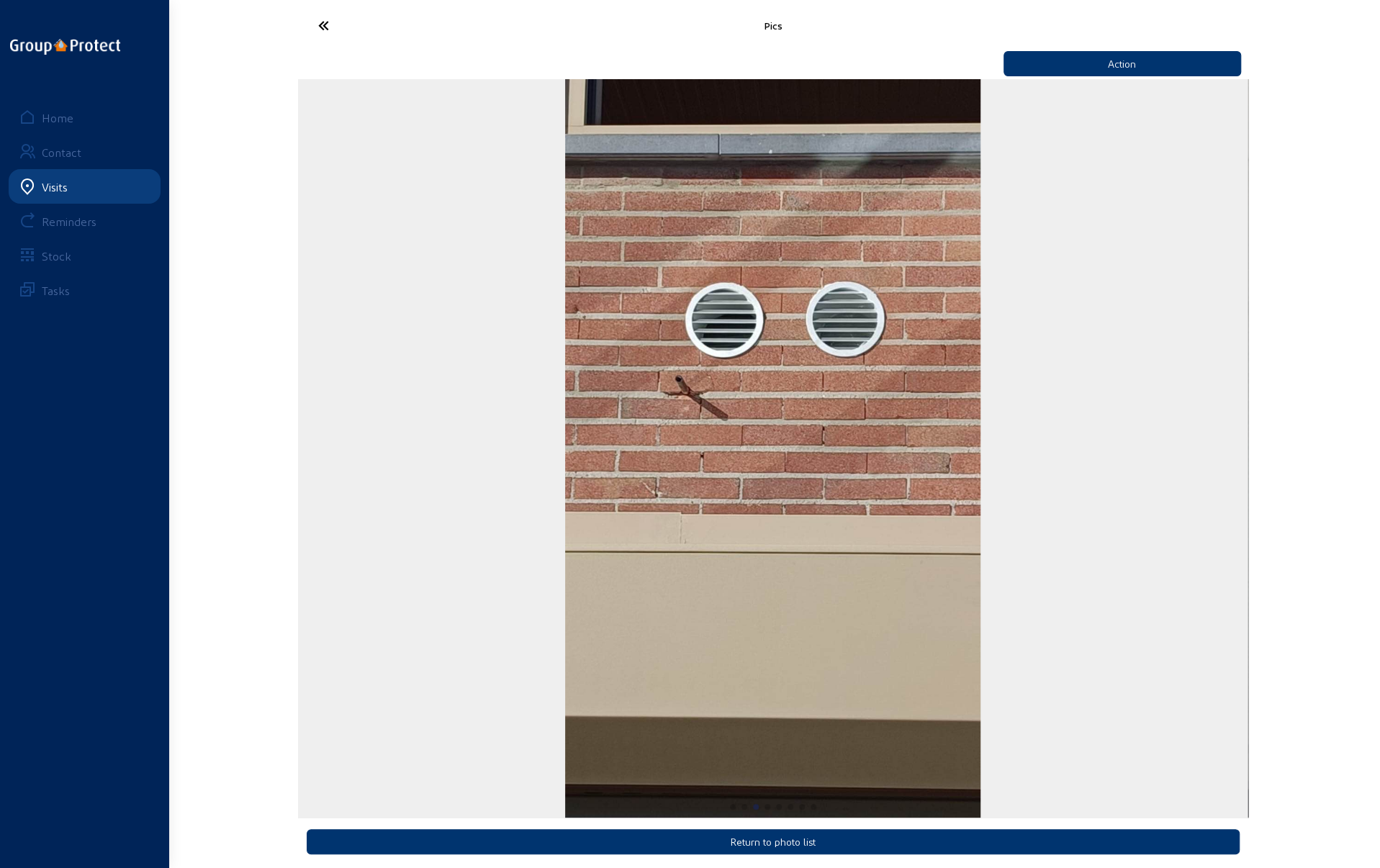
click at [321, 22] on icon at bounding box center [377, 26] width 133 height 26
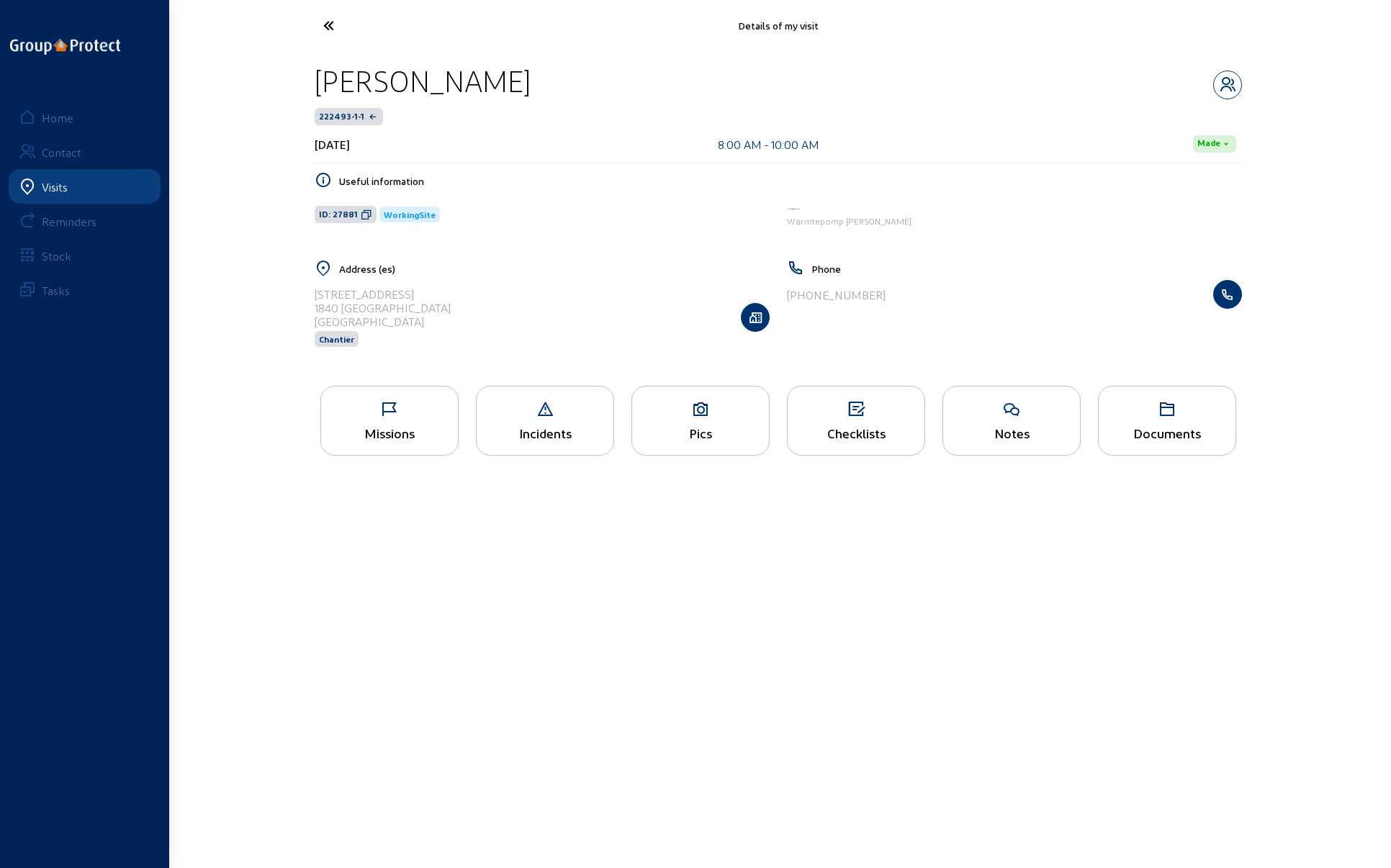
click at [331, 30] on icon at bounding box center [382, 26] width 133 height 26
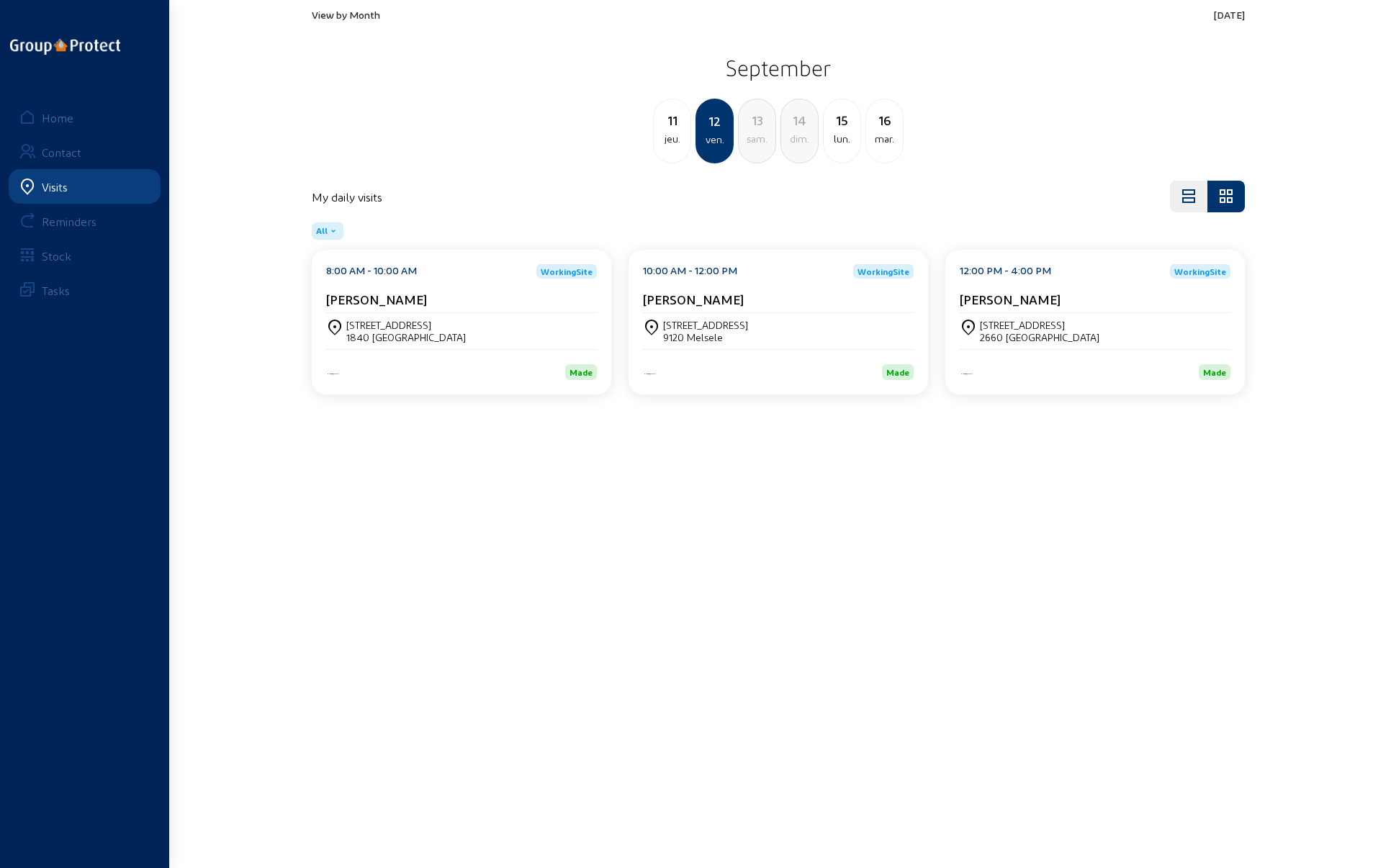
click at [1067, 327] on div "[STREET_ADDRESS]" at bounding box center [1095, 331] width 271 height 25
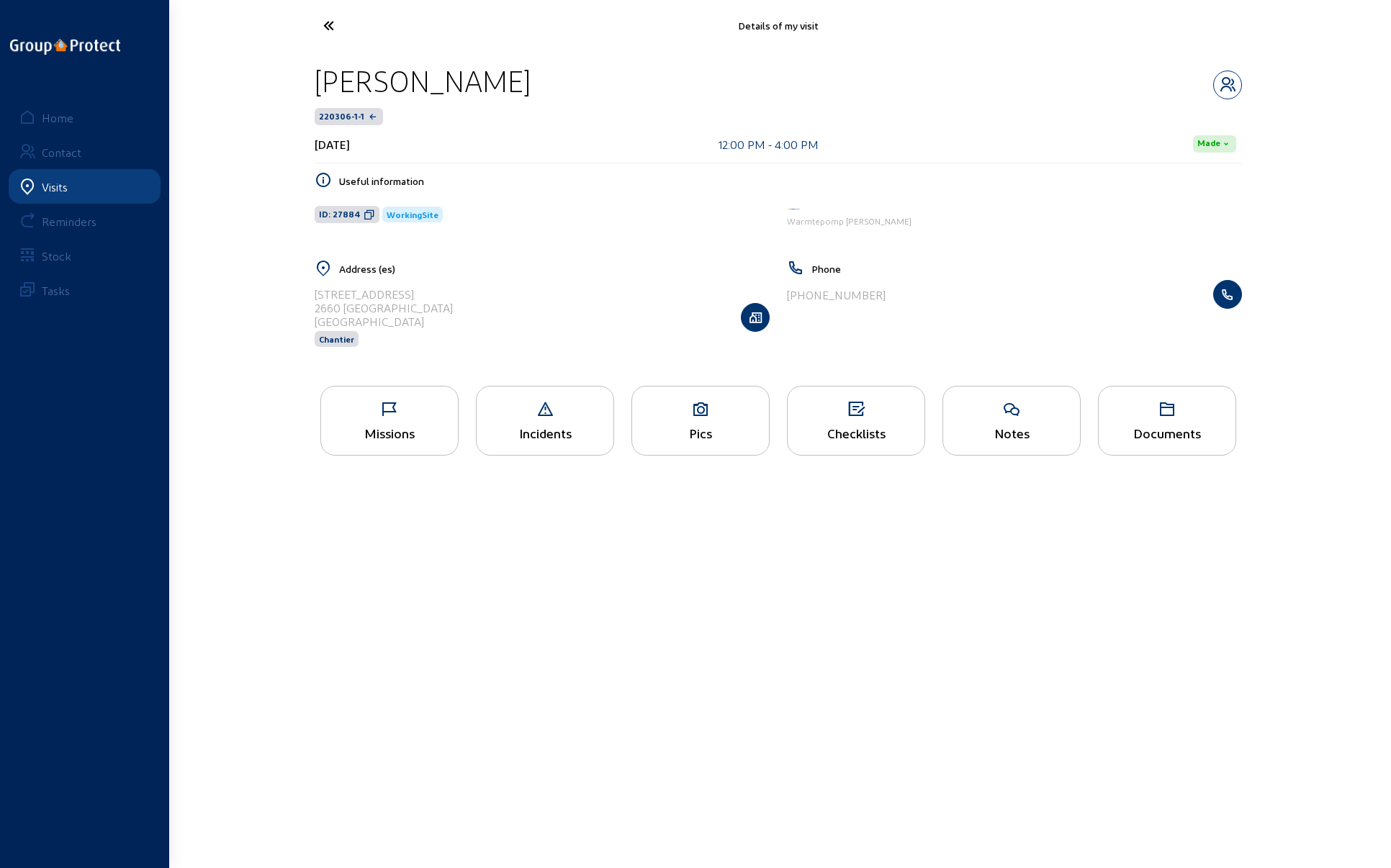
click at [696, 422] on div "Pics" at bounding box center [700, 420] width 138 height 69
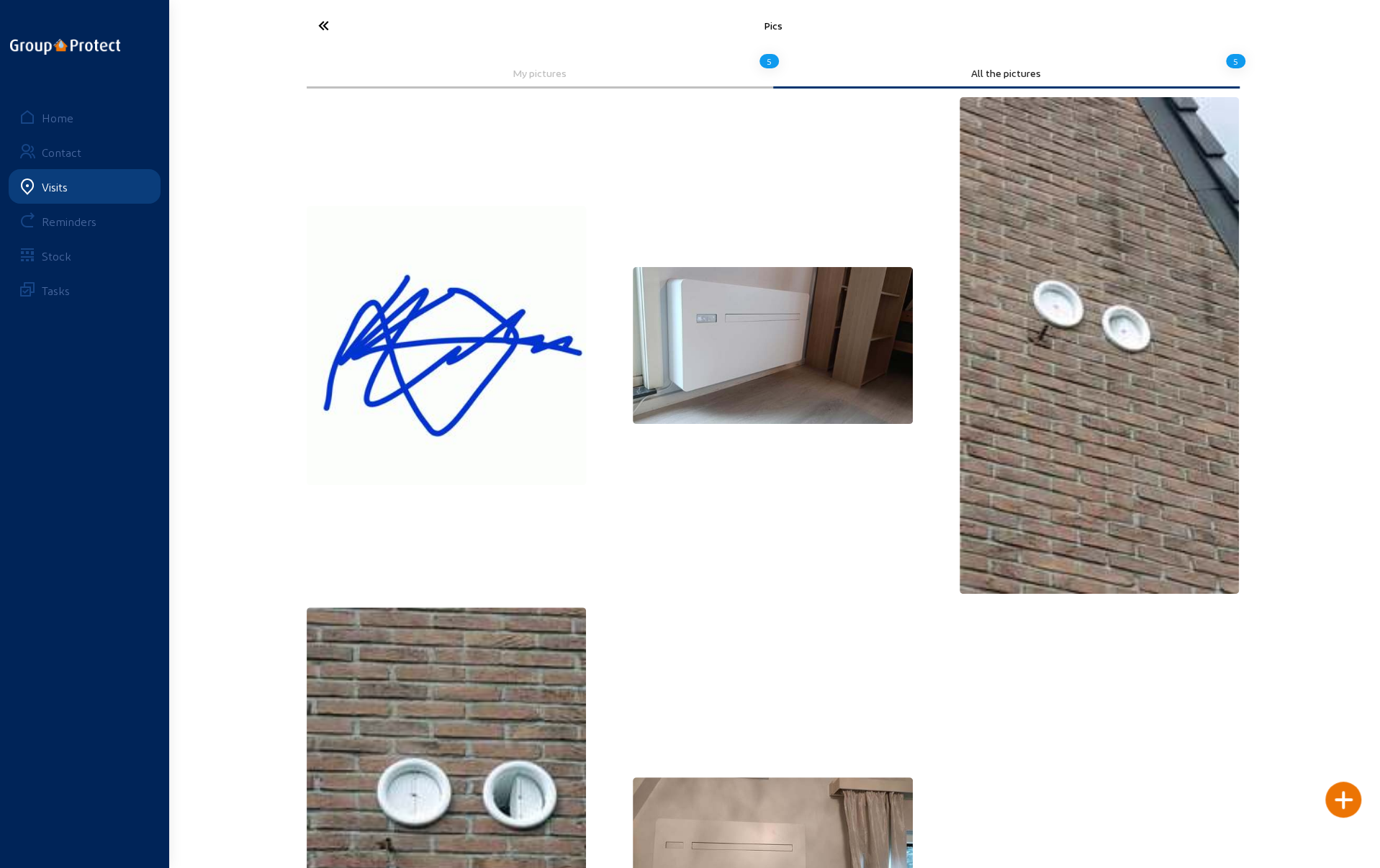
click at [1069, 409] on img at bounding box center [1099, 344] width 280 height 496
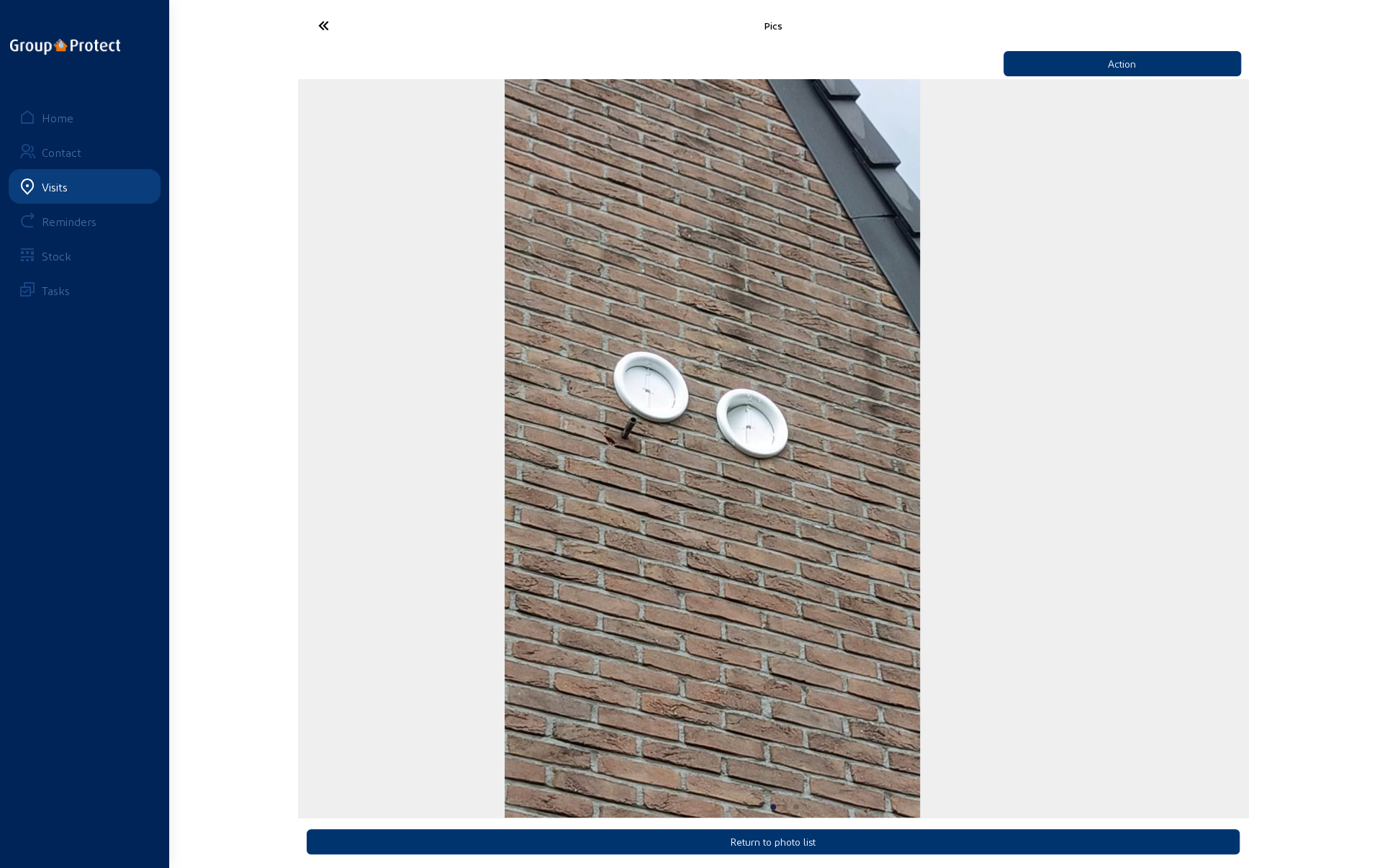
click at [303, 456] on div "3 / 5" at bounding box center [713, 449] width 950 height 738
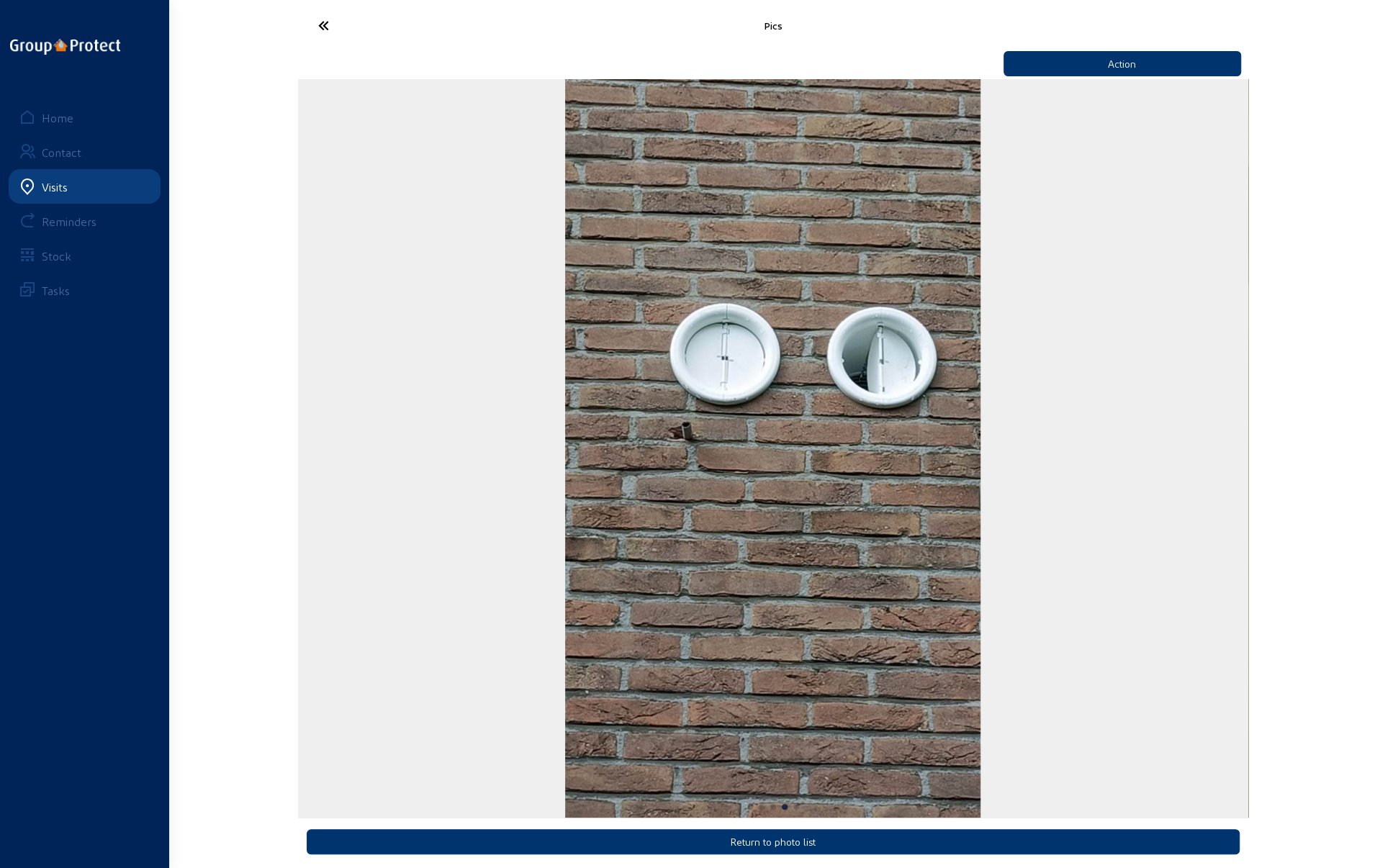
click at [981, 477] on img "4 / 5" at bounding box center [772, 449] width 415 height 738
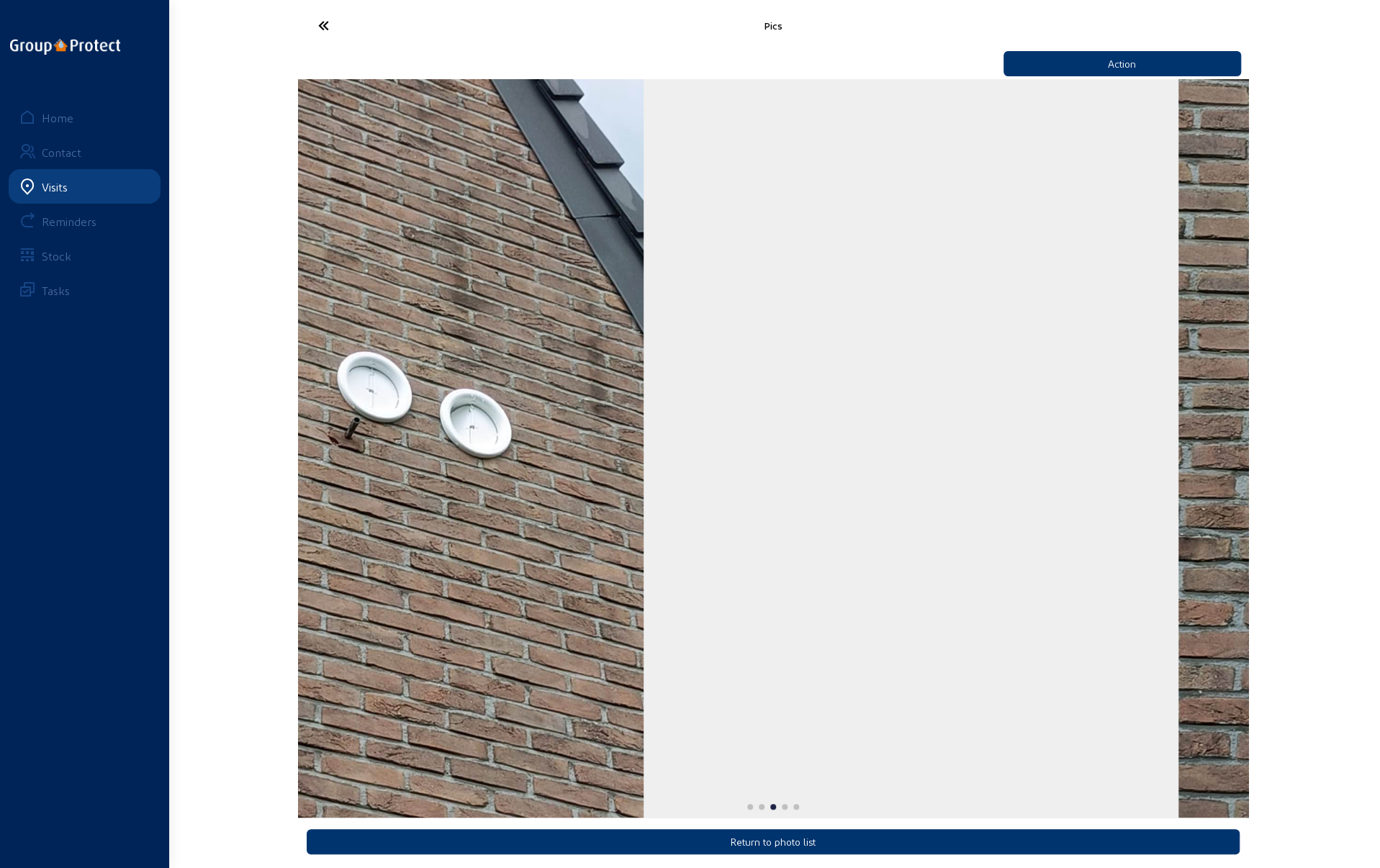
click at [482, 445] on div "3 / 5" at bounding box center [436, 449] width 950 height 738
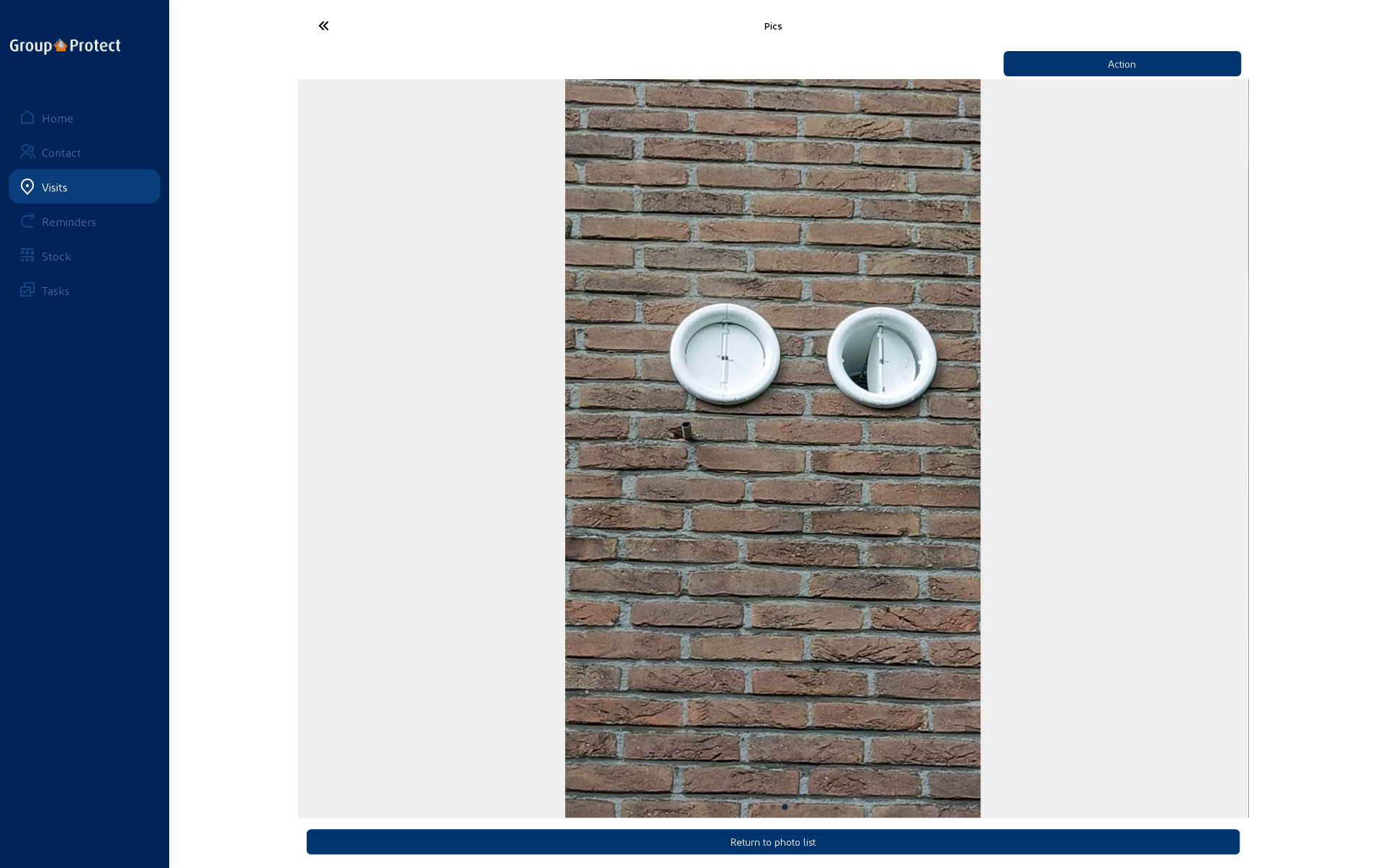
click at [327, 22] on icon at bounding box center [377, 26] width 133 height 26
